Goal: Communication & Community: Answer question/provide support

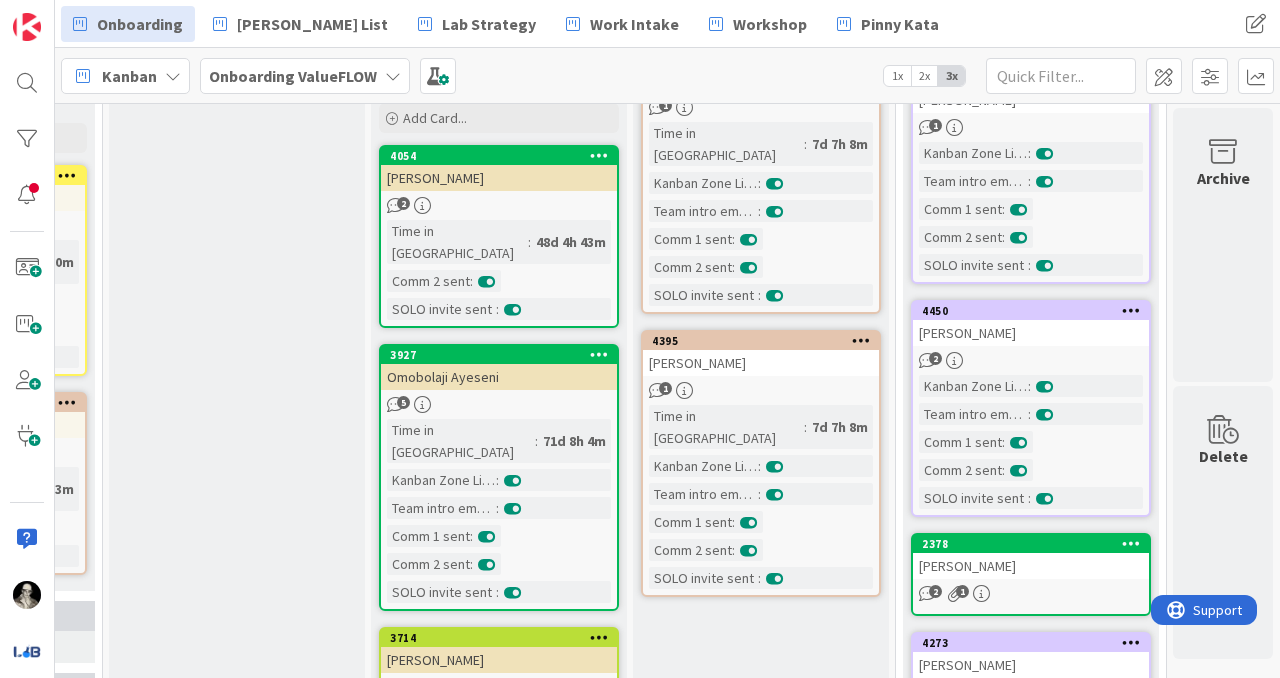
scroll to position [0, 1279]
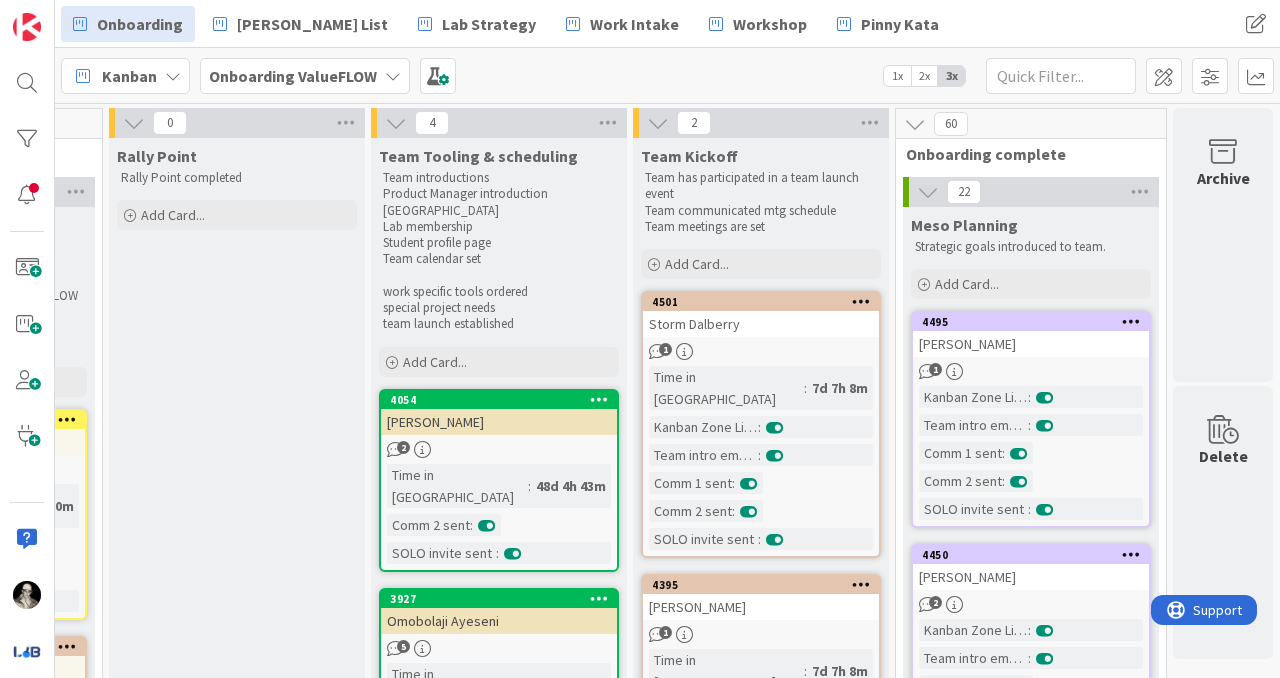
click at [928, 187] on icon at bounding box center [928, 192] width 22 height 22
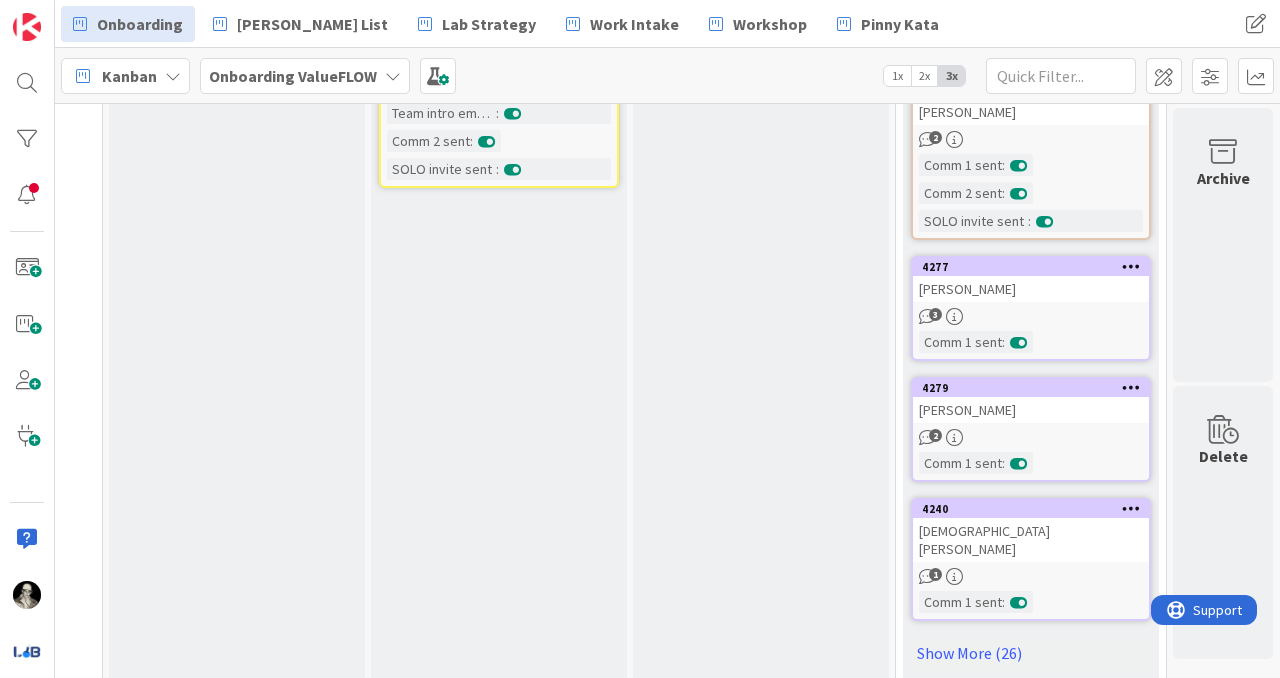
scroll to position [1258, 1279]
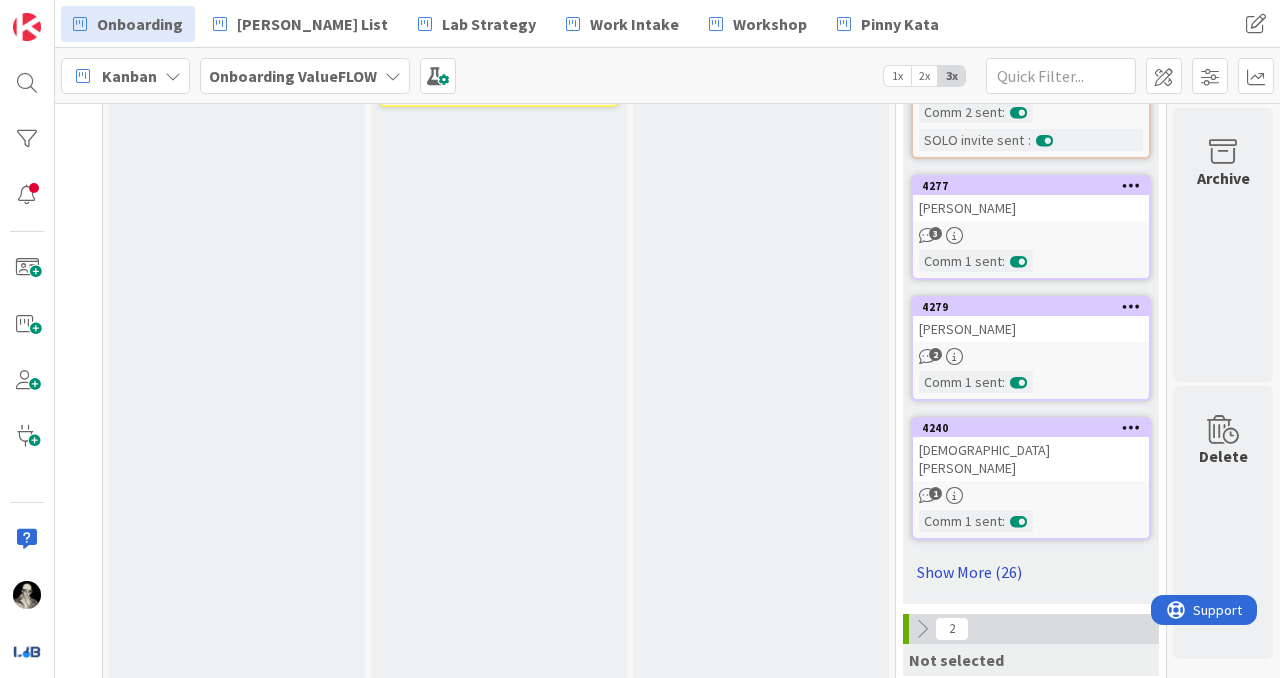
click at [985, 556] on link "Show More (26)" at bounding box center [1031, 572] width 240 height 32
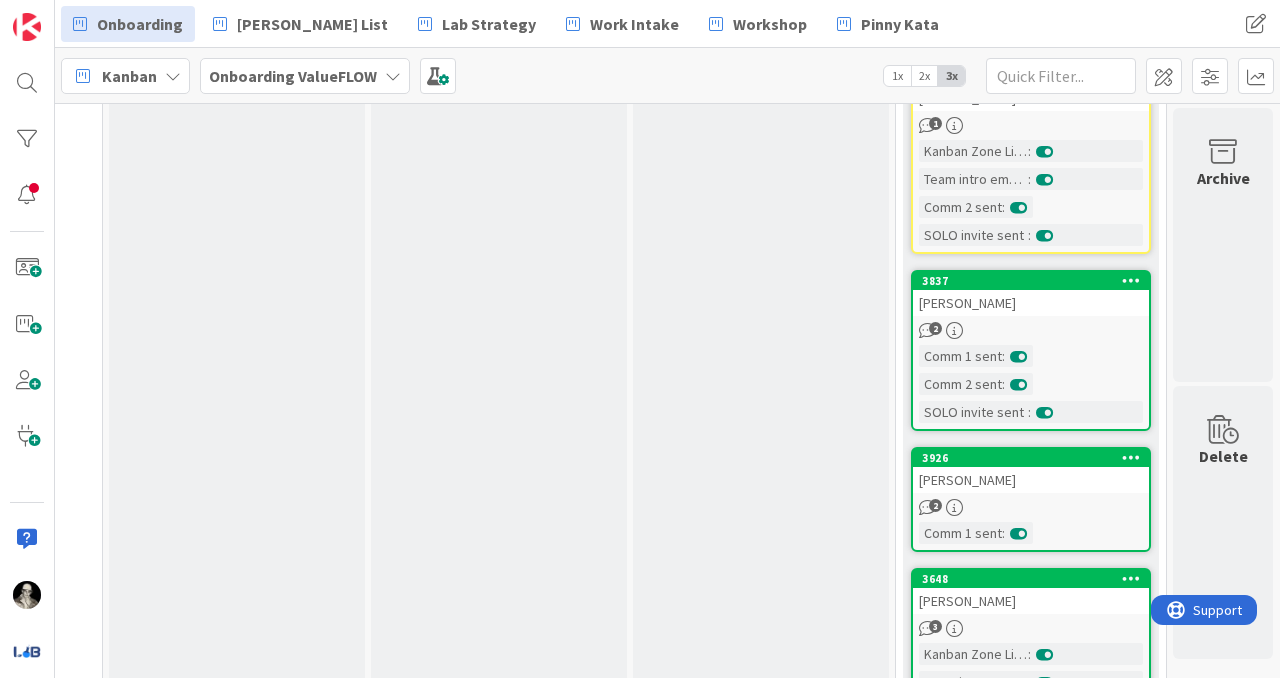
scroll to position [5220, 1279]
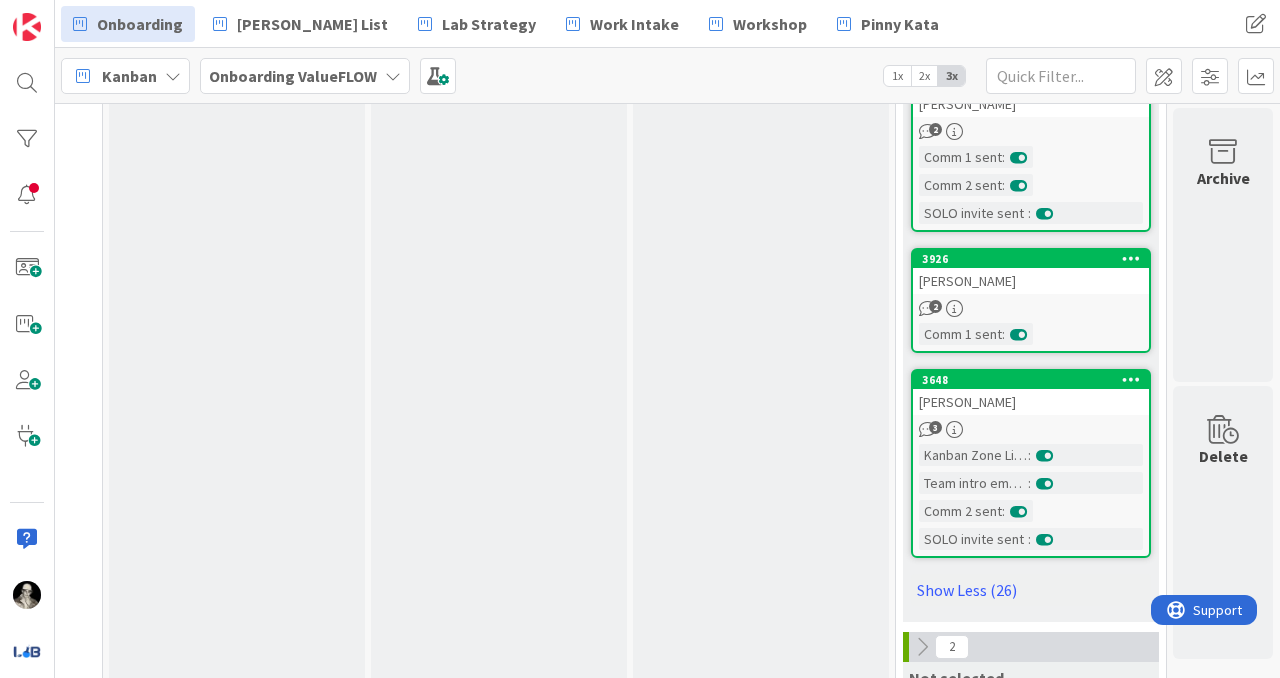
click at [1058, 389] on div "[PERSON_NAME]" at bounding box center [1031, 402] width 236 height 26
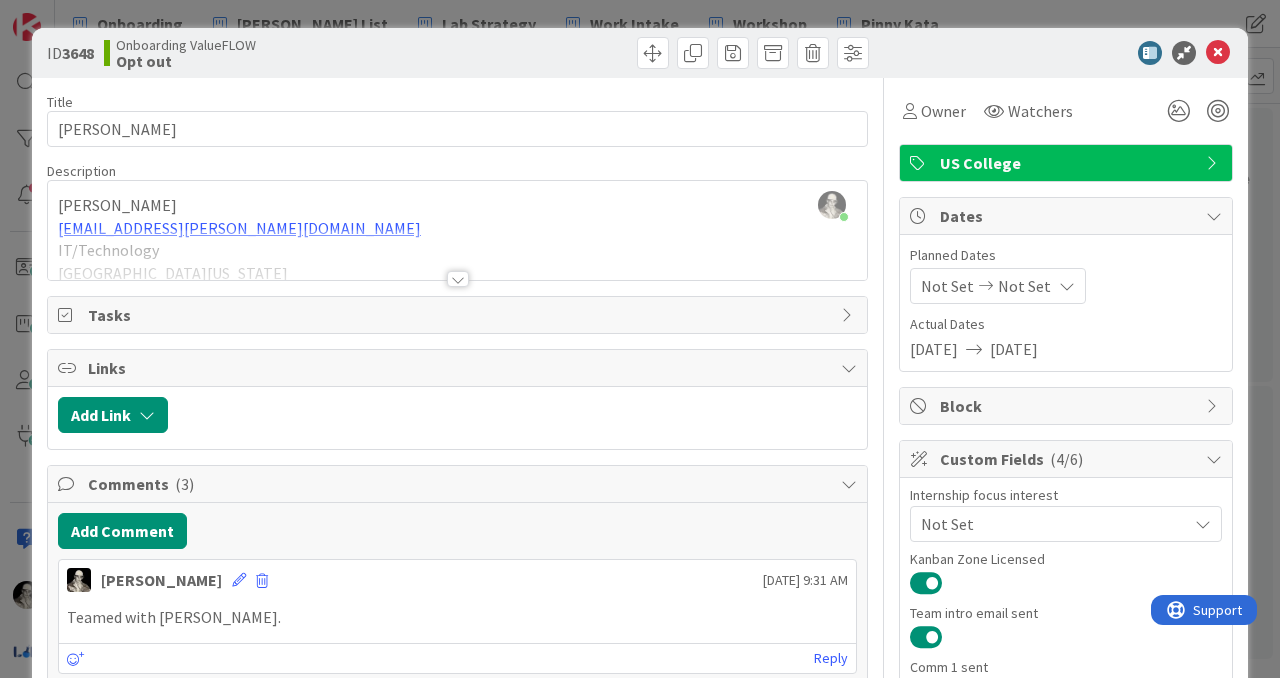
click at [225, 225] on div "[PERSON_NAME] just joined [PERSON_NAME] [PERSON_NAME][EMAIL_ADDRESS][PERSON_NAM…" at bounding box center [457, 230] width 819 height 99
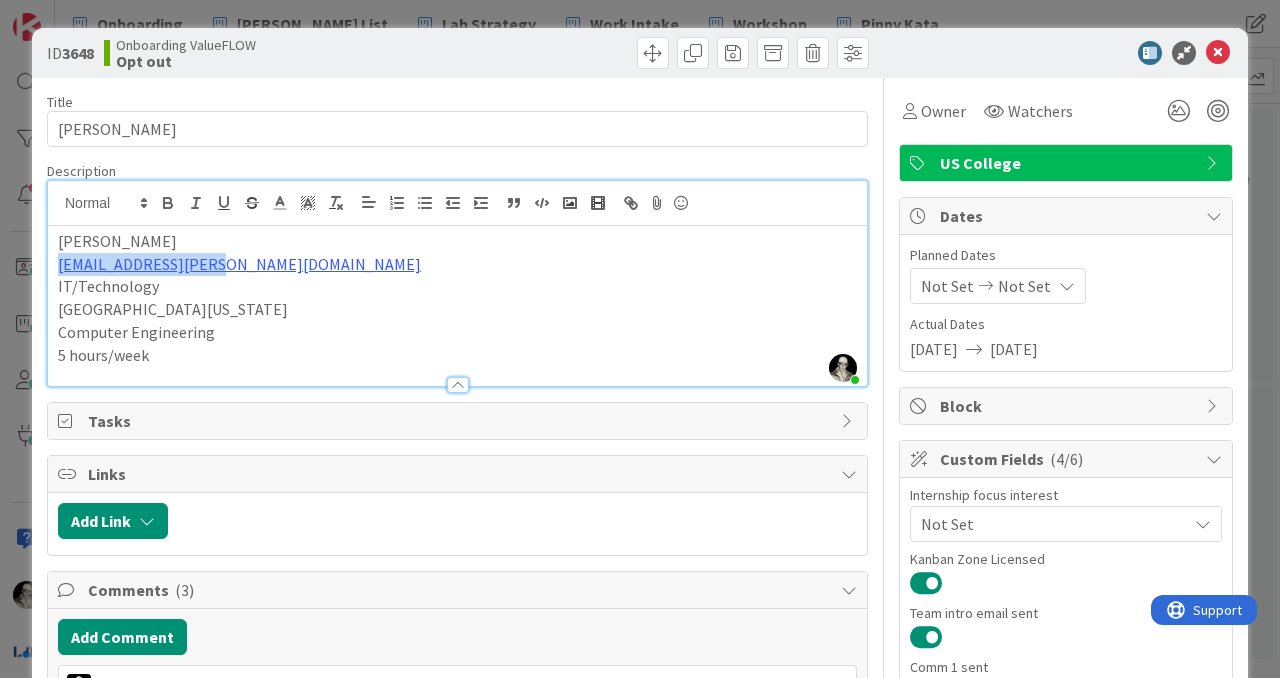
drag, startPoint x: 226, startPoint y: 272, endPoint x: 56, endPoint y: 266, distance: 170.1
click at [56, 266] on div "[PERSON_NAME] [PERSON_NAME][EMAIL_ADDRESS][PERSON_NAME][DOMAIN_NAME] IT/Technol…" at bounding box center [457, 306] width 819 height 160
click at [1217, 50] on icon at bounding box center [1218, 53] width 24 height 24
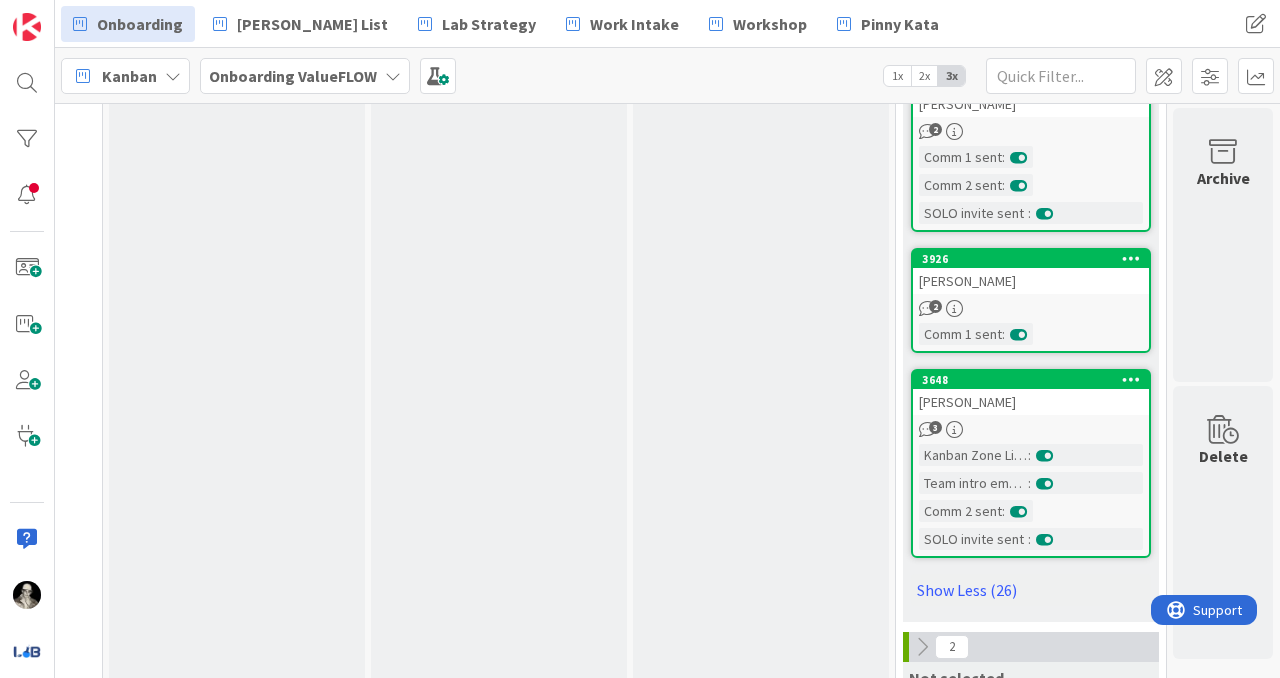
click at [1083, 268] on div "[PERSON_NAME]" at bounding box center [1031, 281] width 236 height 26
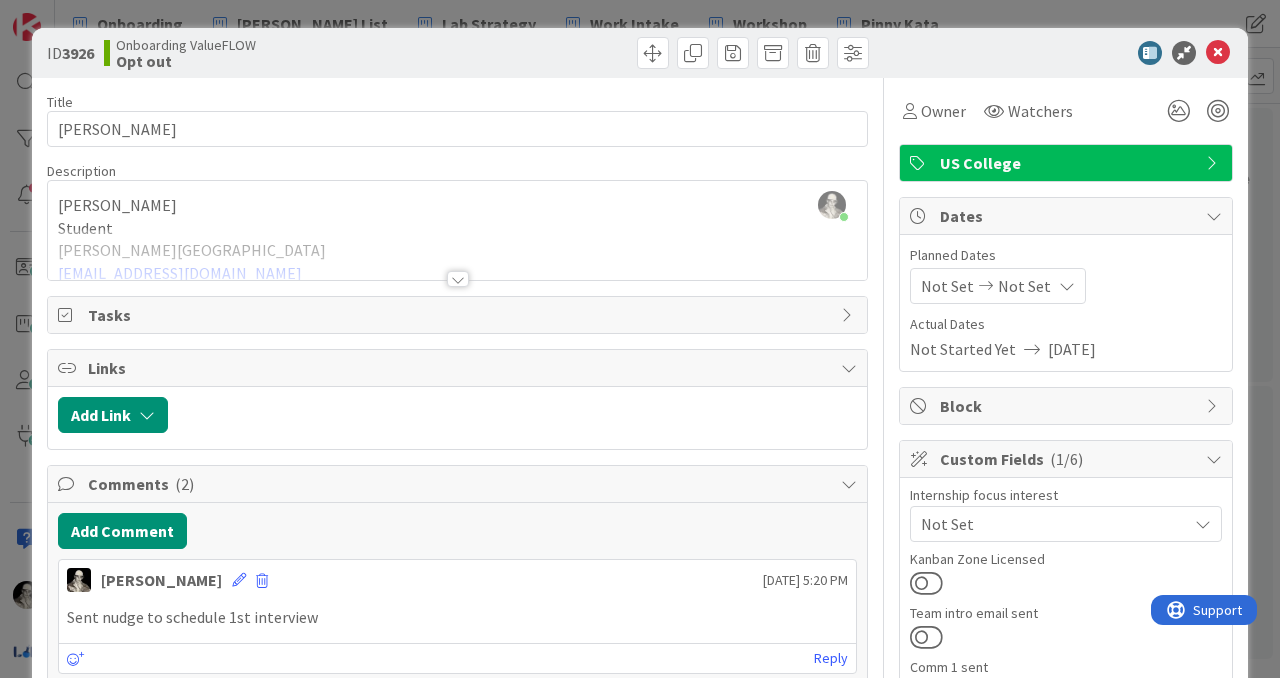
click at [457, 276] on div at bounding box center [458, 279] width 22 height 16
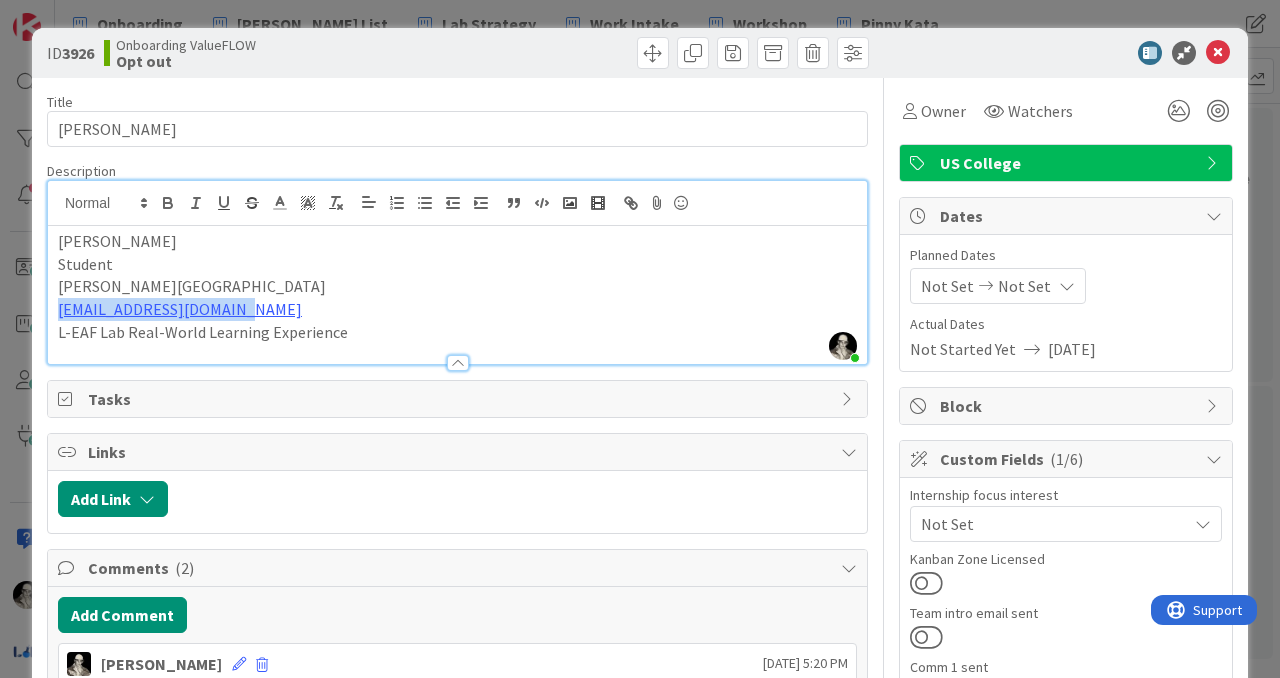
drag, startPoint x: 267, startPoint y: 315, endPoint x: 54, endPoint y: 313, distance: 212.9
click at [54, 313] on div "[PERSON_NAME] Student [PERSON_NAME][GEOGRAPHIC_DATA] [EMAIL_ADDRESS][DOMAIN_NAM…" at bounding box center [457, 295] width 819 height 138
copy link "[EMAIL_ADDRESS][DOMAIN_NAME]"
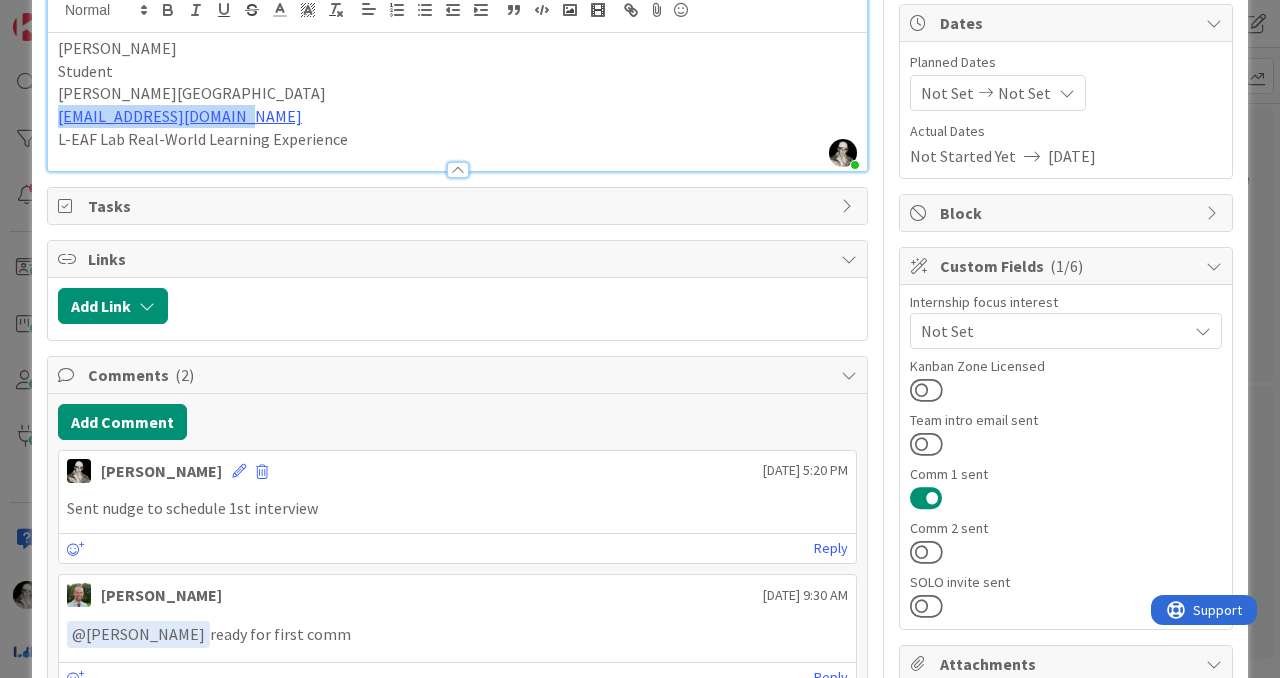
scroll to position [210, 0]
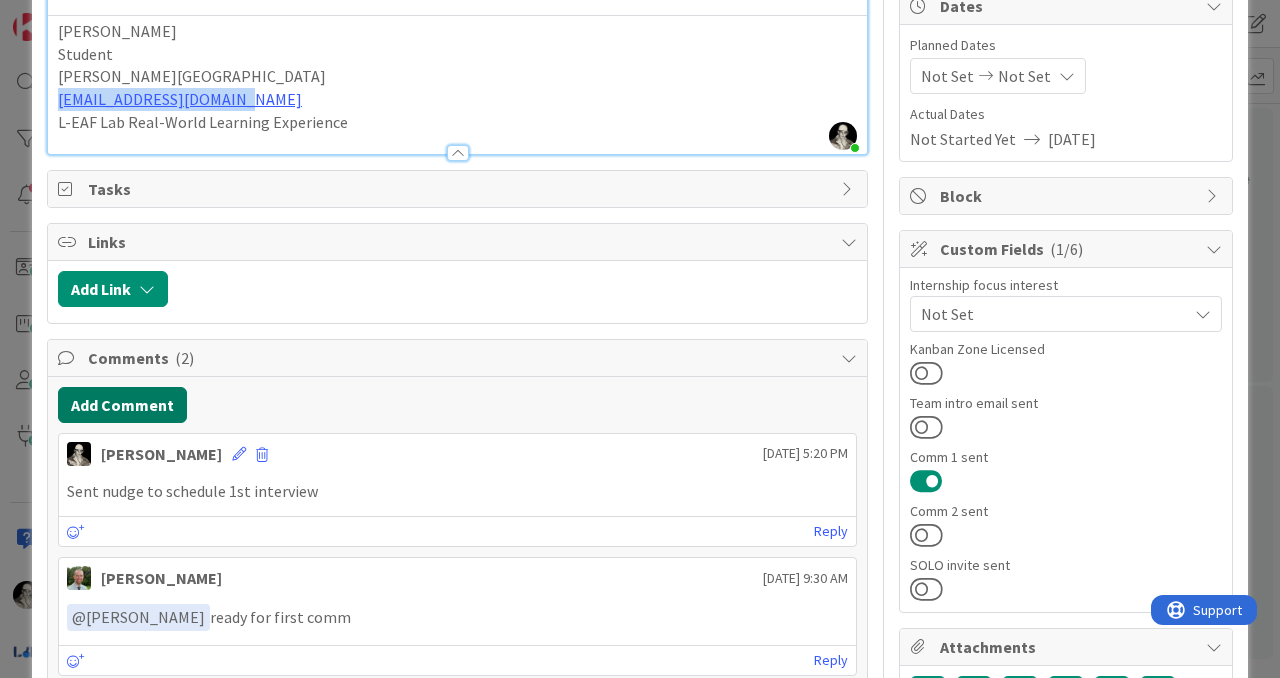
click at [148, 392] on button "Add Comment" at bounding box center [122, 405] width 129 height 36
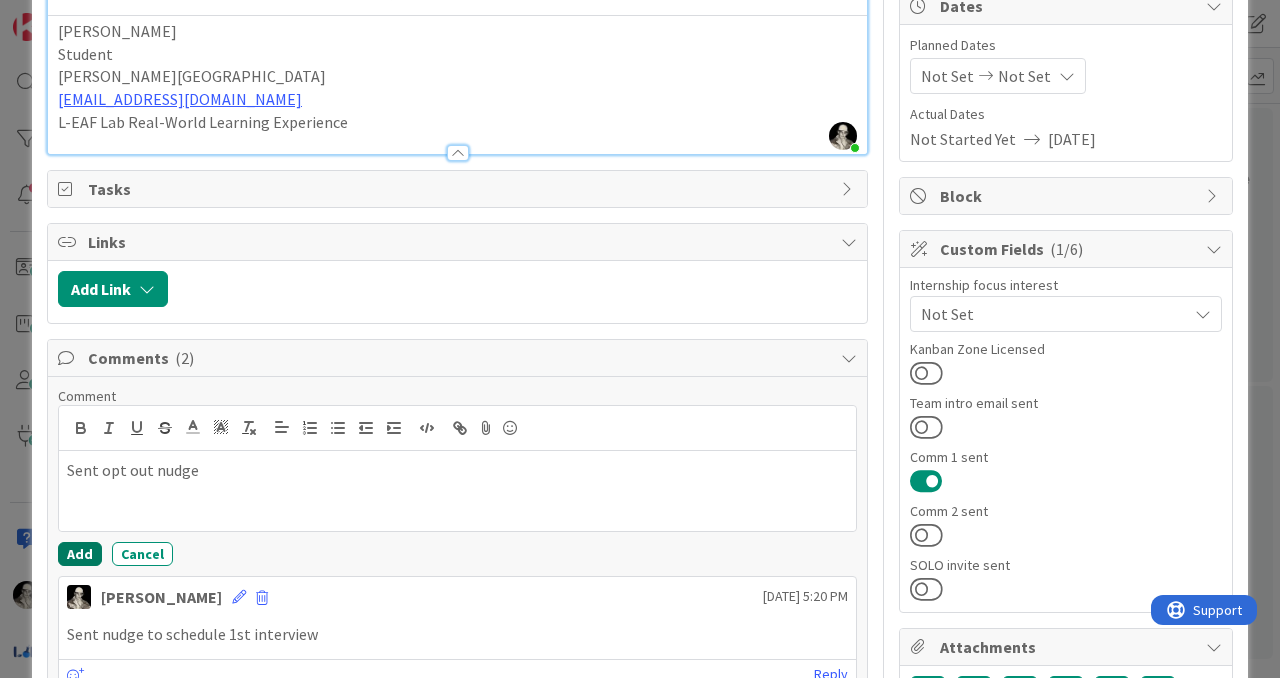
click at [75, 546] on button "Add" at bounding box center [80, 554] width 44 height 24
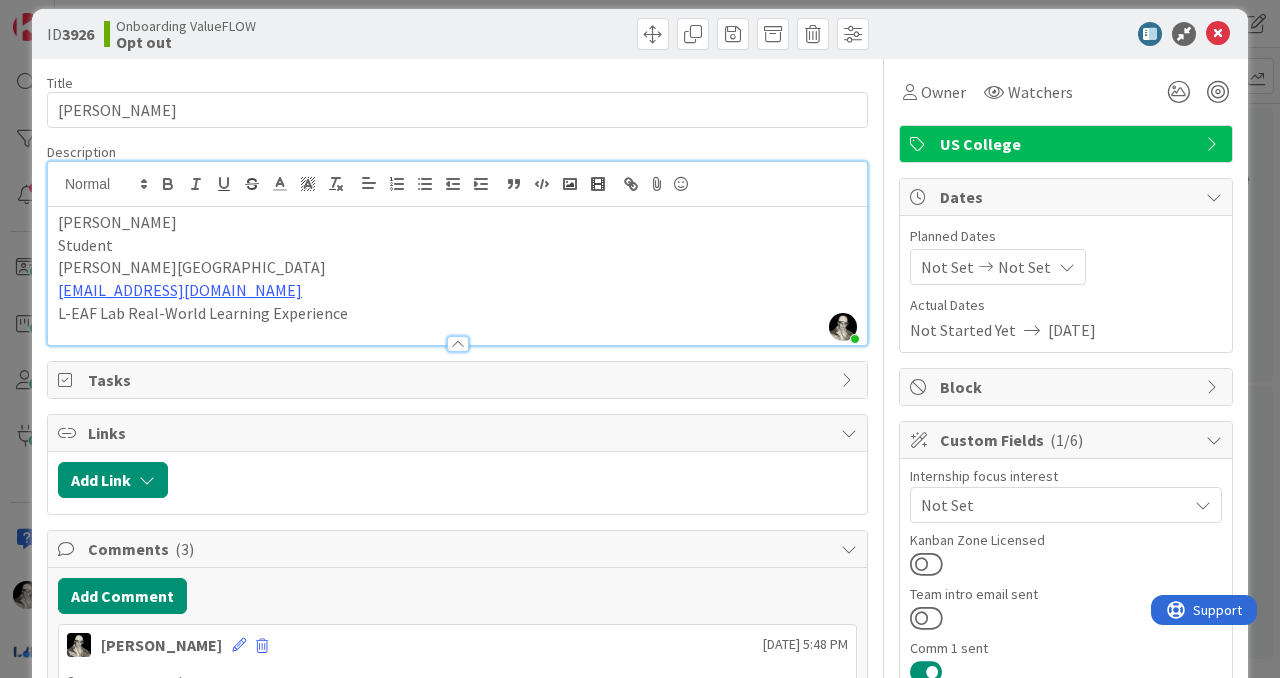
scroll to position [0, 0]
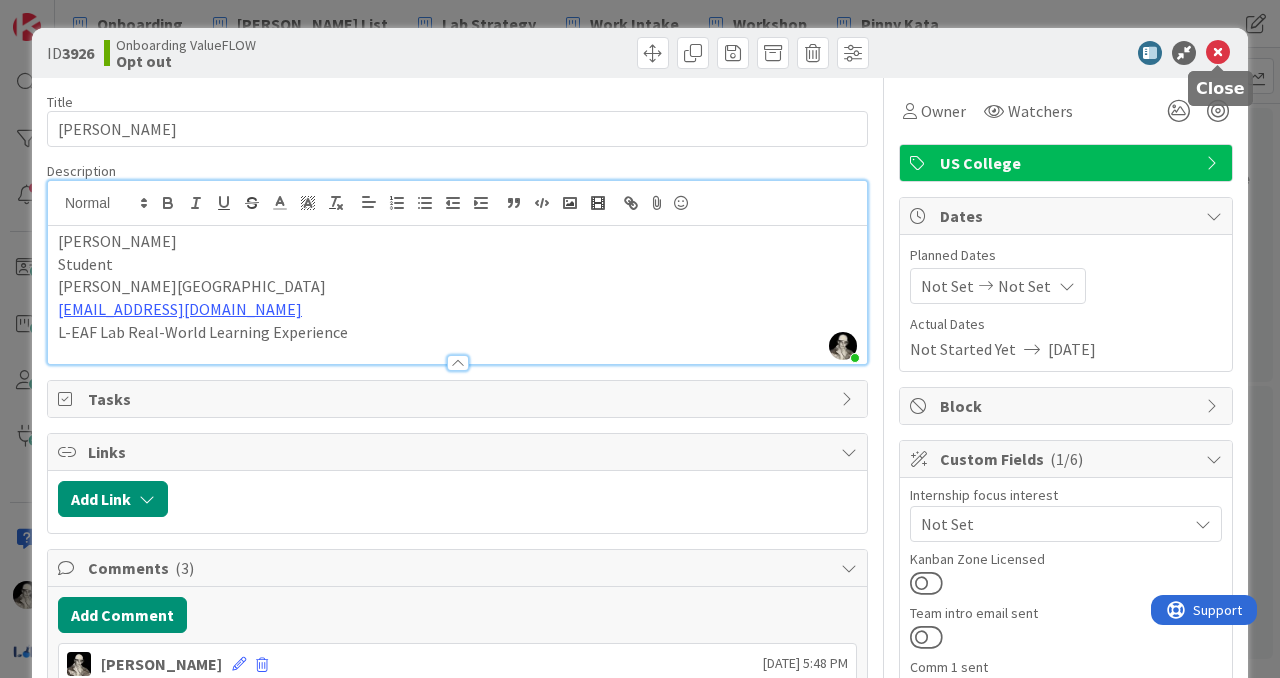
click at [1213, 46] on icon at bounding box center [1218, 53] width 24 height 24
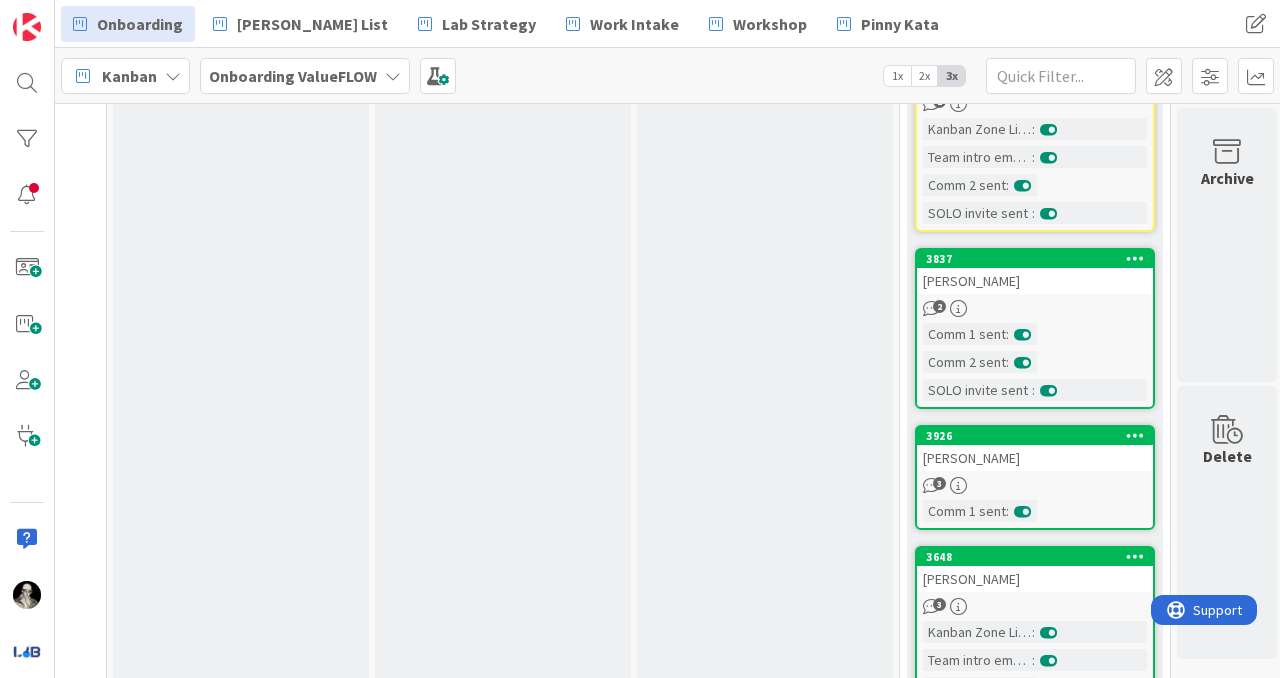
scroll to position [5042, 1275]
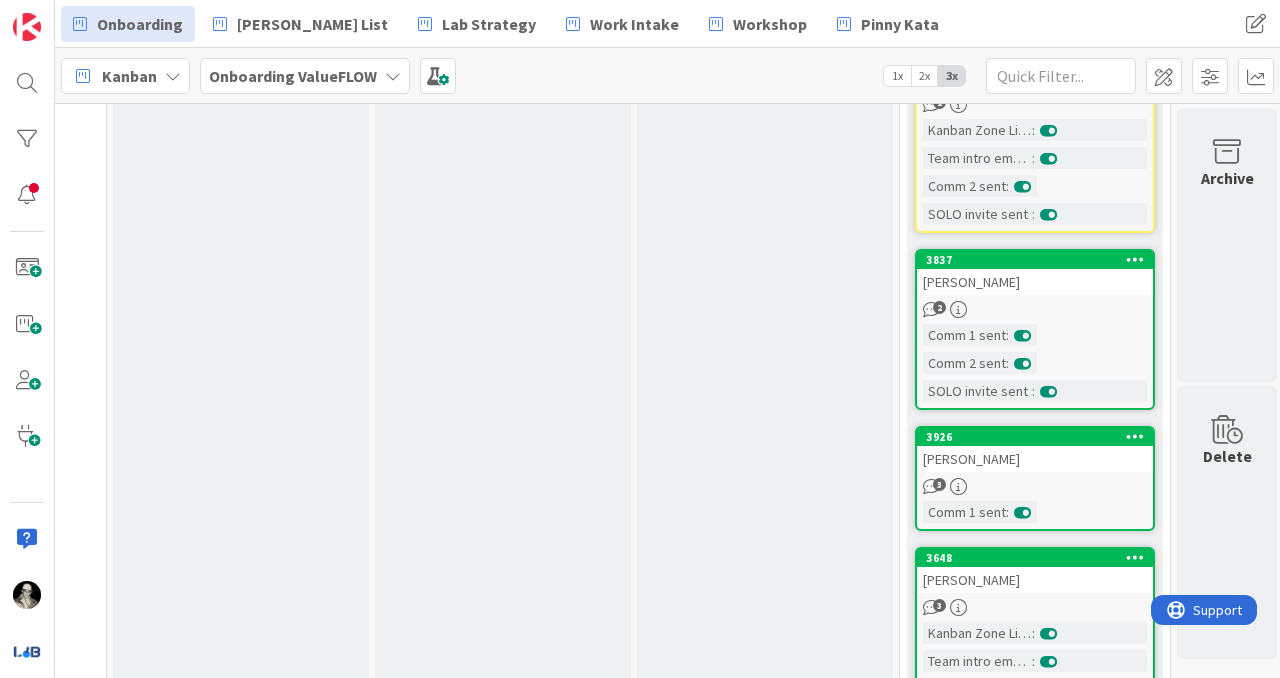
click at [1076, 301] on div "2" at bounding box center [1035, 309] width 236 height 17
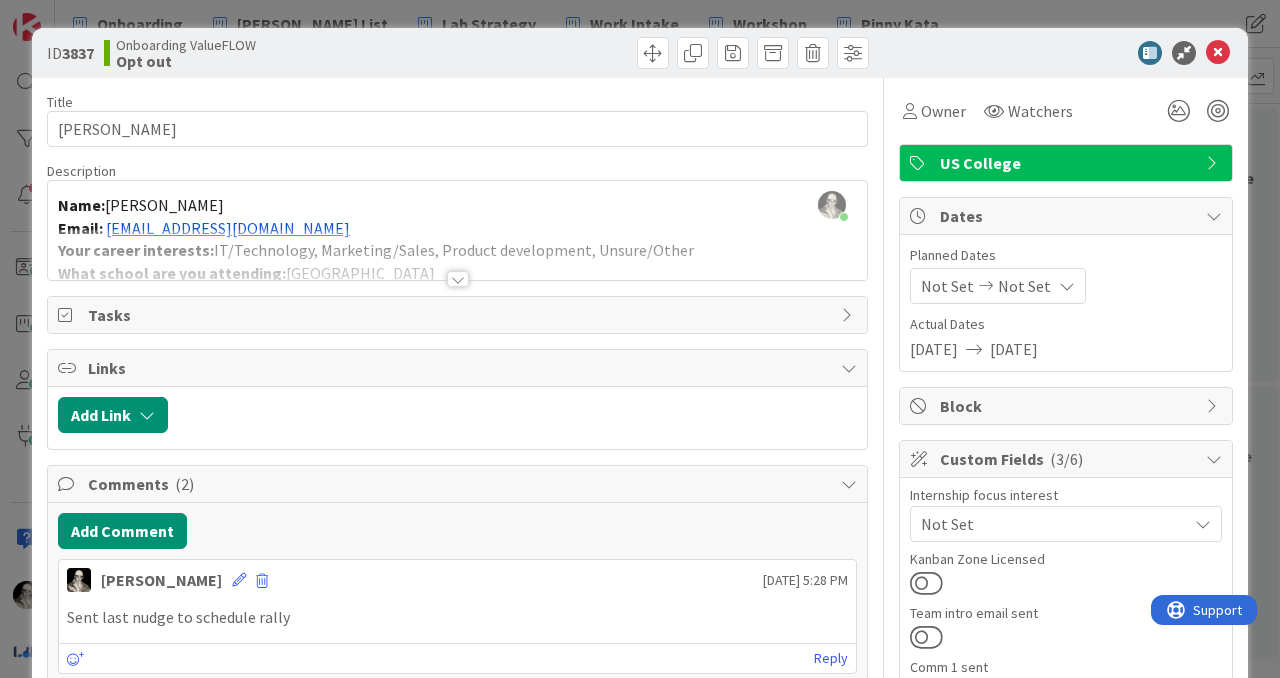
click at [457, 271] on div at bounding box center [458, 279] width 22 height 16
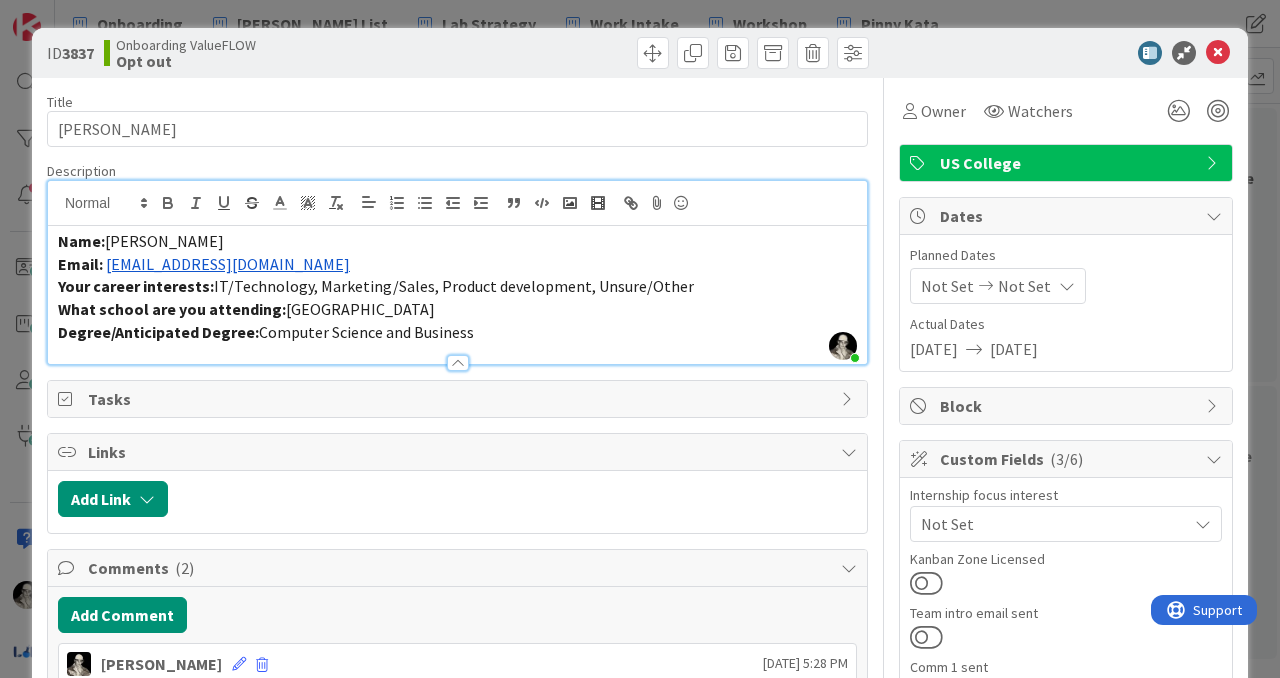
click at [455, 355] on div at bounding box center [458, 363] width 22 height 16
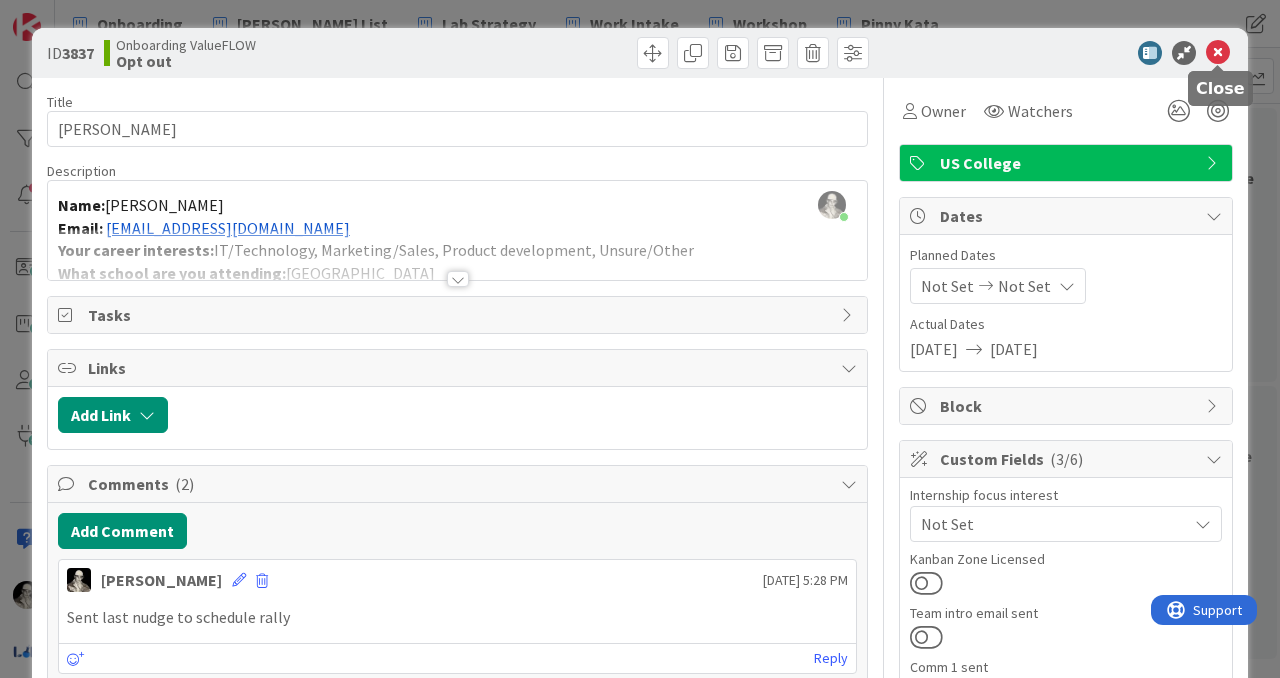
click at [1213, 48] on icon at bounding box center [1218, 53] width 24 height 24
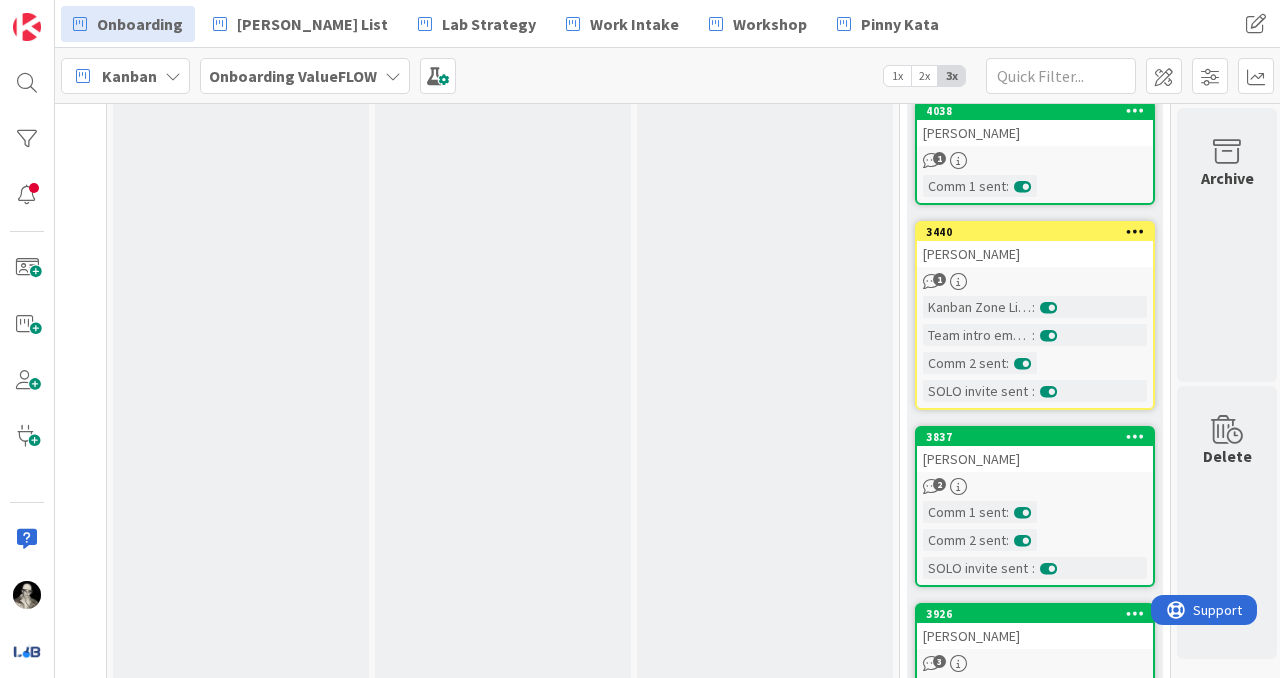
click at [1079, 231] on link "3440 [PERSON_NAME] 1 Kanban Zone Licensed : Team intro email sent : Comm 2 sent…" at bounding box center [1035, 315] width 240 height 189
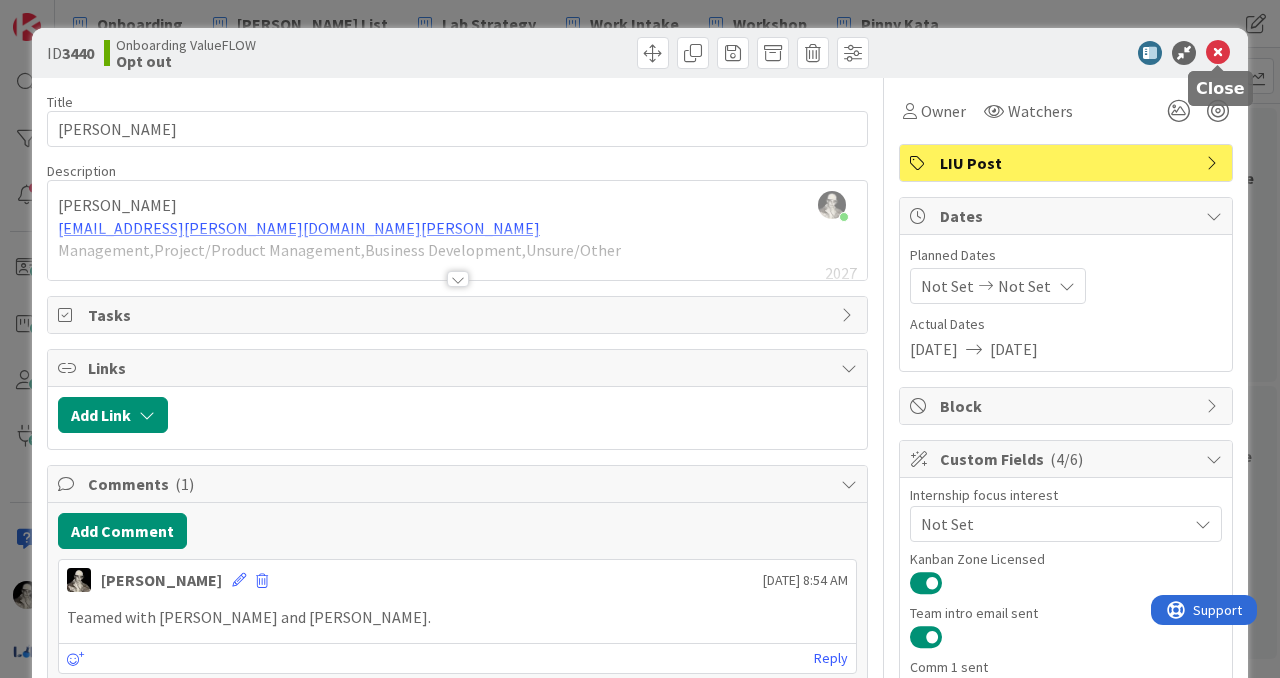
click at [1214, 49] on icon at bounding box center [1218, 53] width 24 height 24
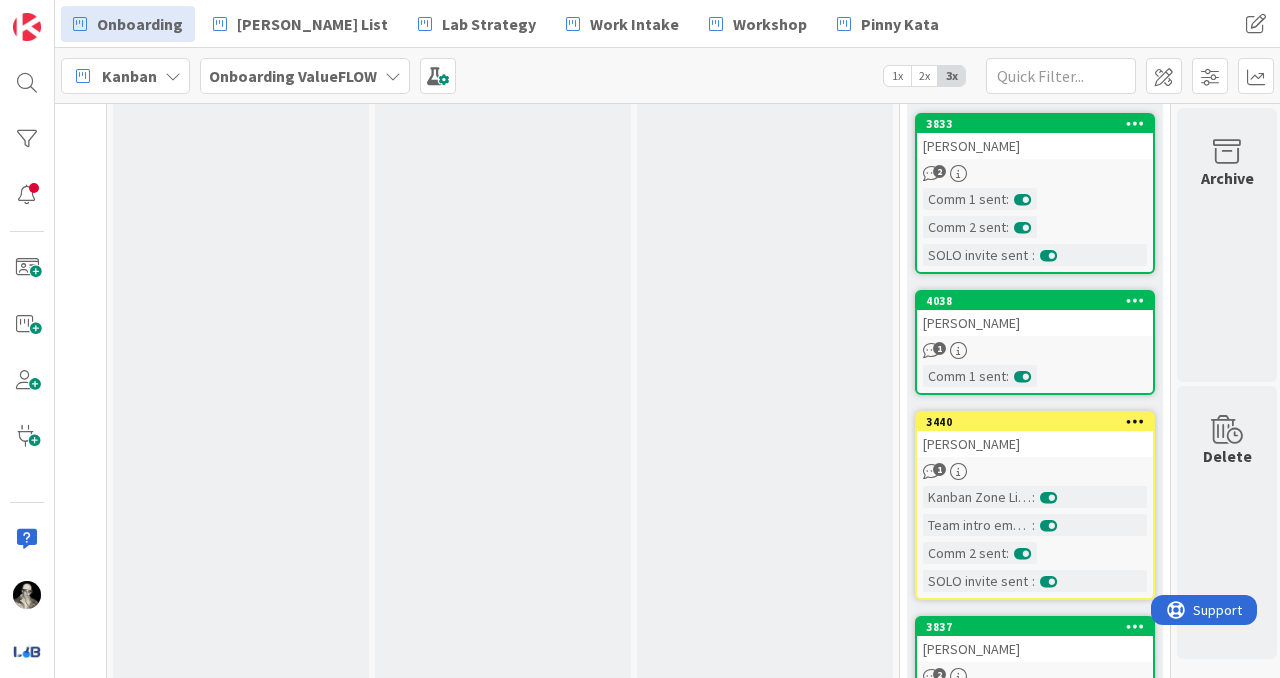
scroll to position [4636, 1275]
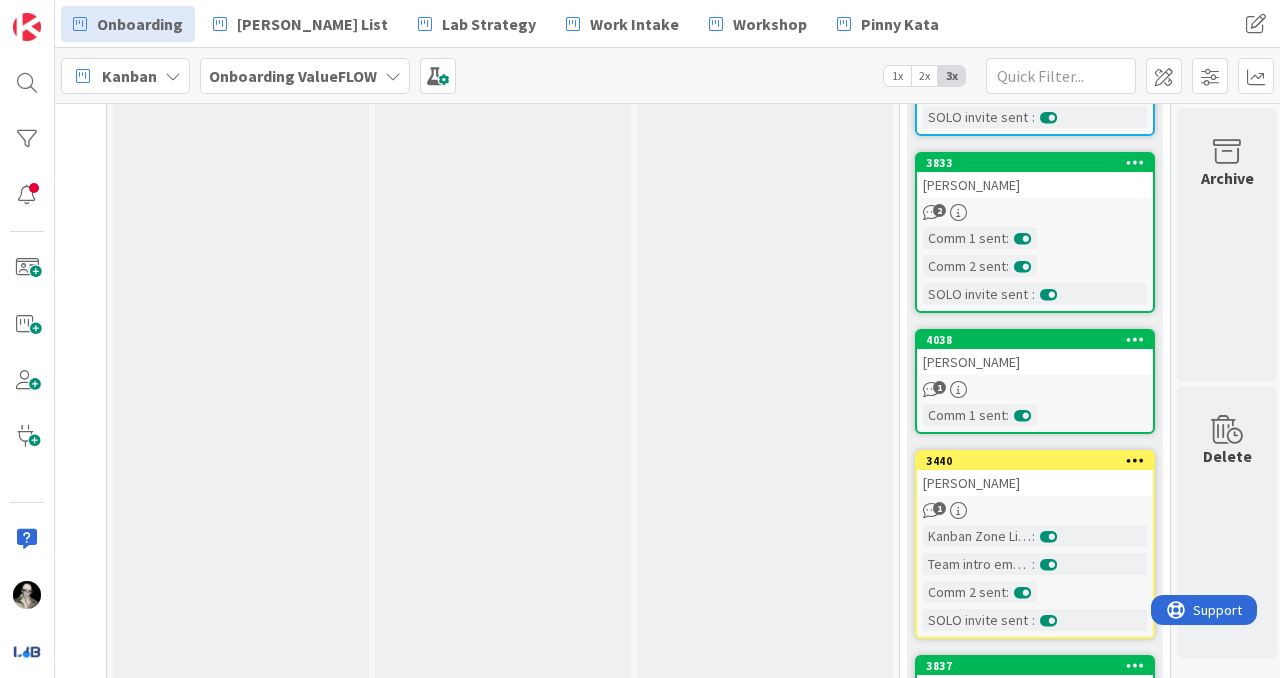
click at [1066, 349] on div "[PERSON_NAME]" at bounding box center [1035, 362] width 236 height 26
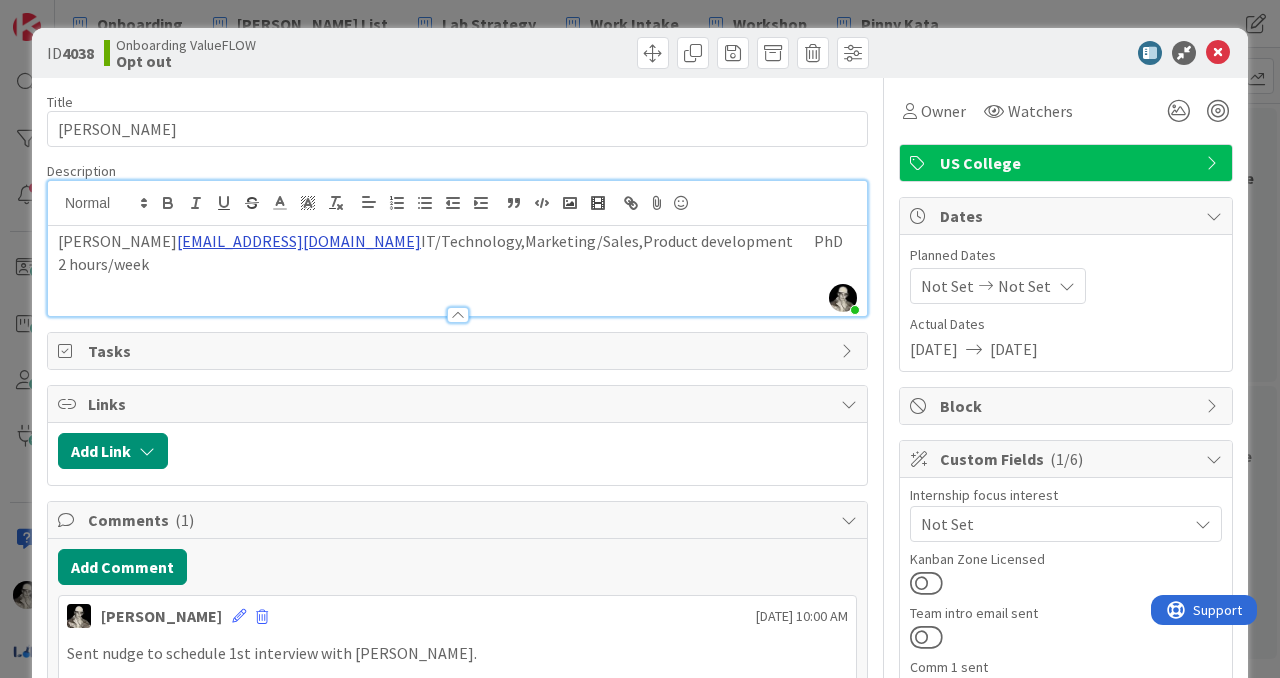
drag, startPoint x: 132, startPoint y: 232, endPoint x: 233, endPoint y: 236, distance: 101.0
click at [233, 235] on p "[PERSON_NAME] [EMAIL_ADDRESS][DOMAIN_NAME] IT/Technology,Marketing/Sales,Produc…" at bounding box center [457, 252] width 799 height 45
click at [567, 277] on div "[PERSON_NAME] [EMAIL_ADDRESS][DOMAIN_NAME] IT/Technology,Marketing/Sales,Produc…" at bounding box center [457, 271] width 819 height 90
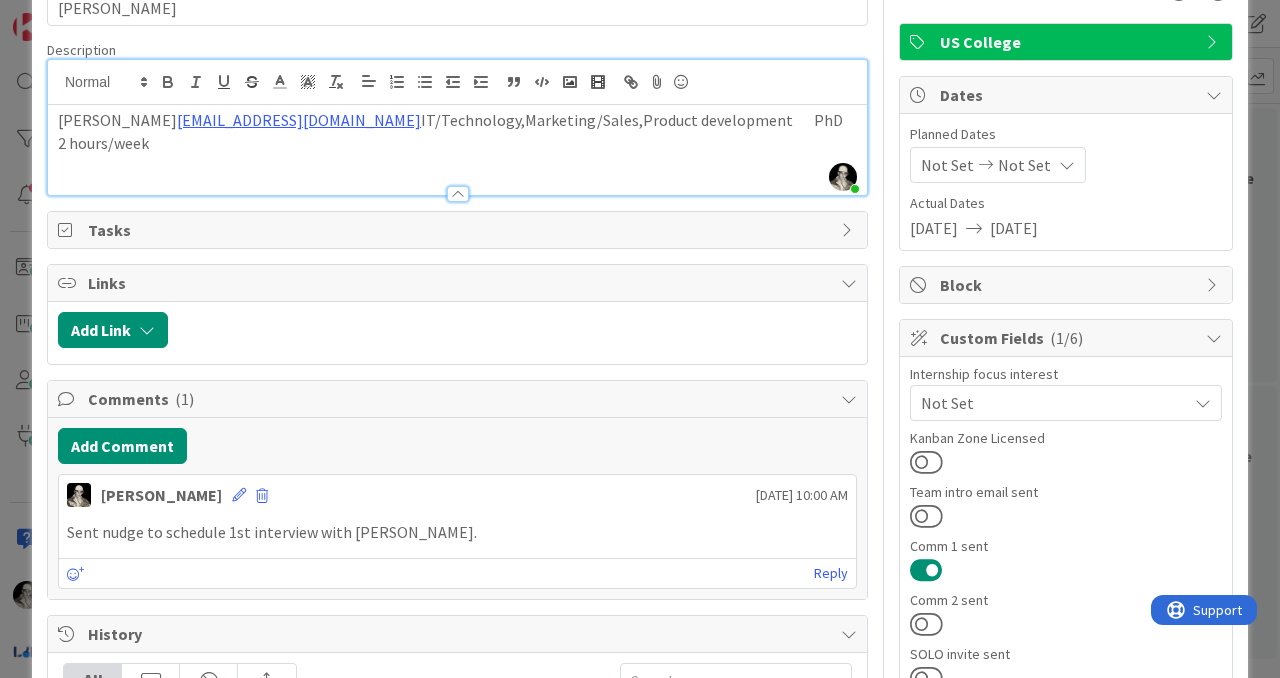
scroll to position [135, 0]
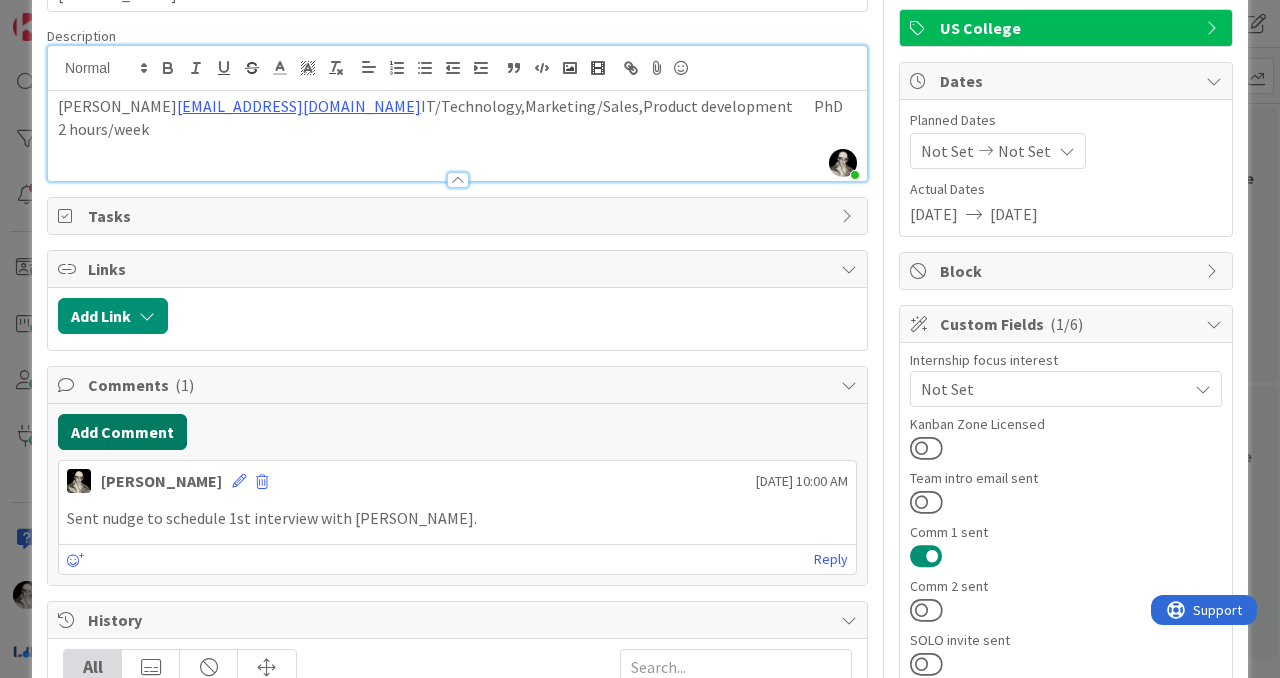
click at [152, 422] on button "Add Comment" at bounding box center [122, 432] width 129 height 36
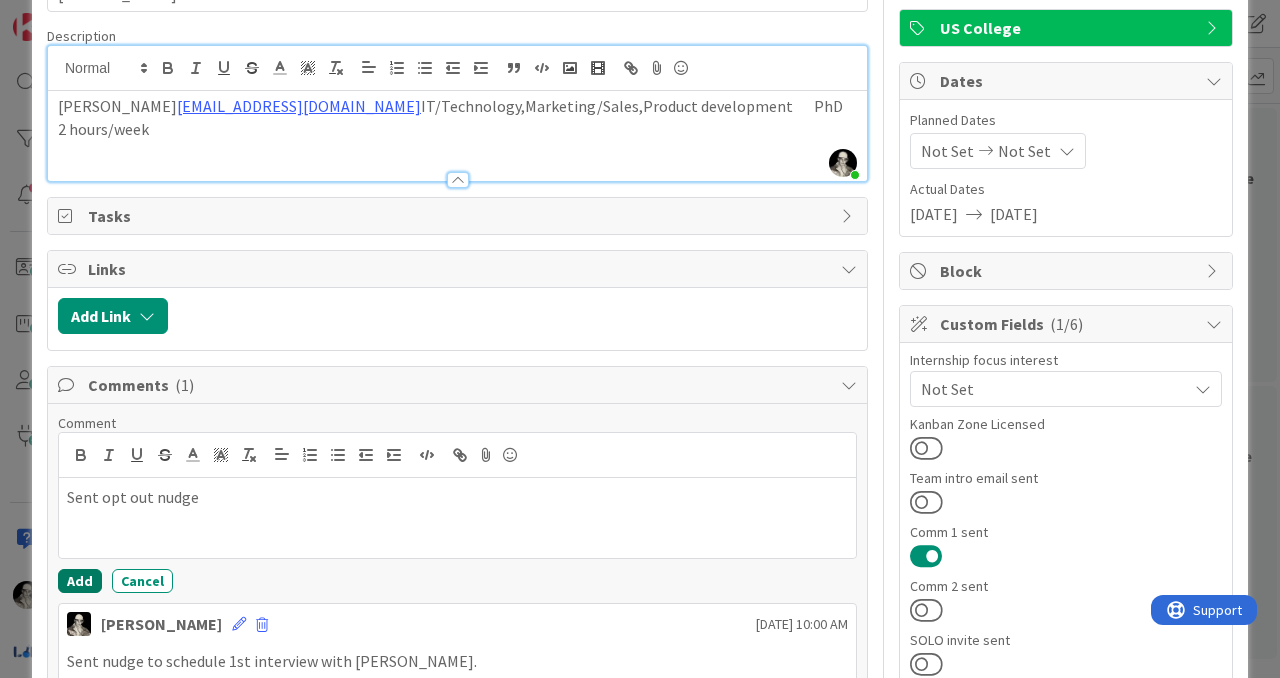
click at [75, 574] on button "Add" at bounding box center [80, 581] width 44 height 24
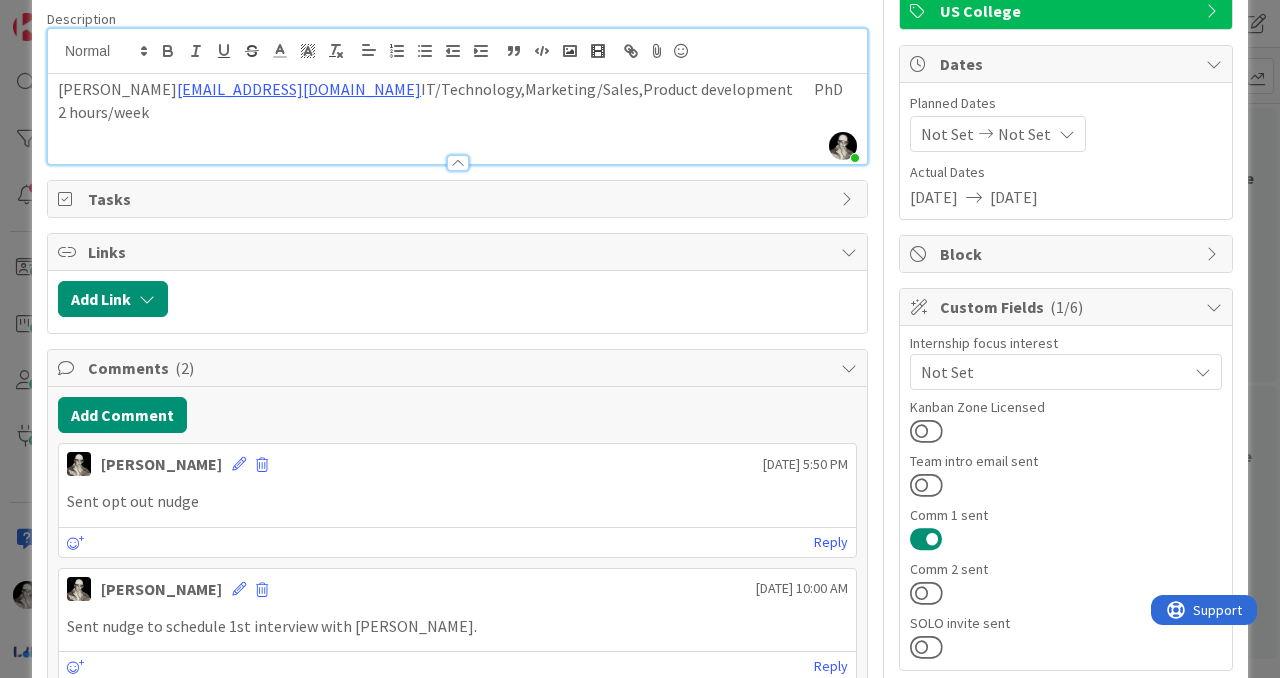
scroll to position [0, 0]
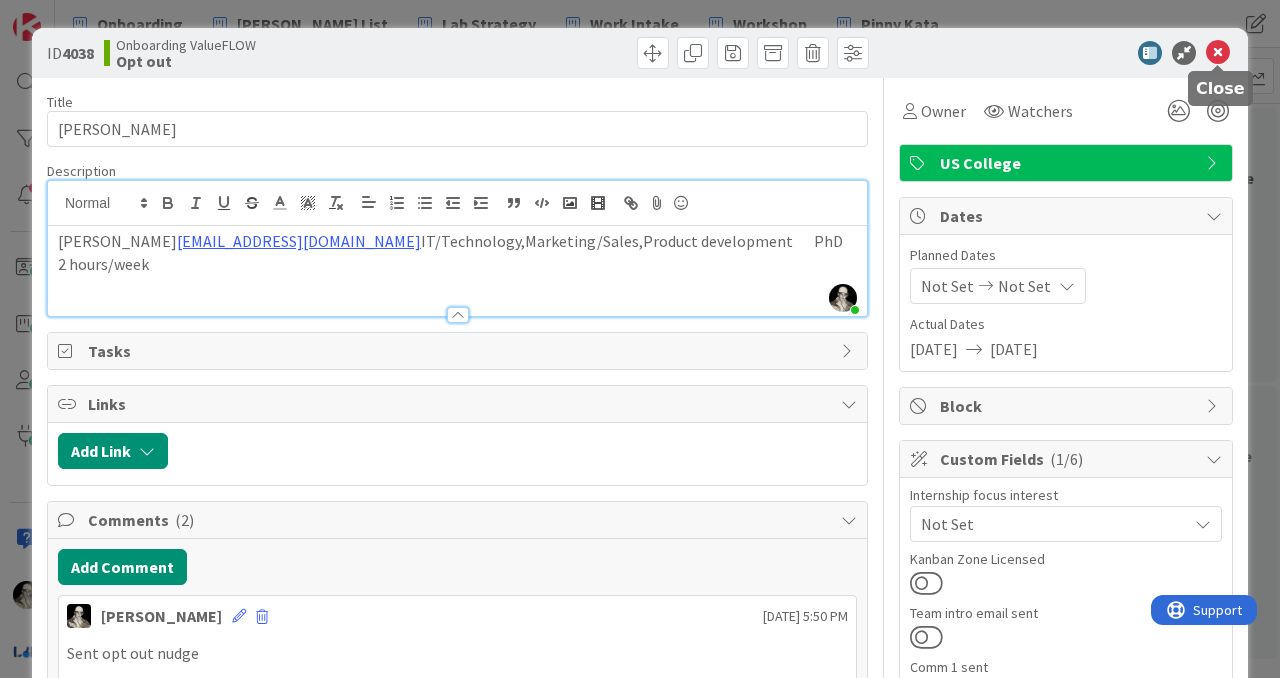
click at [1218, 51] on icon at bounding box center [1218, 53] width 24 height 24
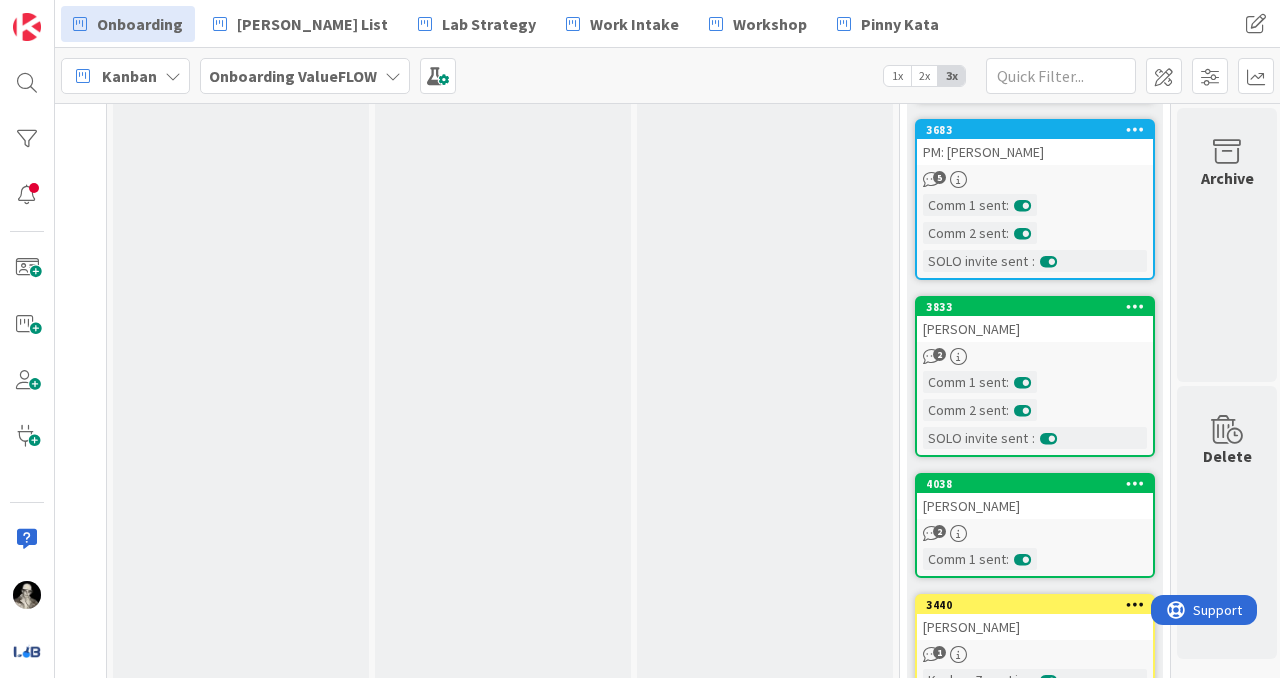
scroll to position [4488, 1275]
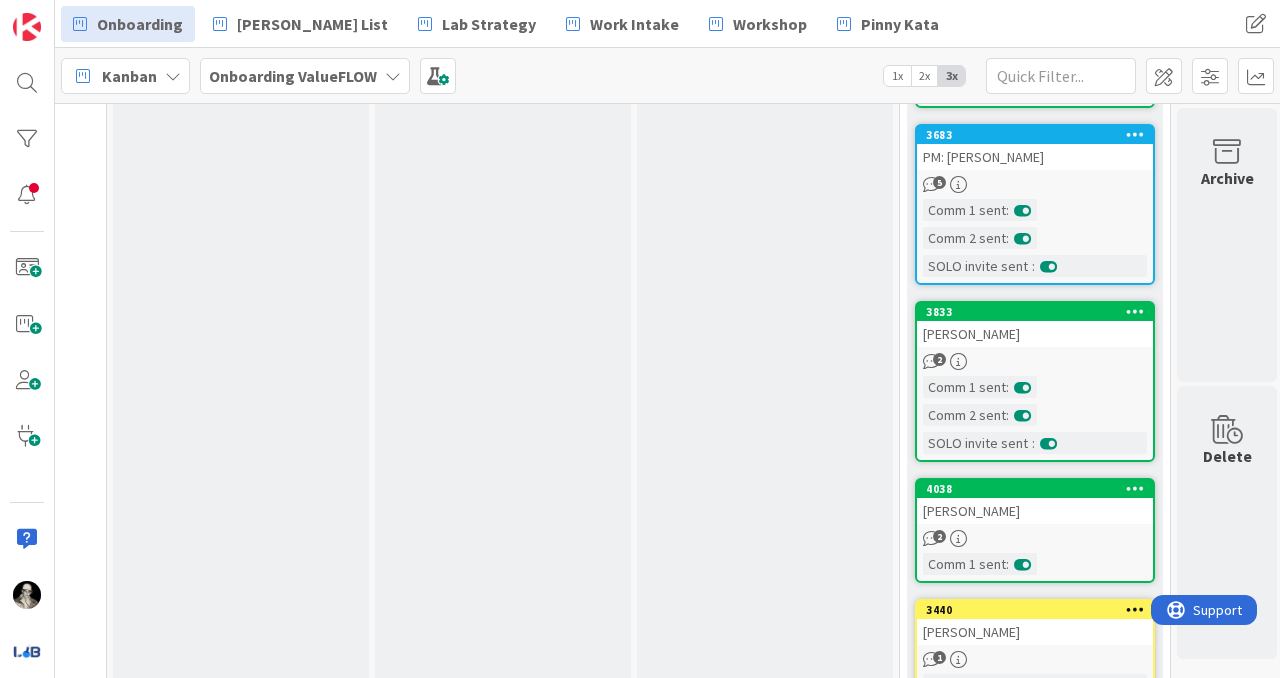
click at [1077, 321] on div "[PERSON_NAME]" at bounding box center [1035, 334] width 236 height 26
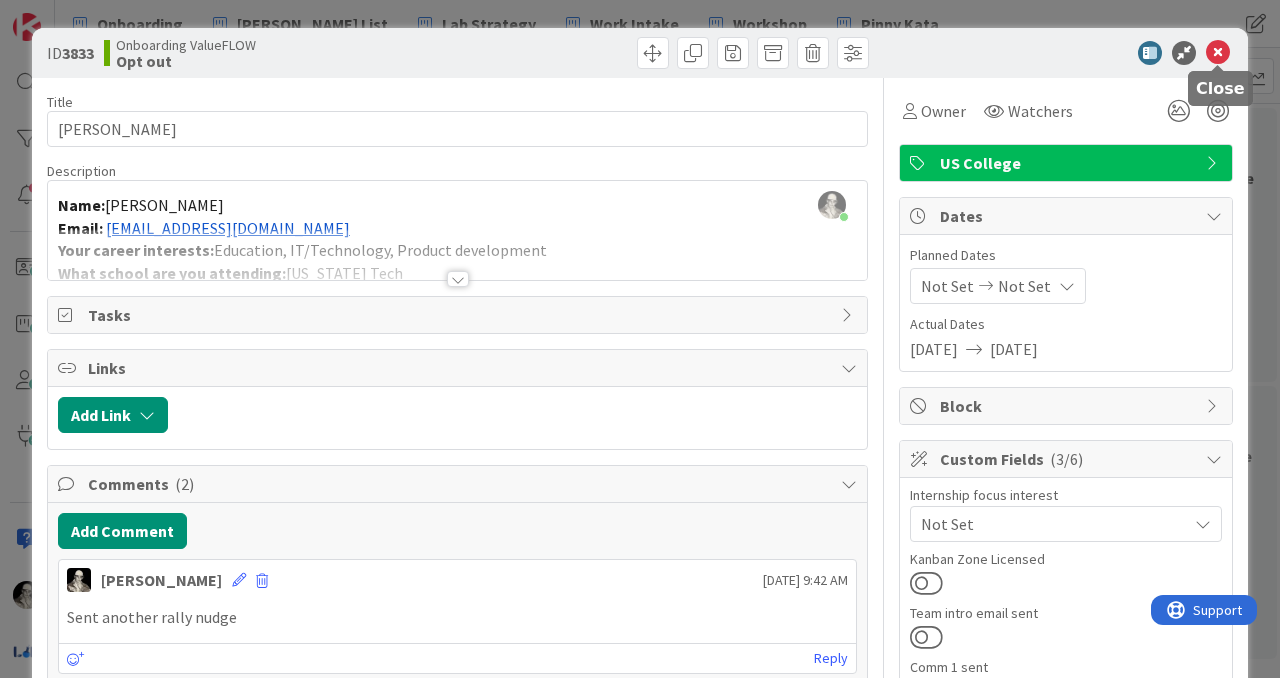
click at [1214, 52] on icon at bounding box center [1218, 53] width 24 height 24
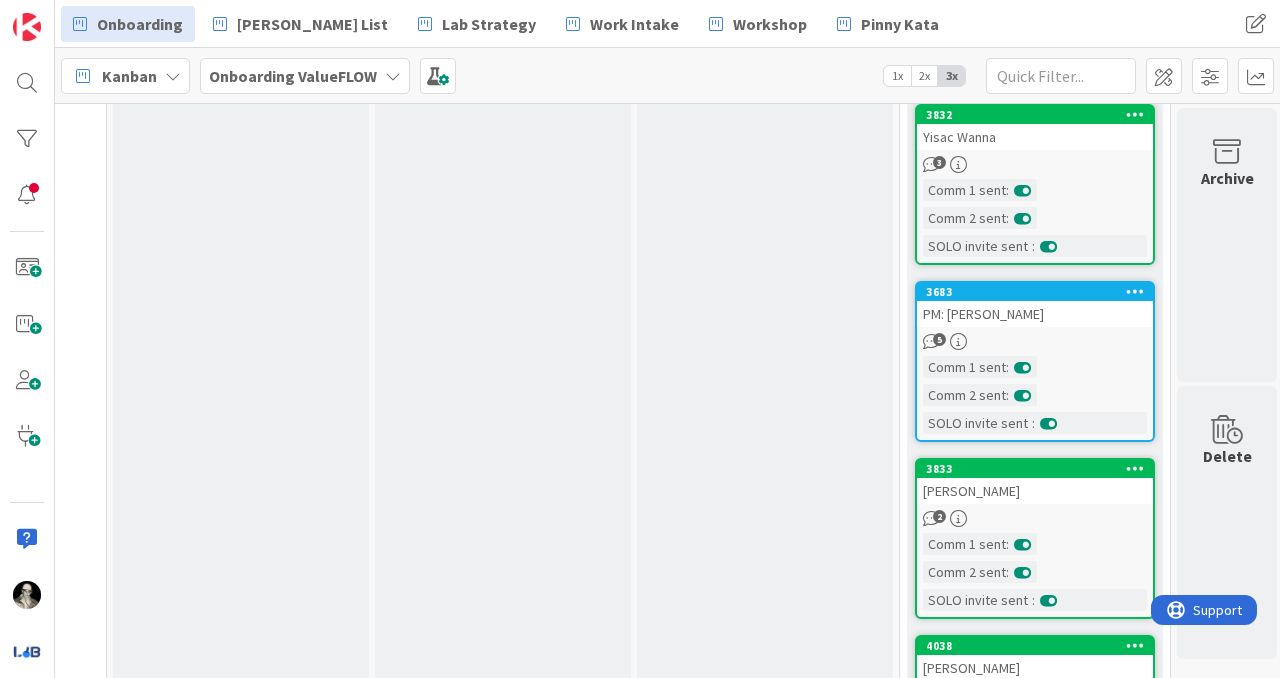
scroll to position [4286, 1275]
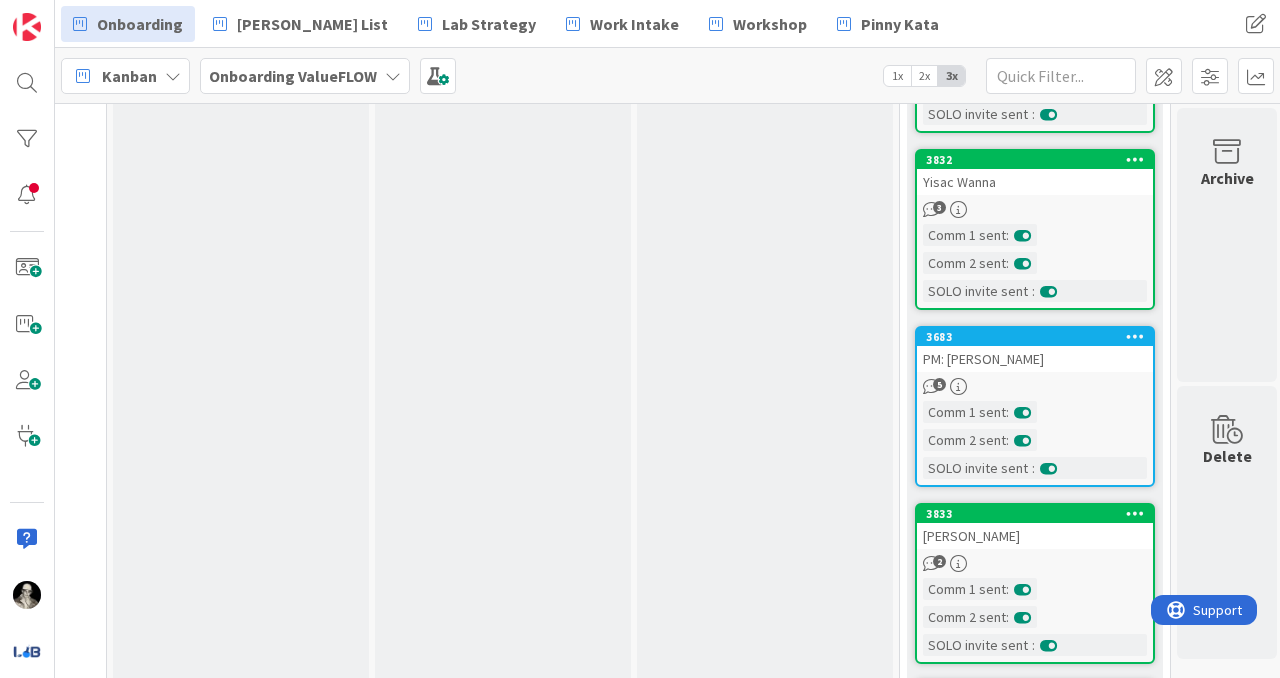
click at [1075, 346] on div "PM: [PERSON_NAME]" at bounding box center [1035, 359] width 236 height 26
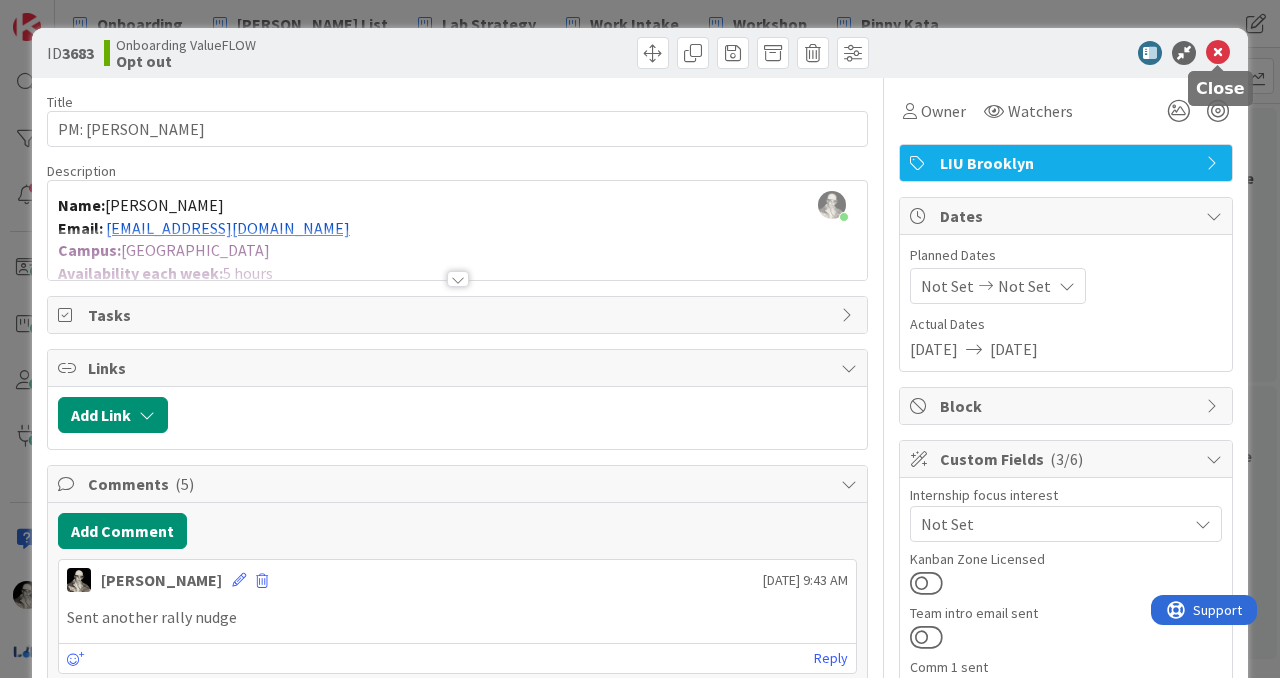
click at [1223, 50] on icon at bounding box center [1218, 53] width 24 height 24
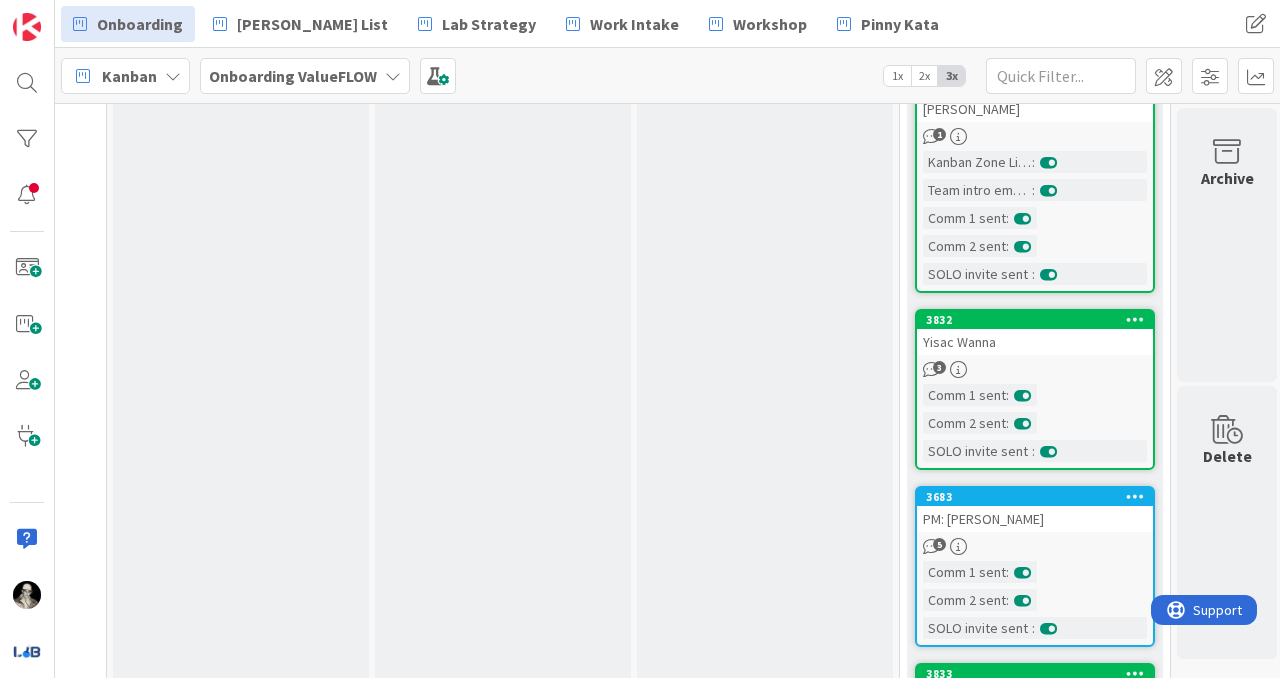
click at [1070, 329] on div "Yisac Wanna" at bounding box center [1035, 342] width 236 height 26
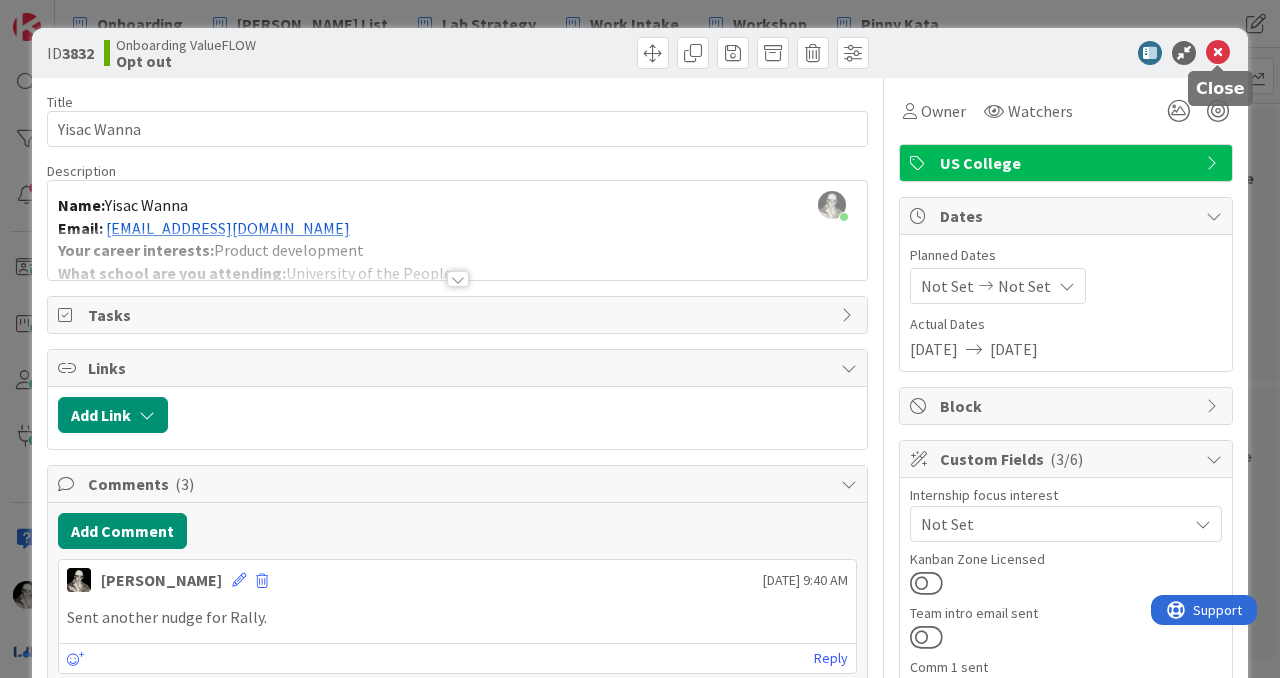
click at [1216, 52] on icon at bounding box center [1218, 53] width 24 height 24
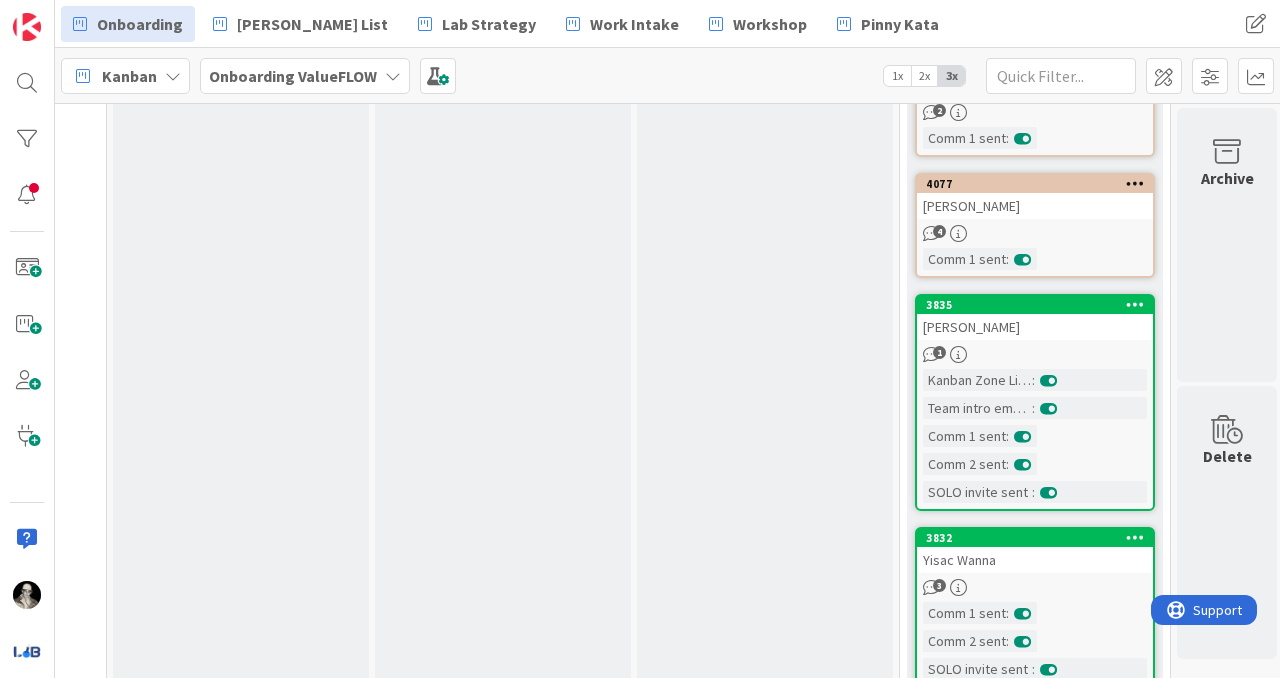
scroll to position [3900, 1275]
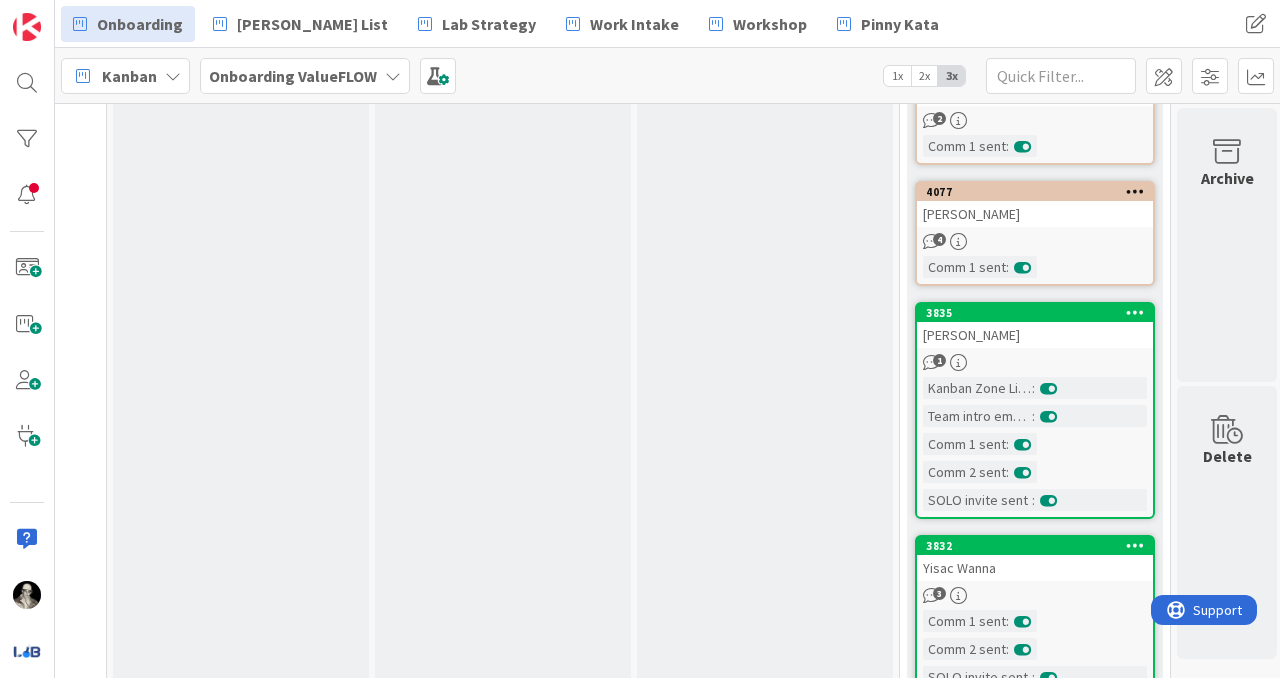
click at [1098, 322] on div "[PERSON_NAME]" at bounding box center [1035, 335] width 236 height 26
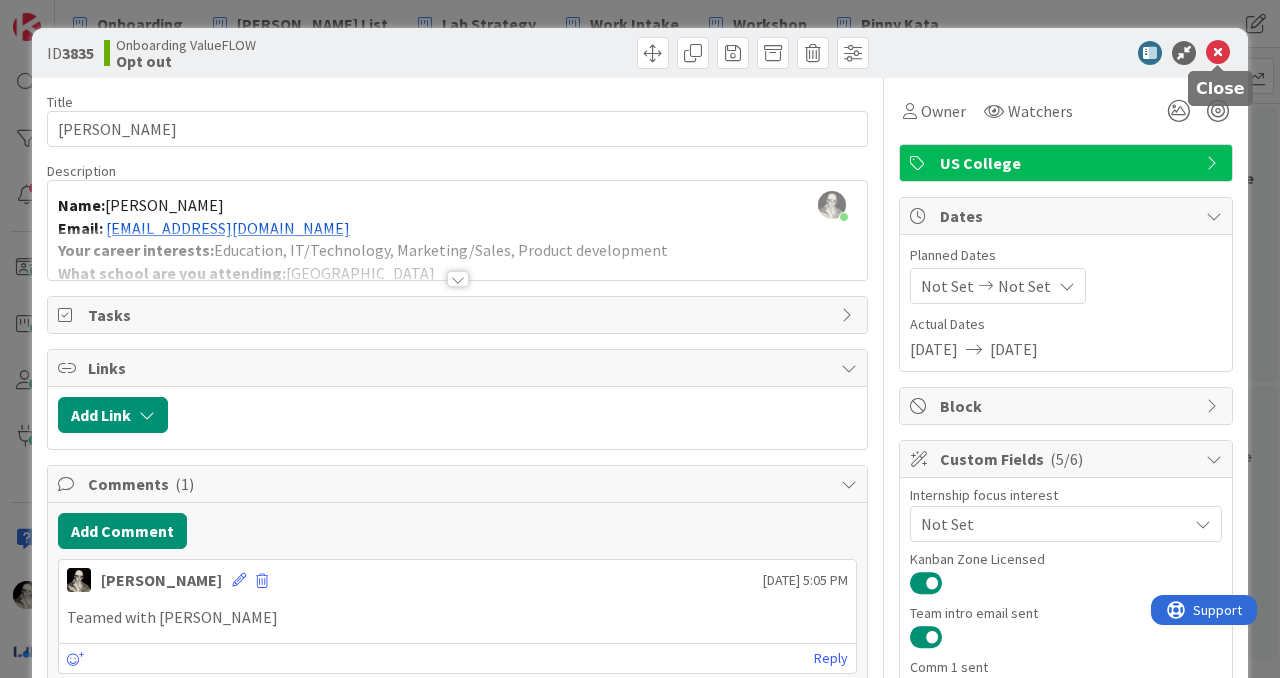
click at [1221, 52] on icon at bounding box center [1218, 53] width 24 height 24
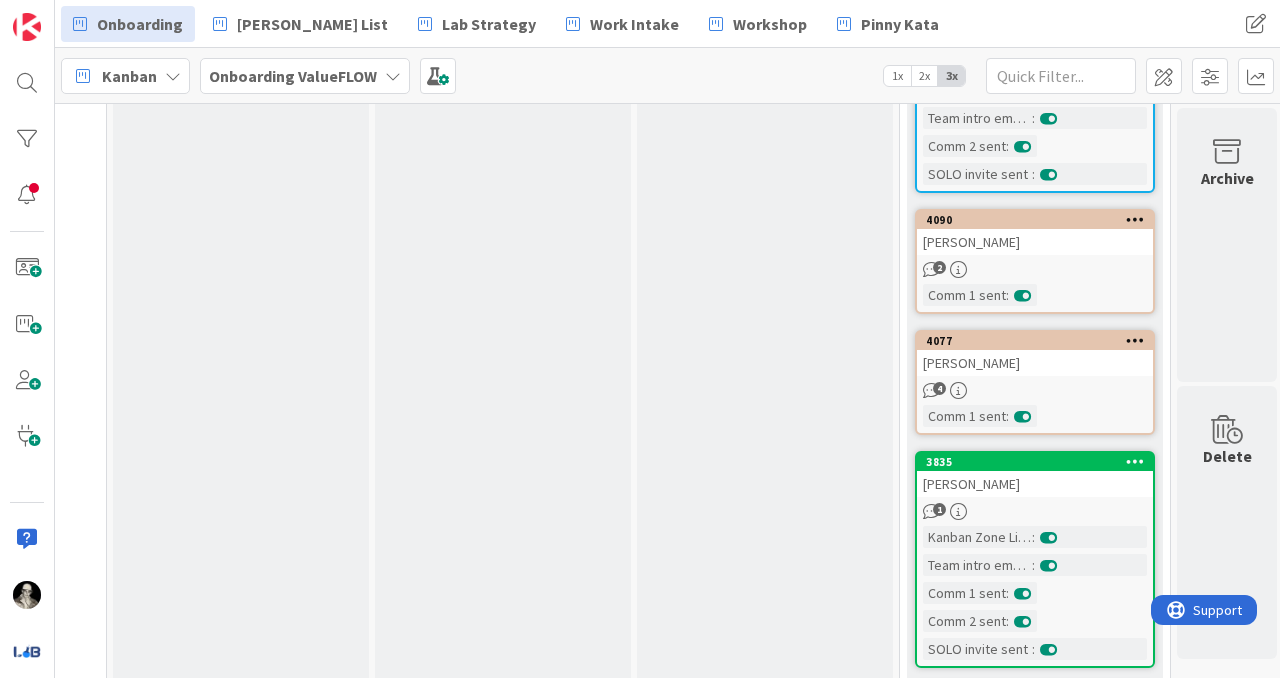
click at [1066, 350] on div "[PERSON_NAME]" at bounding box center [1035, 363] width 236 height 26
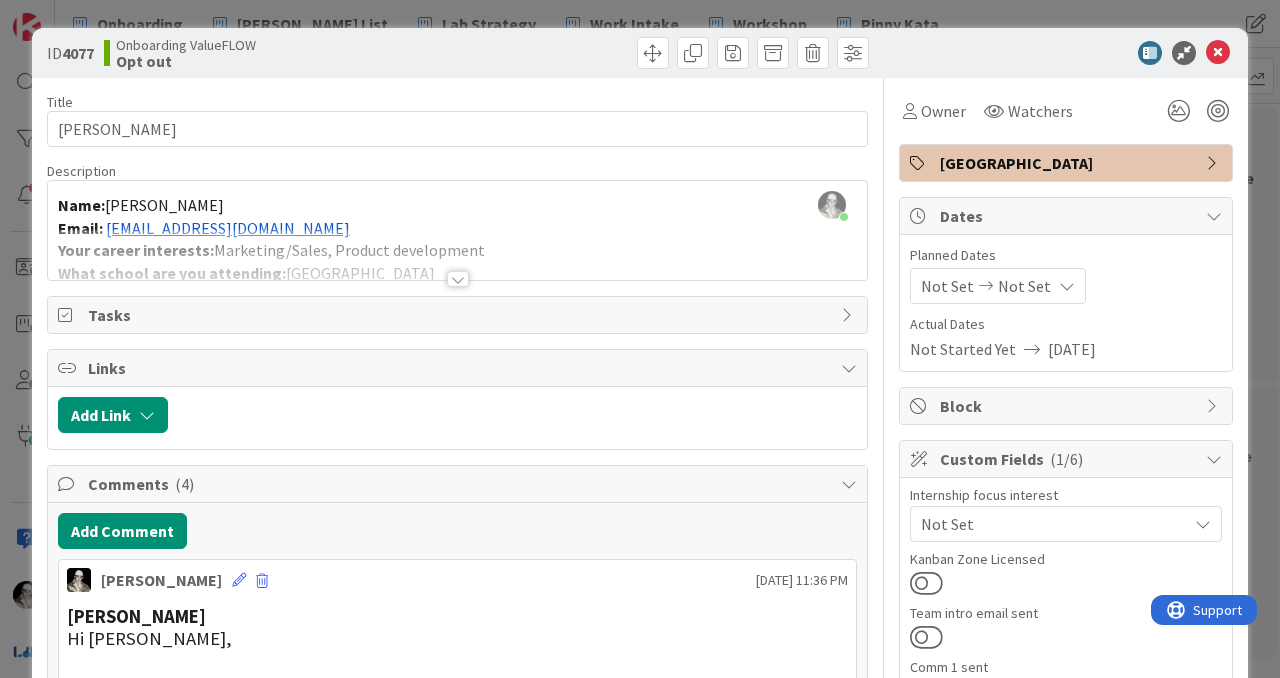
click at [319, 226] on div "Name: [PERSON_NAME] Email: [EMAIL_ADDRESS][DOMAIN_NAME] Your career interests: …" at bounding box center [457, 235] width 819 height 90
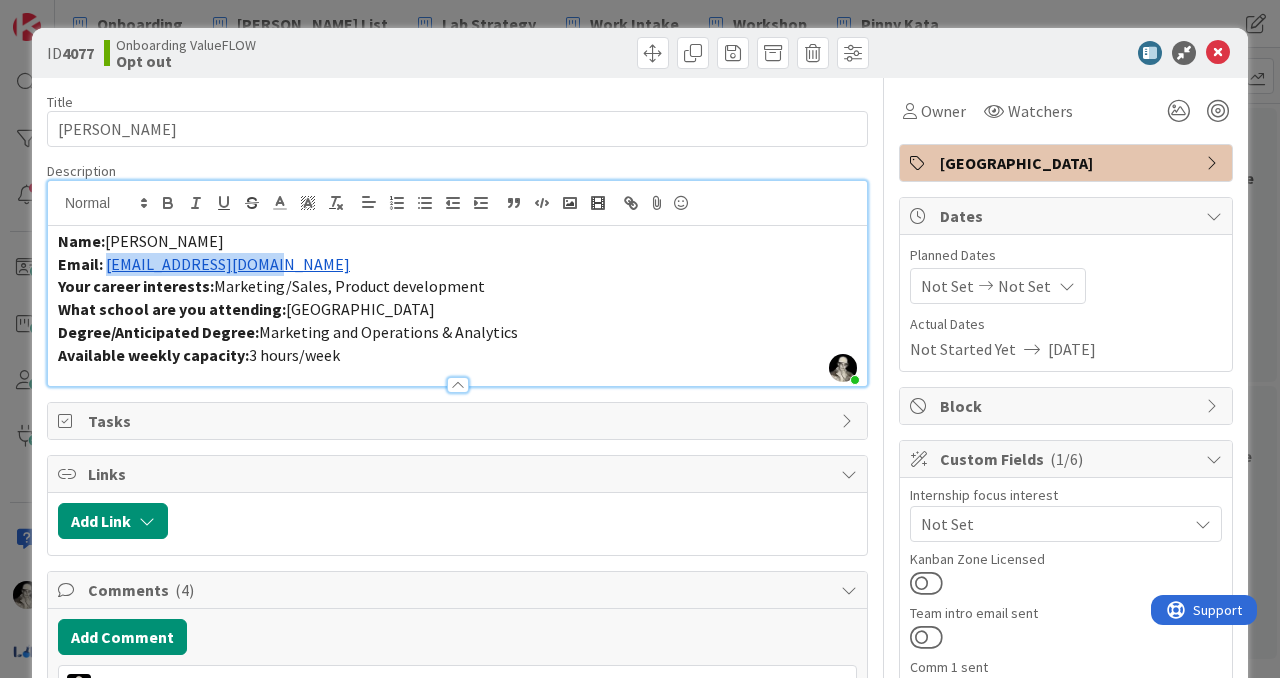
drag, startPoint x: 281, startPoint y: 267, endPoint x: 111, endPoint y: 265, distance: 170.0
click at [111, 265] on p "Email: [EMAIL_ADDRESS][DOMAIN_NAME]" at bounding box center [457, 264] width 799 height 23
click at [318, 253] on p "Email: [EMAIL_ADDRESS][DOMAIN_NAME]" at bounding box center [457, 264] width 799 height 23
drag, startPoint x: 288, startPoint y: 263, endPoint x: 105, endPoint y: 273, distance: 183.2
click at [105, 273] on p "Email: [EMAIL_ADDRESS][DOMAIN_NAME]" at bounding box center [457, 264] width 799 height 23
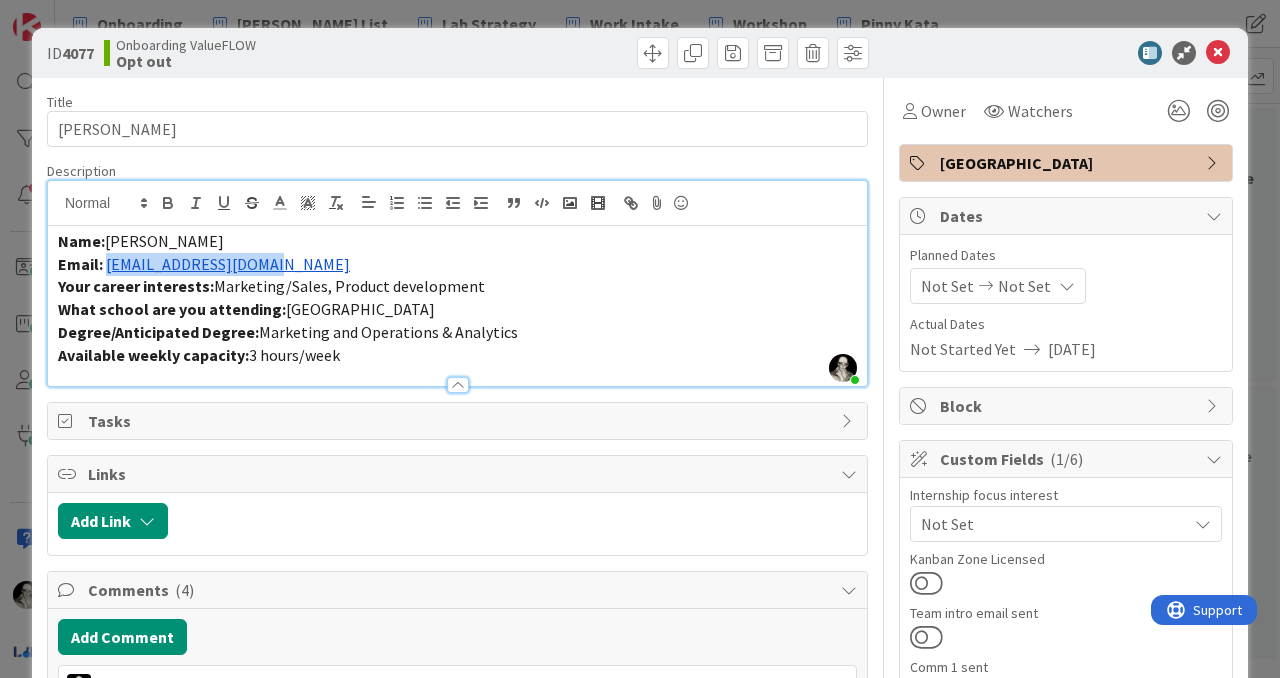
copy link "[EMAIL_ADDRESS][DOMAIN_NAME]"
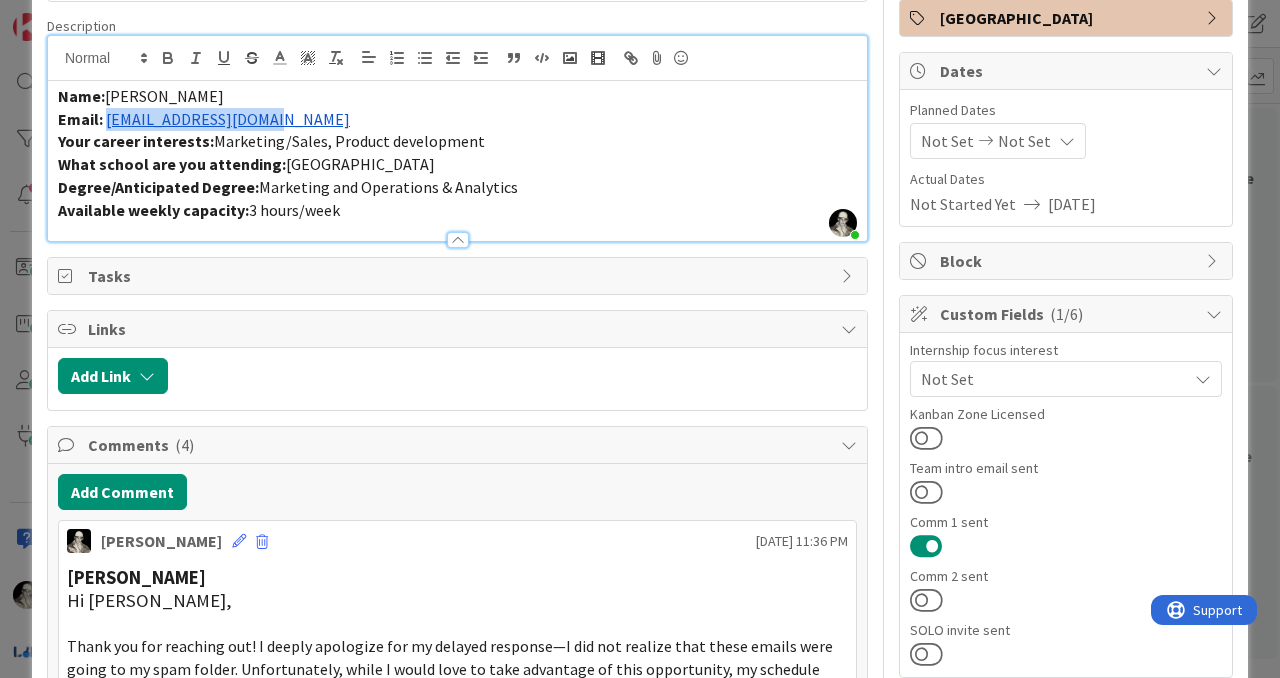
scroll to position [161, 0]
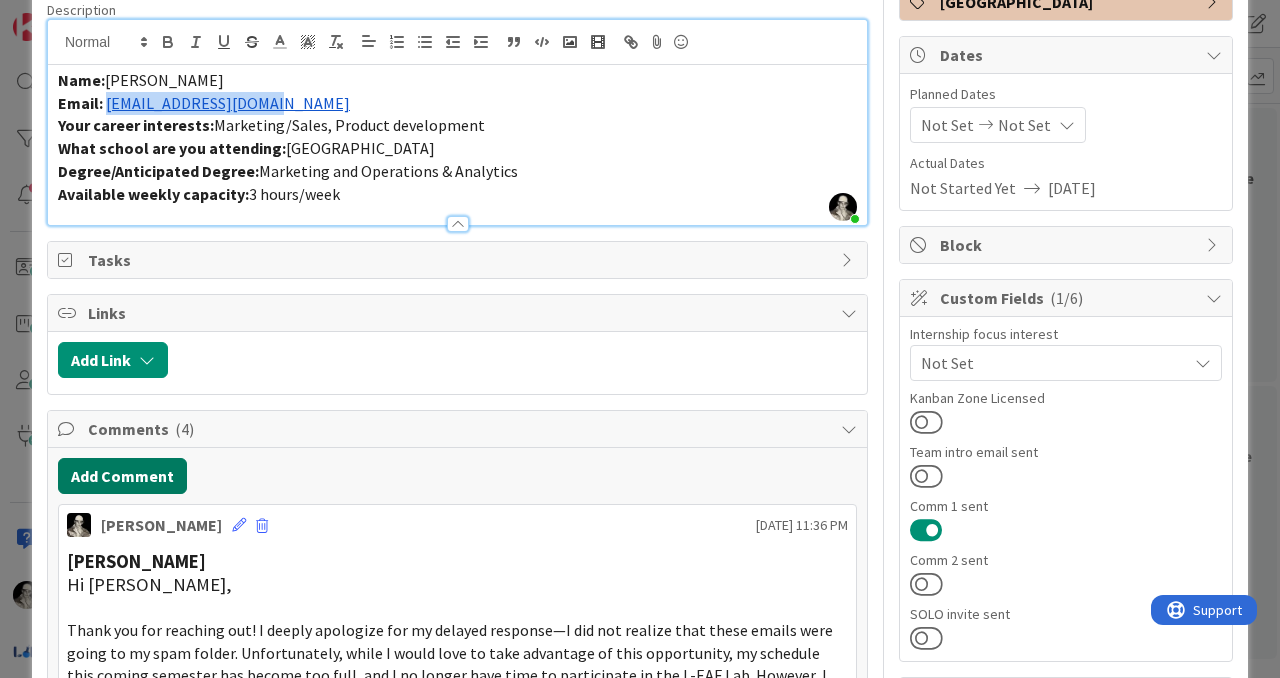
click at [151, 462] on button "Add Comment" at bounding box center [122, 476] width 129 height 36
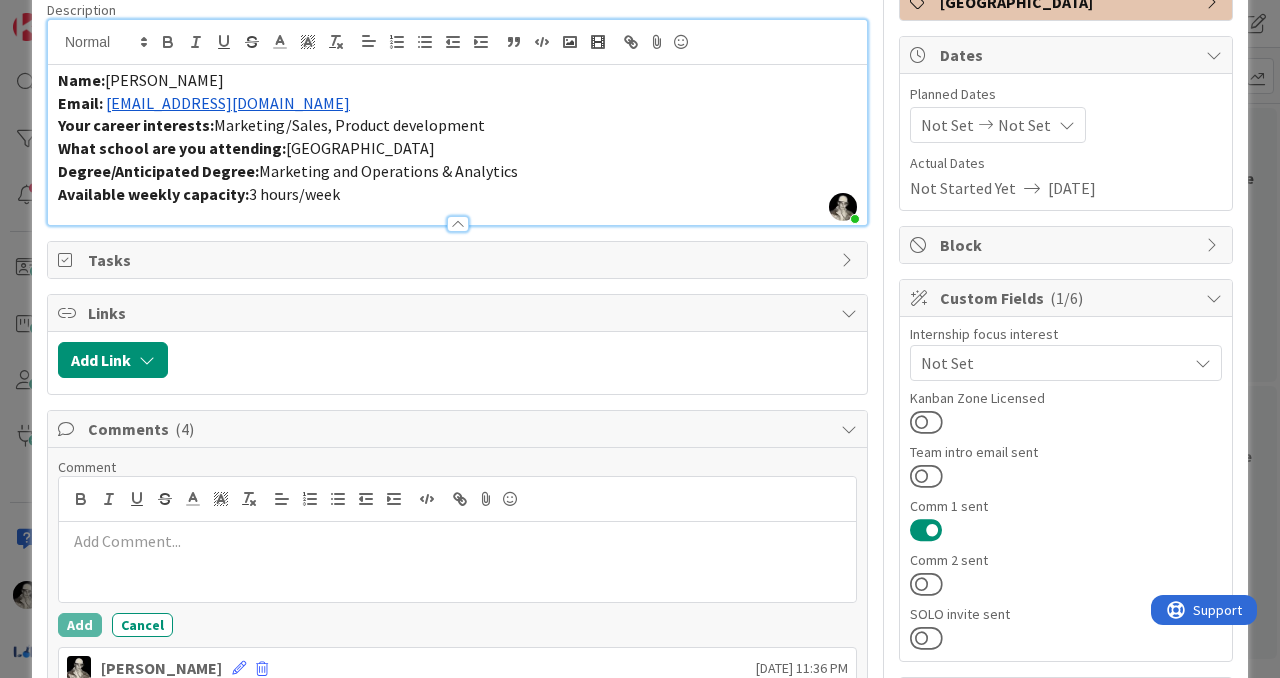
click at [169, 542] on p at bounding box center [457, 541] width 781 height 23
click at [79, 614] on button "Add" at bounding box center [80, 625] width 44 height 24
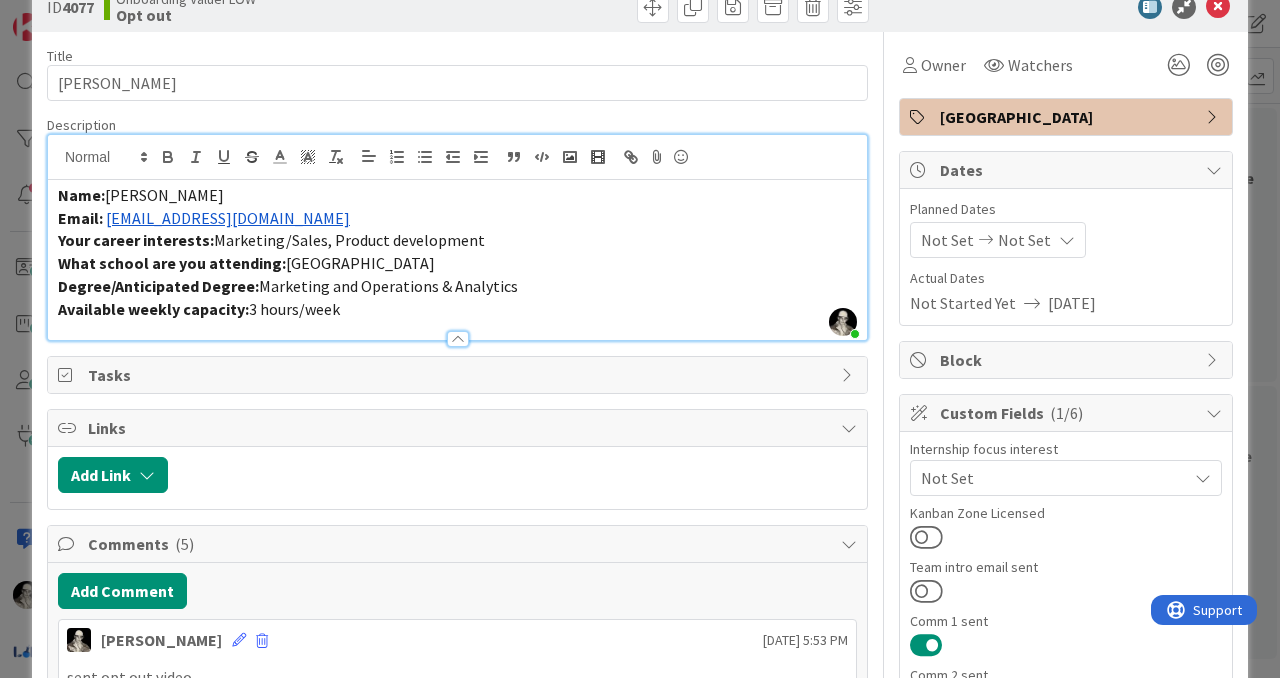
scroll to position [0, 0]
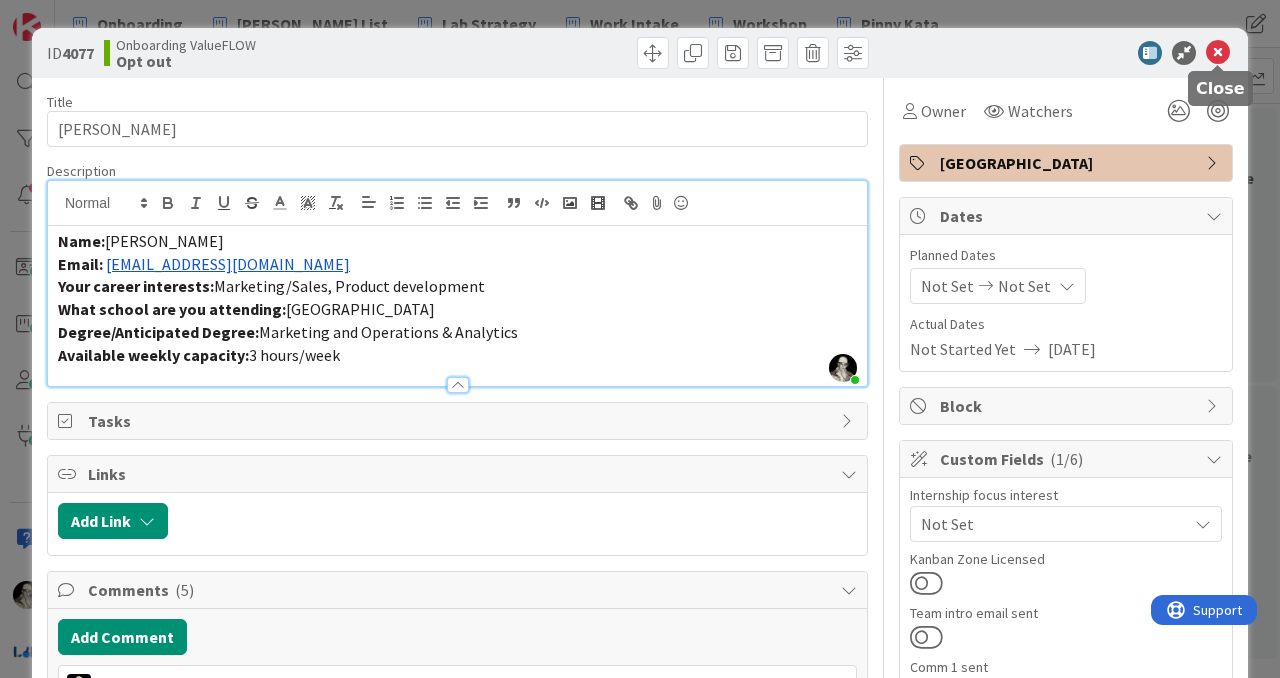
click at [1220, 48] on icon at bounding box center [1218, 53] width 24 height 24
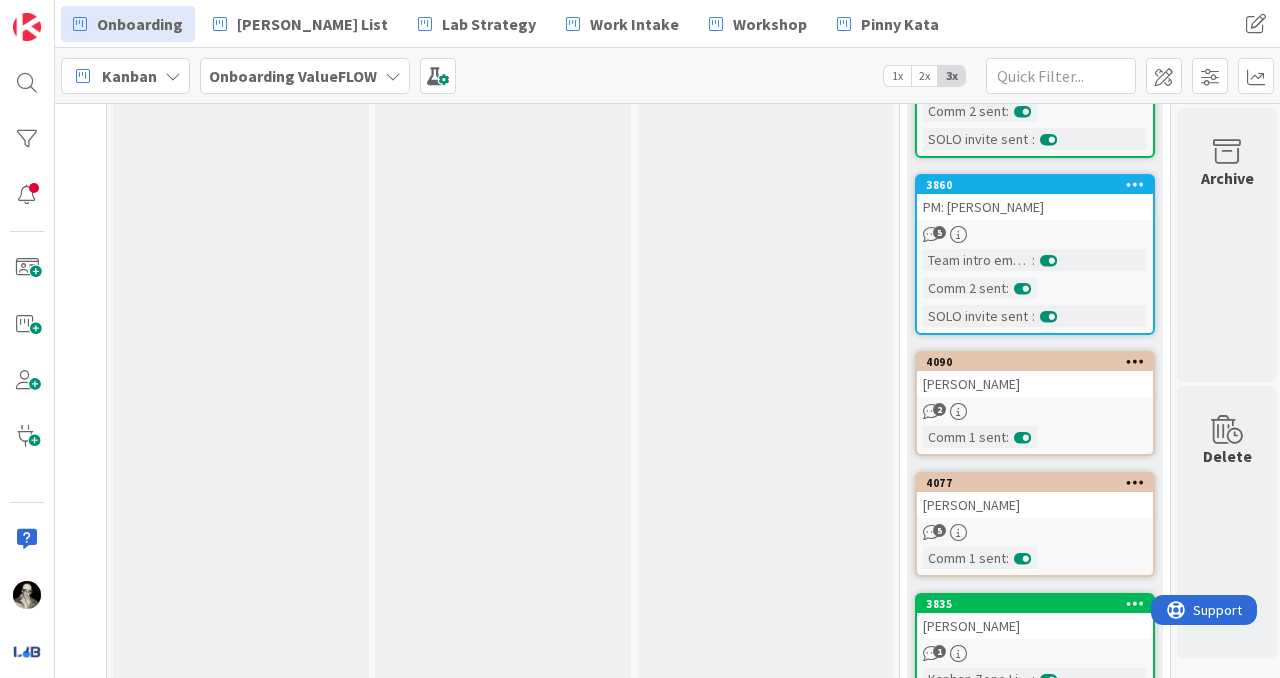
scroll to position [3612, 1275]
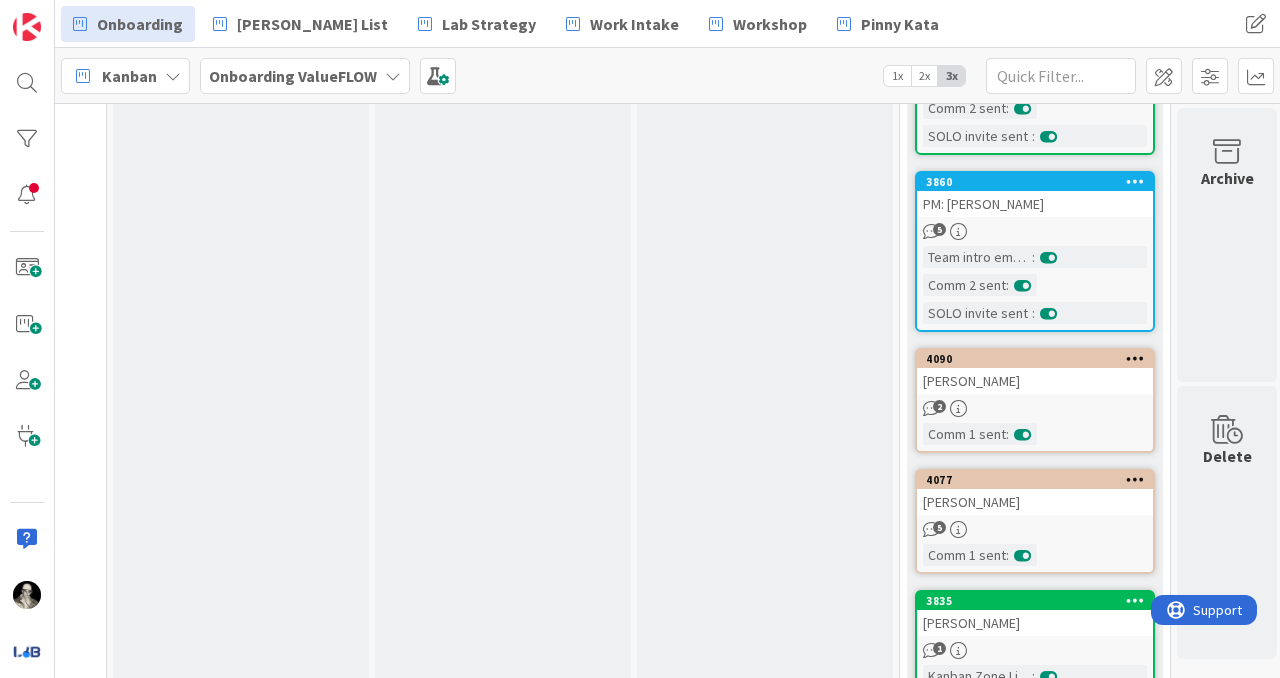
click at [1094, 358] on link "4090 [PERSON_NAME] 2 Comm 1 sent :" at bounding box center [1035, 400] width 240 height 105
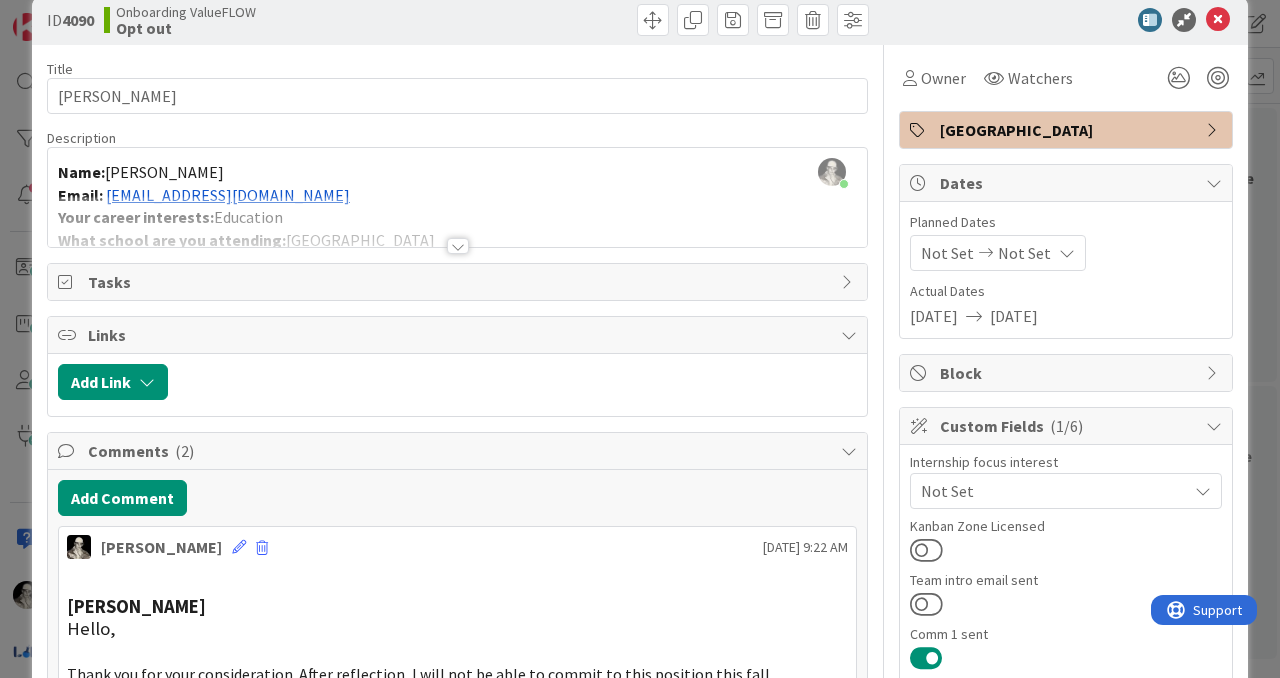
scroll to position [14, 0]
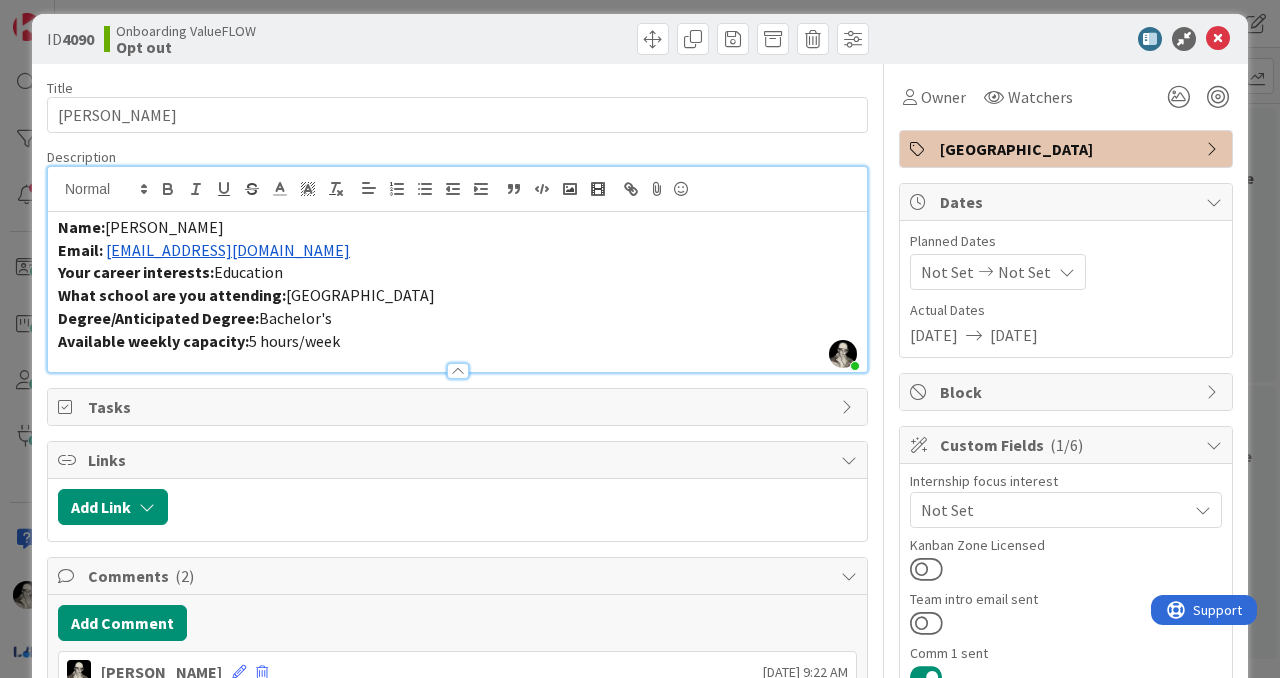
click at [329, 210] on div "[PERSON_NAME] just joined Name: [PERSON_NAME] Email: [EMAIL_ADDRESS][DOMAIN_NAM…" at bounding box center [457, 269] width 819 height 205
drag, startPoint x: 284, startPoint y: 250, endPoint x: 107, endPoint y: 246, distance: 177.0
click at [107, 246] on p "Email: [EMAIL_ADDRESS][DOMAIN_NAME]" at bounding box center [457, 250] width 799 height 23
copy link "[EMAIL_ADDRESS][DOMAIN_NAME]"
click at [1215, 34] on icon at bounding box center [1218, 39] width 24 height 24
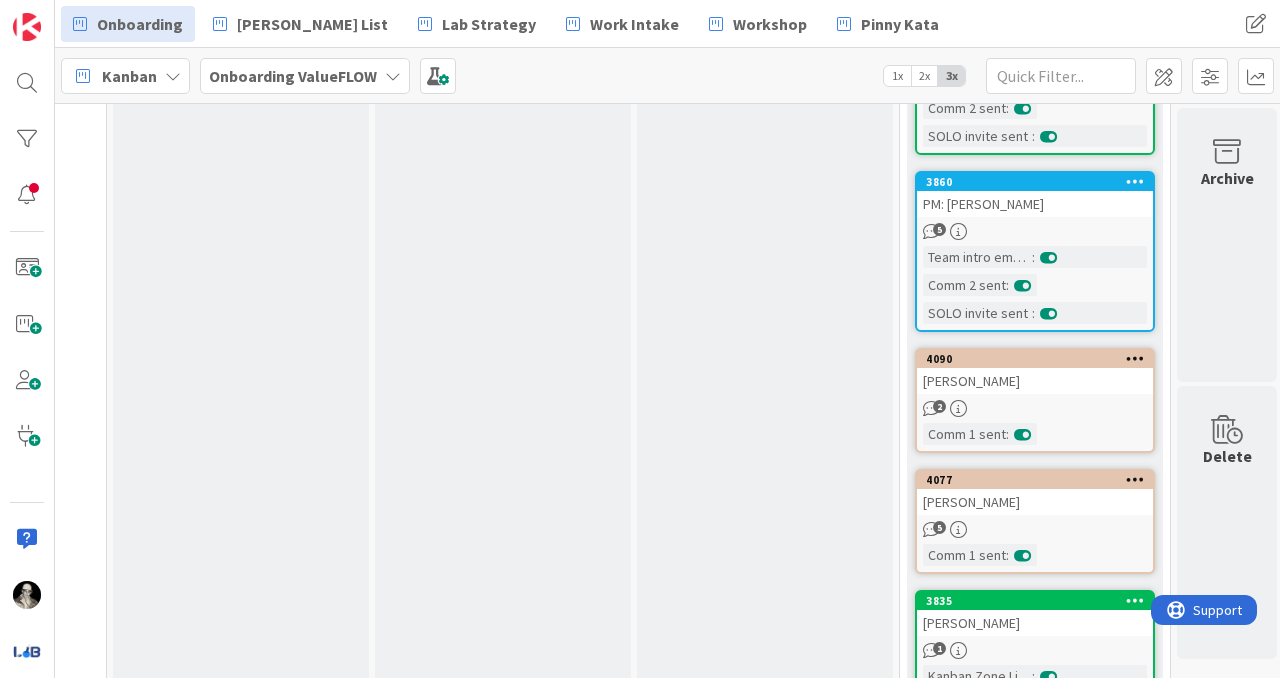
click at [1066, 368] on div "[PERSON_NAME]" at bounding box center [1035, 381] width 236 height 26
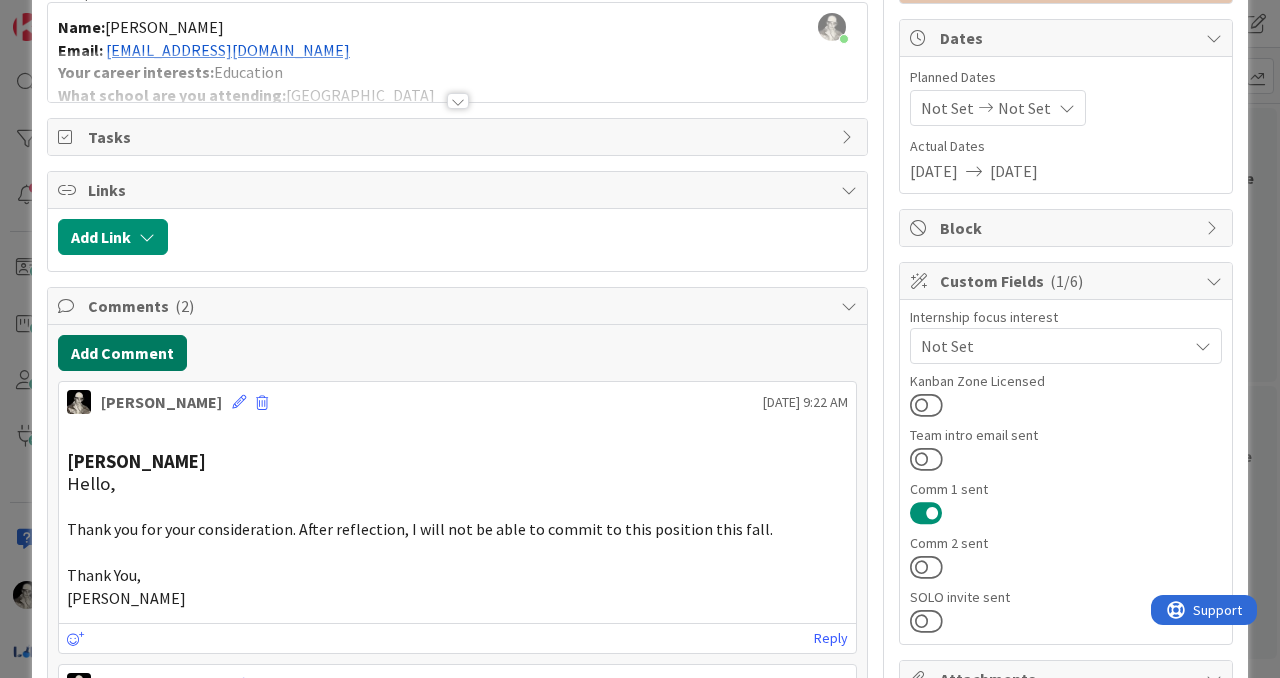
click at [155, 336] on button "Add Comment" at bounding box center [122, 353] width 129 height 36
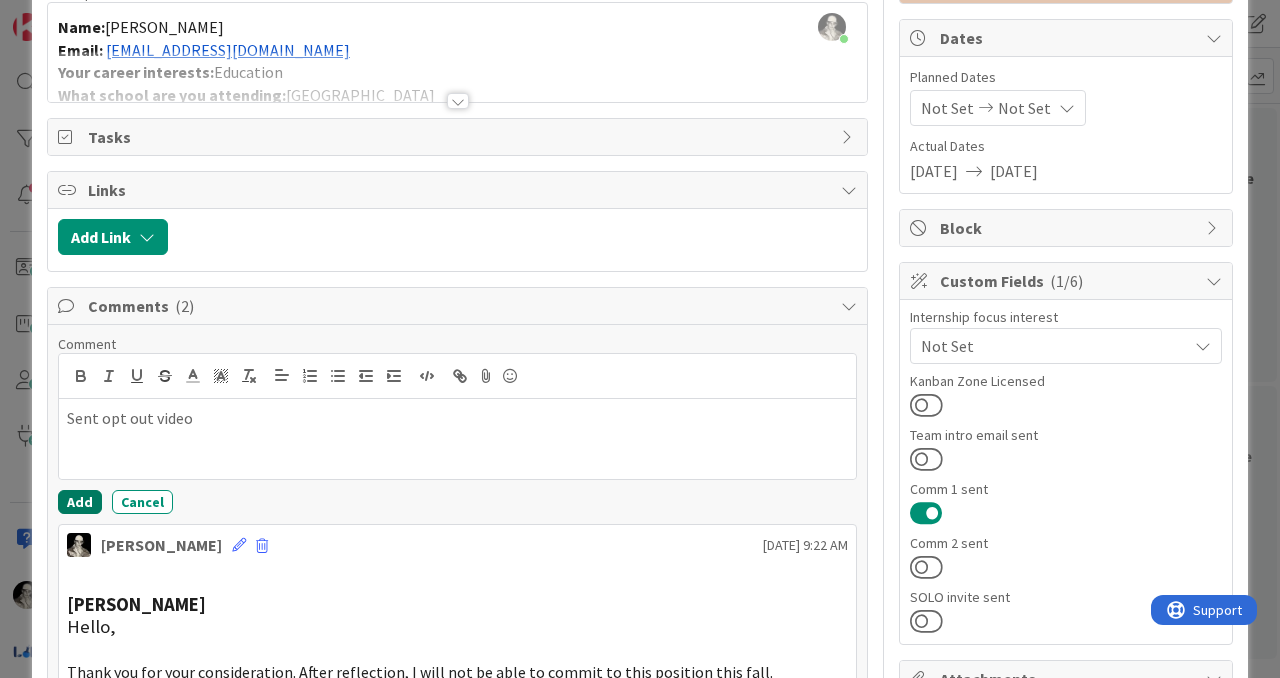
click at [80, 496] on button "Add" at bounding box center [80, 502] width 44 height 24
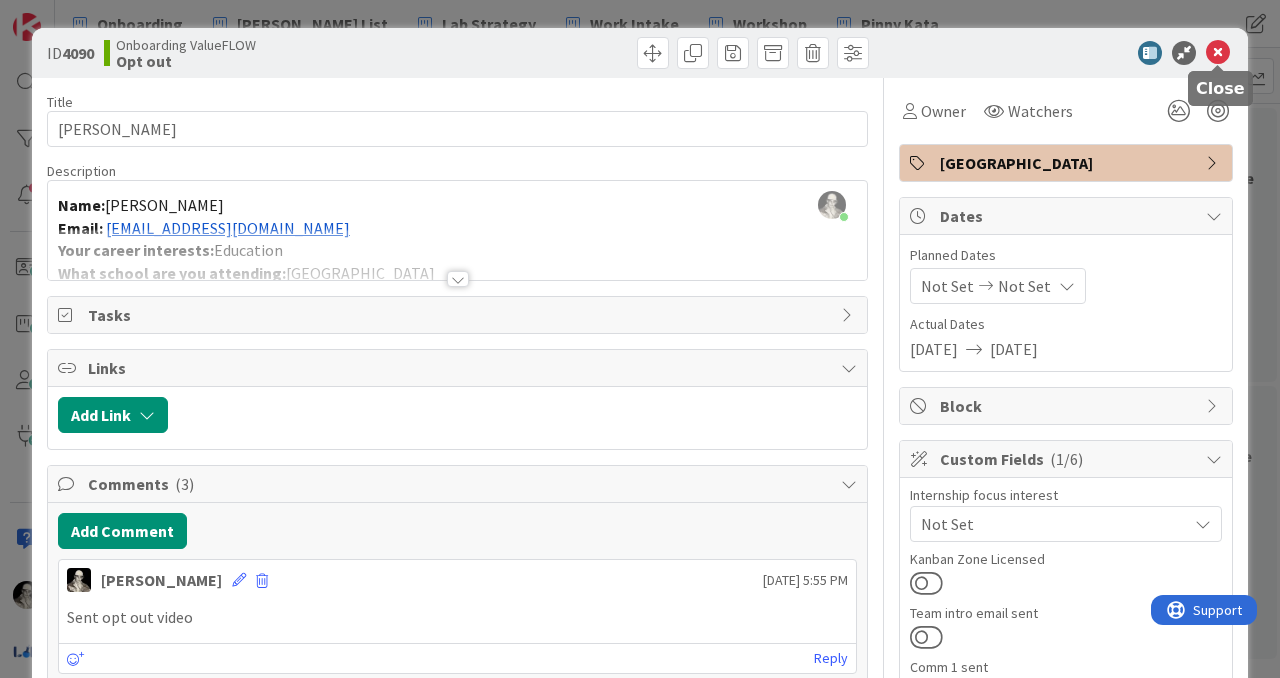
click at [1220, 49] on icon at bounding box center [1218, 53] width 24 height 24
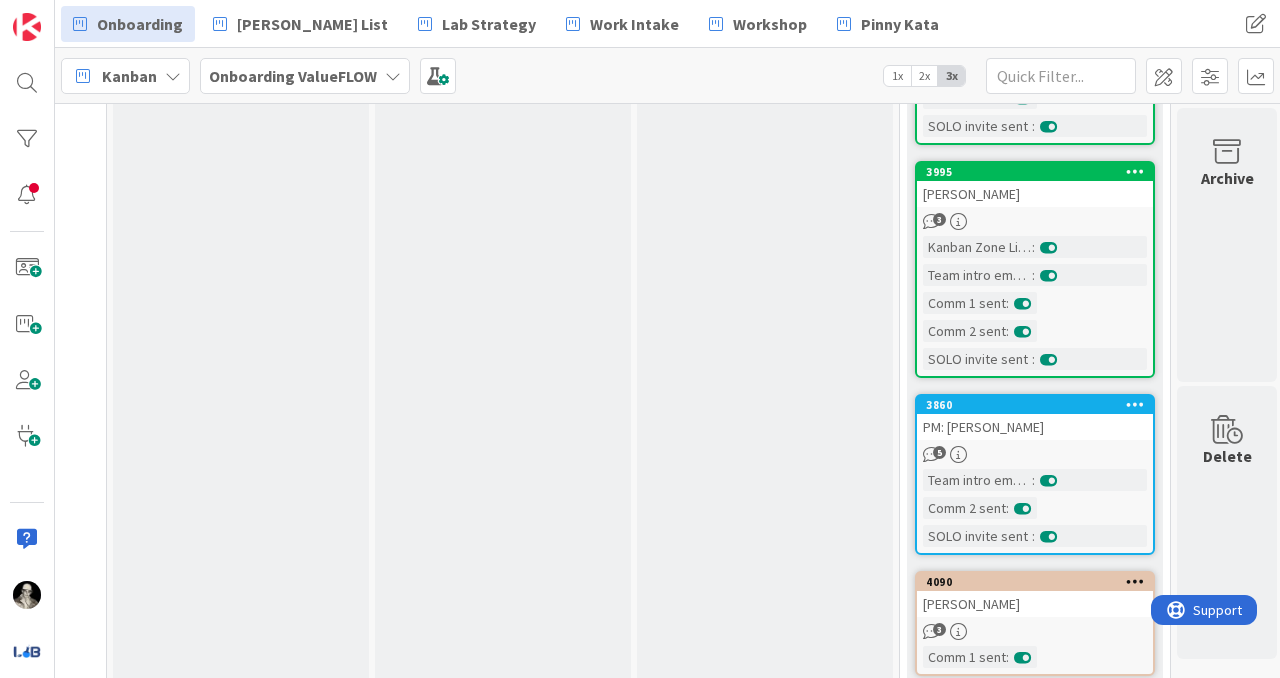
scroll to position [3376, 1275]
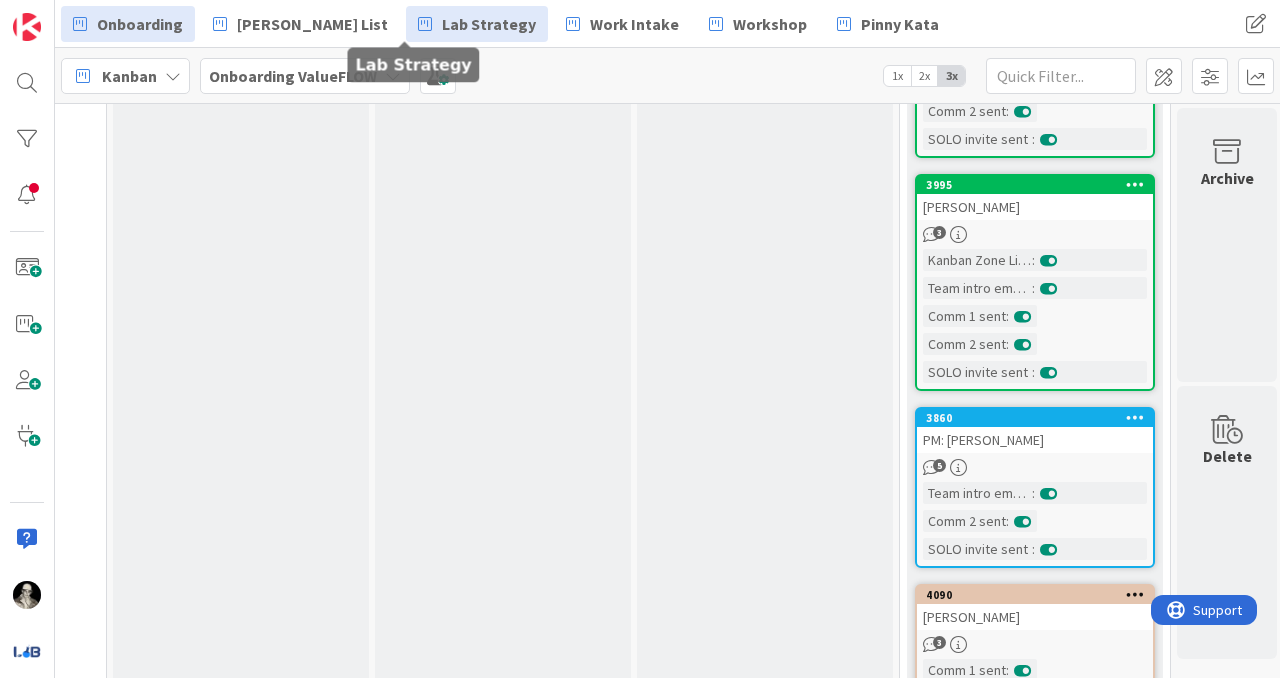
click at [442, 18] on span "Lab Strategy" at bounding box center [489, 24] width 94 height 24
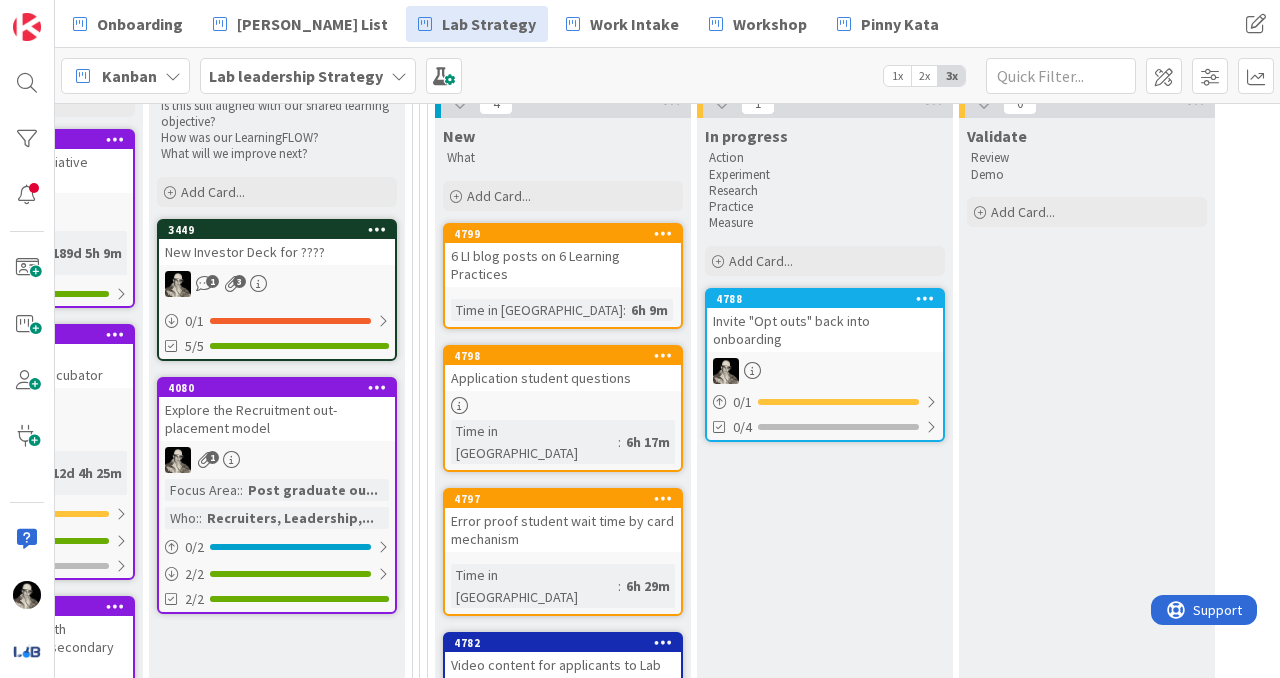
scroll to position [245, 2708]
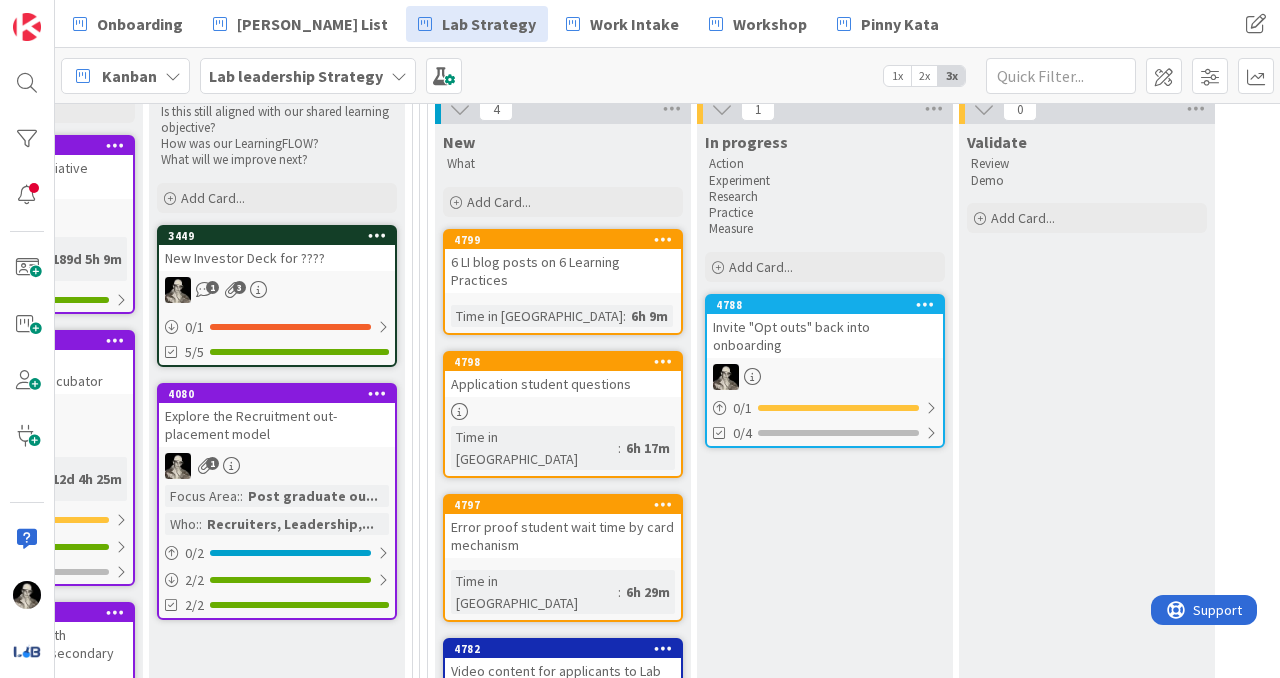
click at [828, 341] on div "Invite "Opt outs" back into onboarding" at bounding box center [825, 336] width 236 height 44
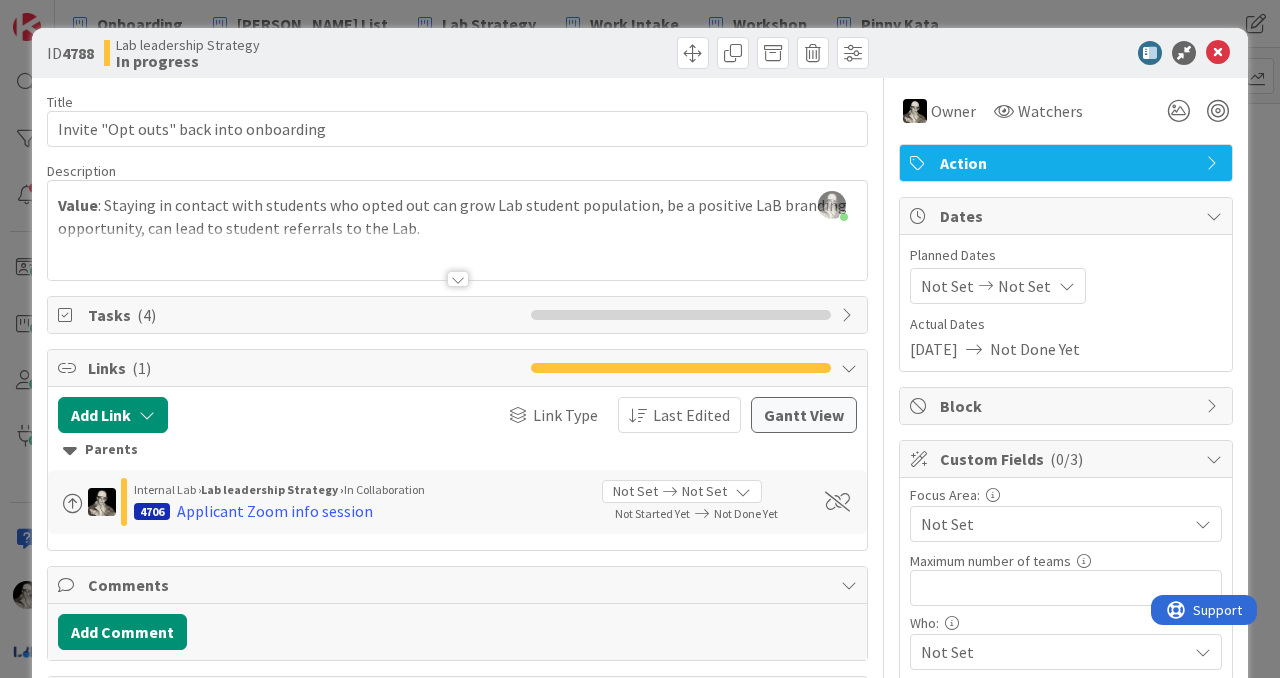
click at [456, 271] on div at bounding box center [458, 279] width 22 height 16
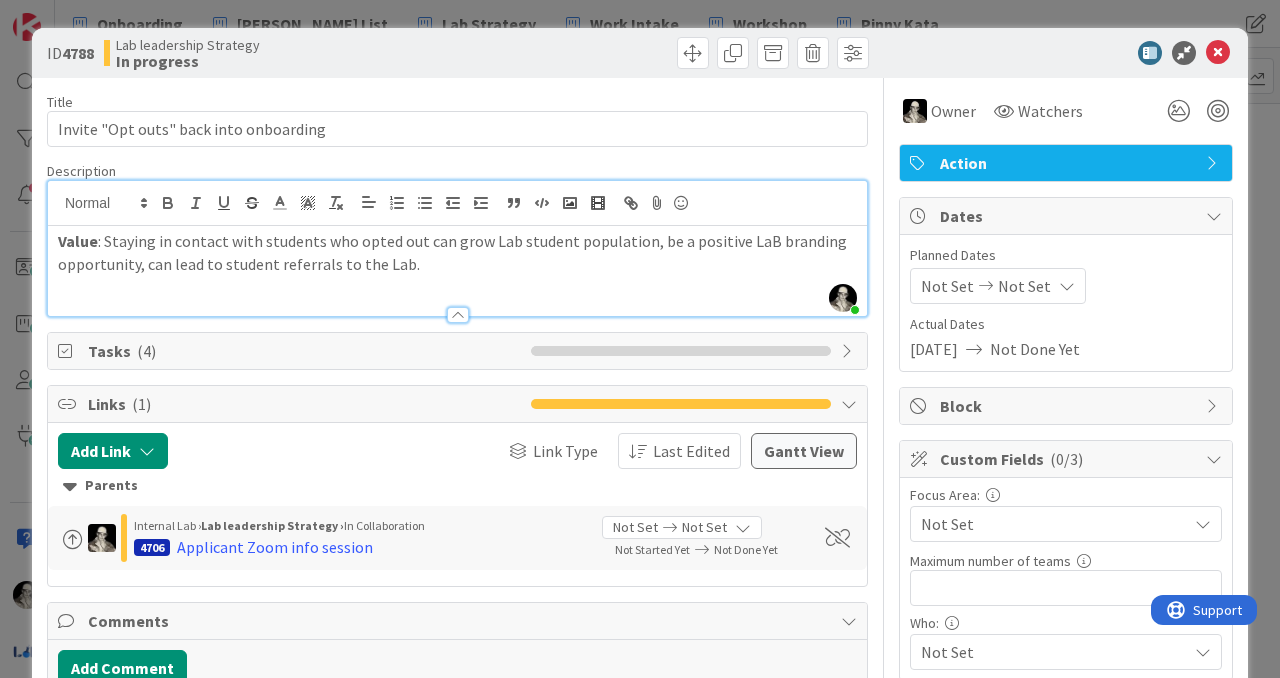
click at [458, 305] on div at bounding box center [457, 305] width 819 height 21
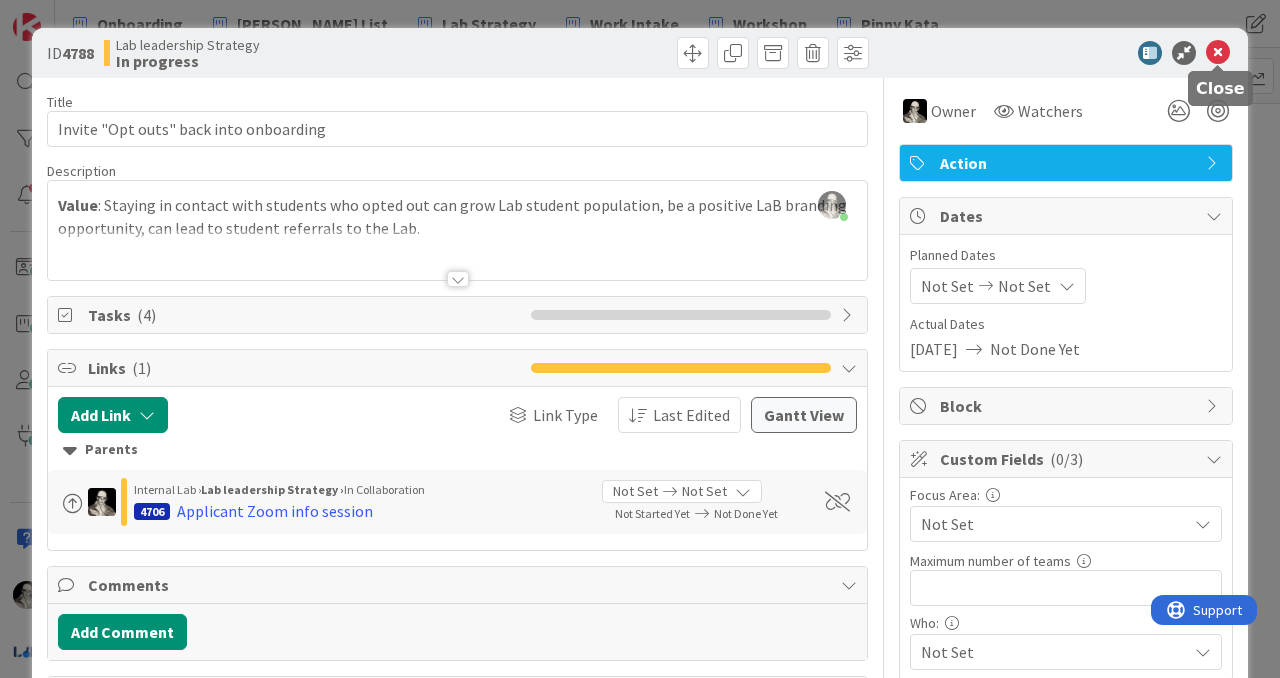
click at [1223, 53] on icon at bounding box center [1218, 53] width 24 height 24
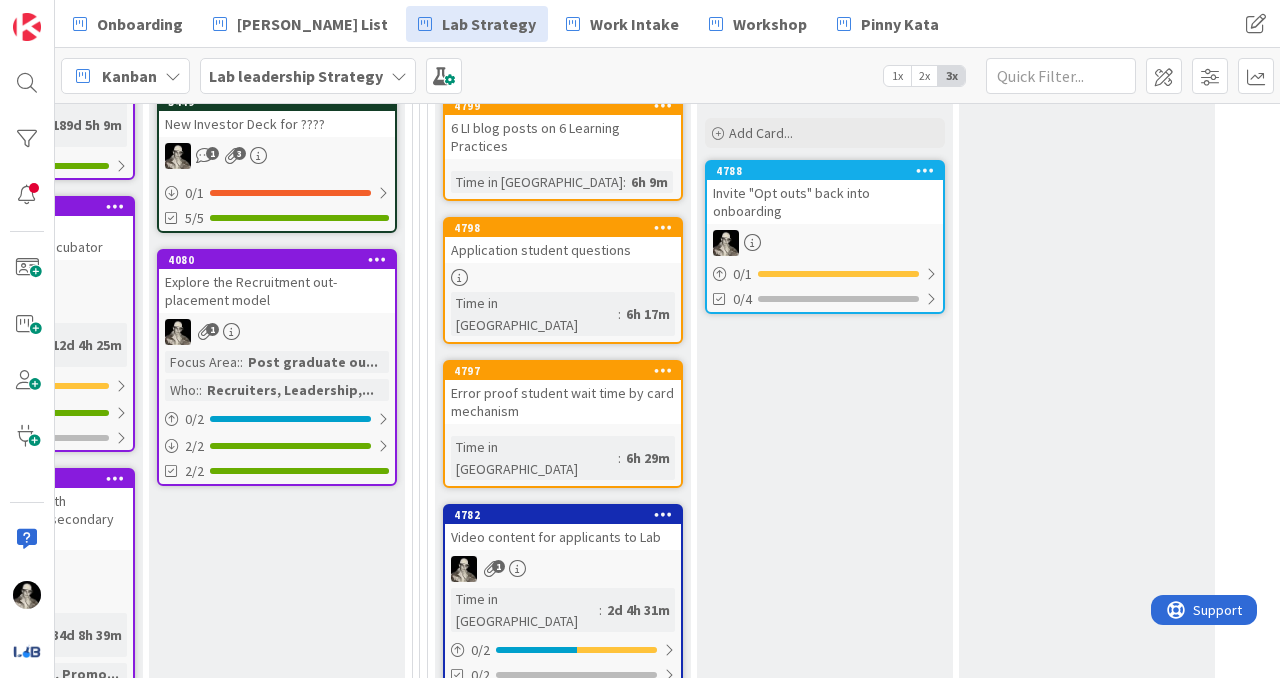
scroll to position [406, 2708]
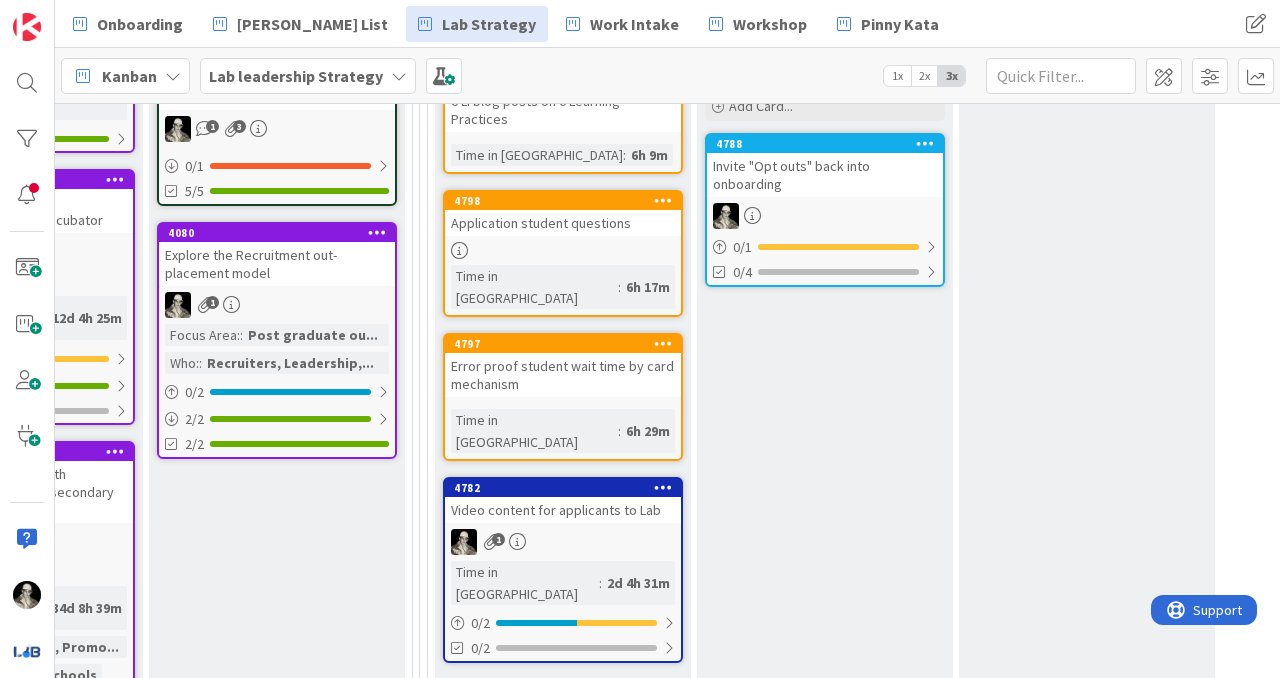
click at [580, 497] on div "Video content for applicants to Lab" at bounding box center [563, 510] width 236 height 26
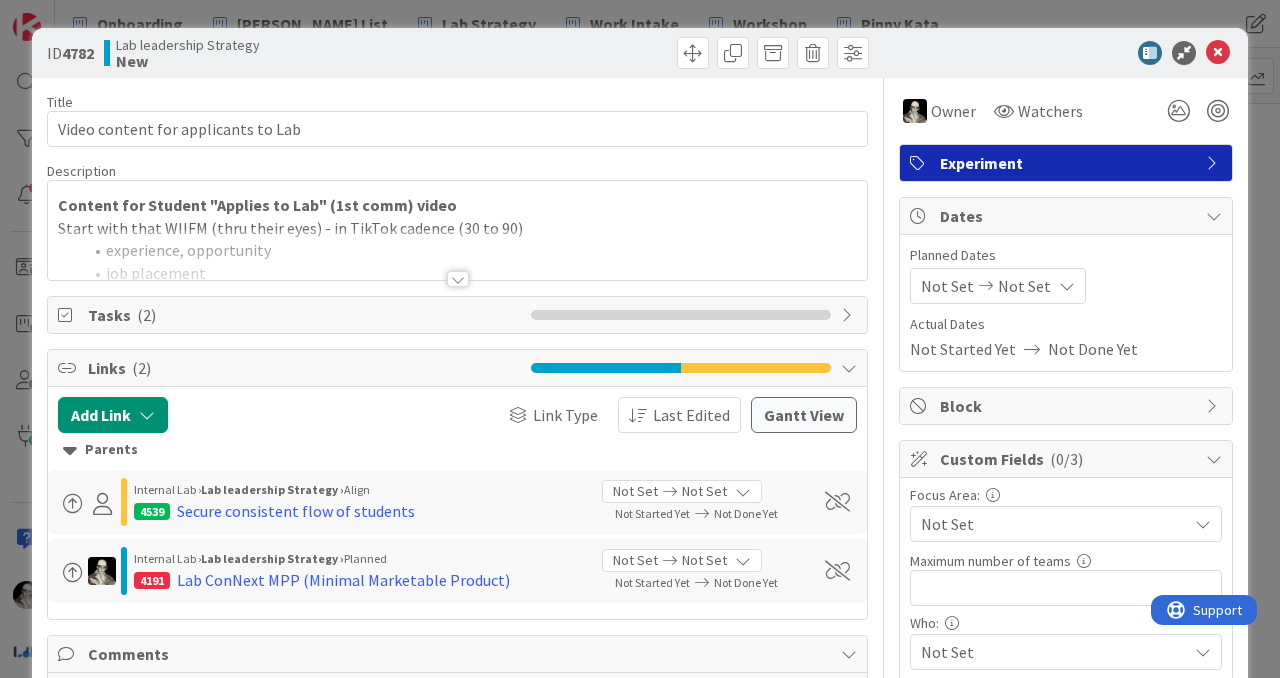
click at [457, 275] on div at bounding box center [458, 279] width 22 height 16
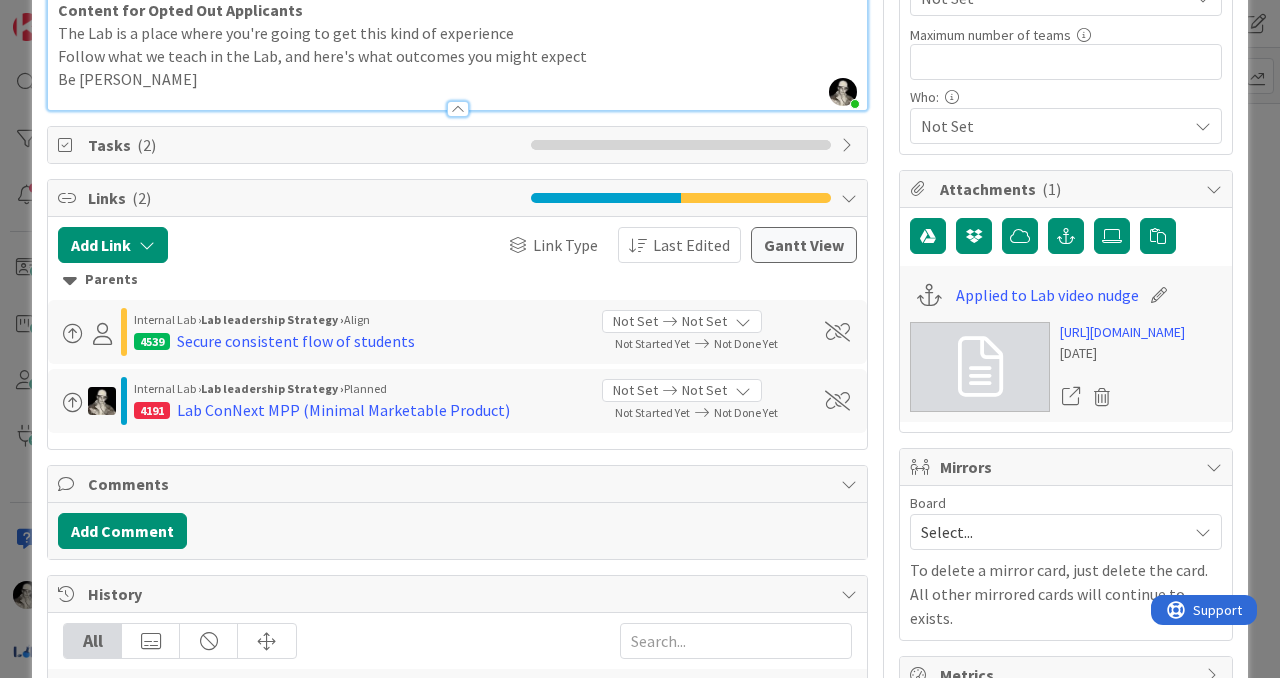
scroll to position [528, 0]
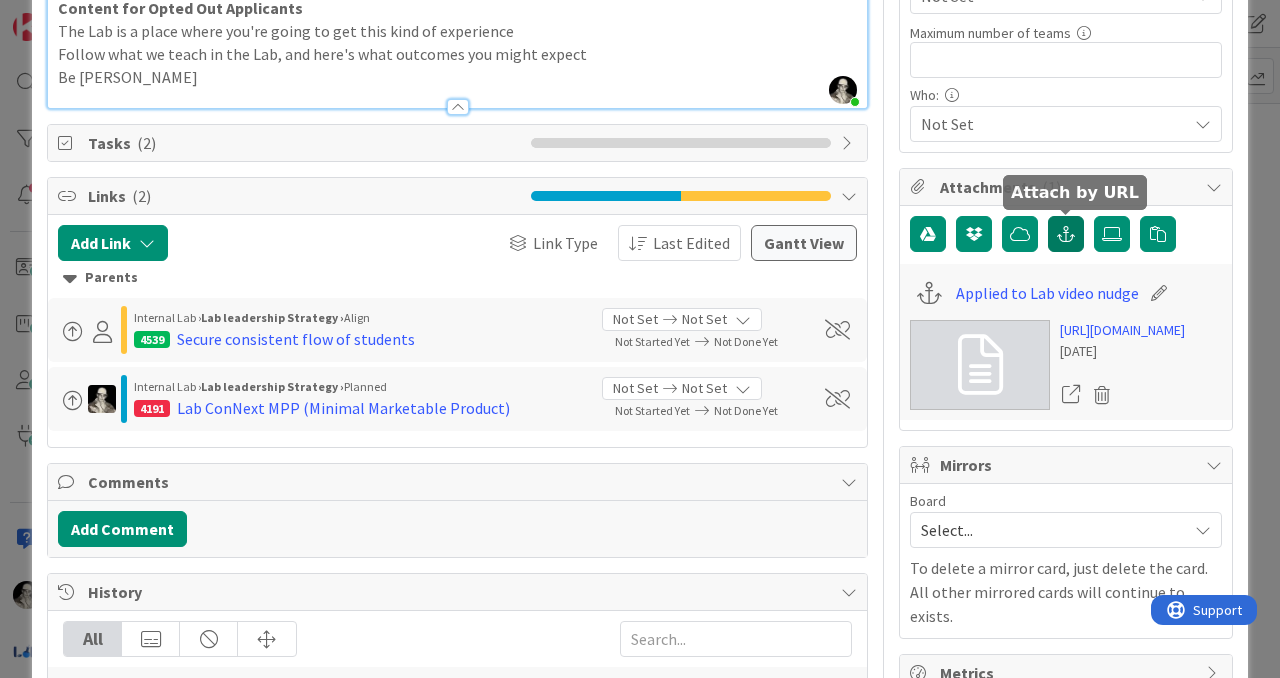
click at [1065, 230] on icon "button" at bounding box center [1066, 234] width 18 height 16
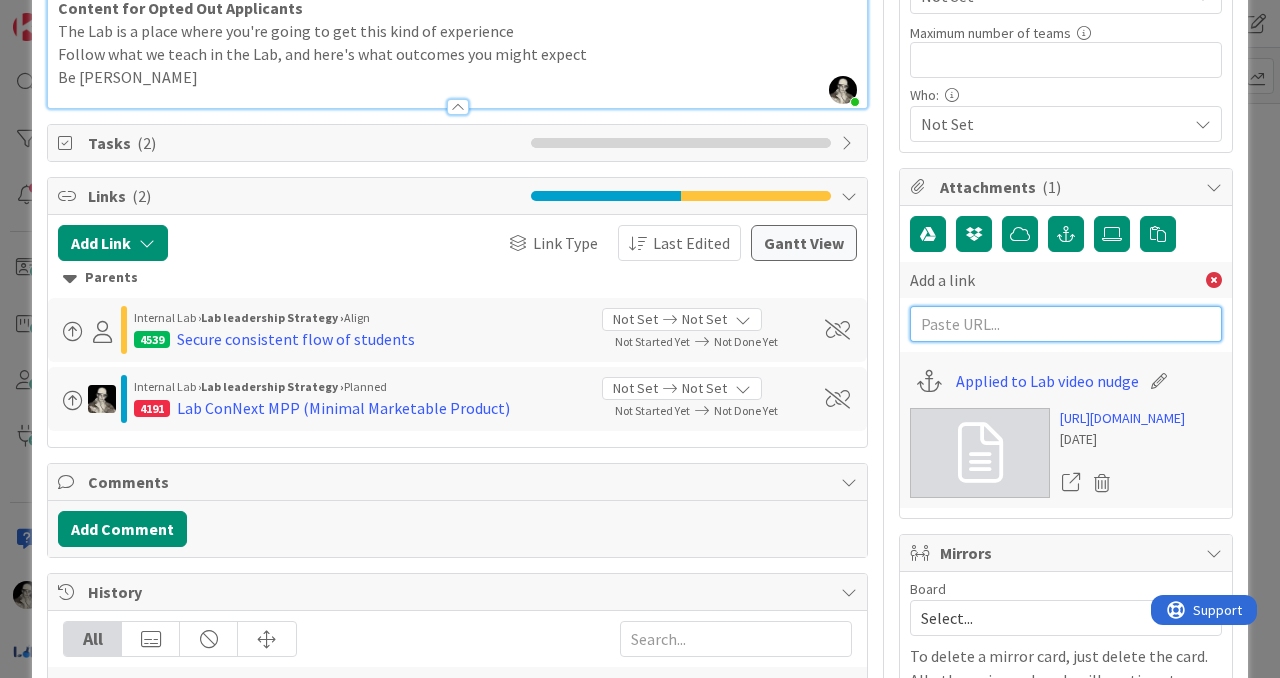
click at [993, 321] on input "text" at bounding box center [1066, 324] width 312 height 36
paste input "[URL][DOMAIN_NAME]"
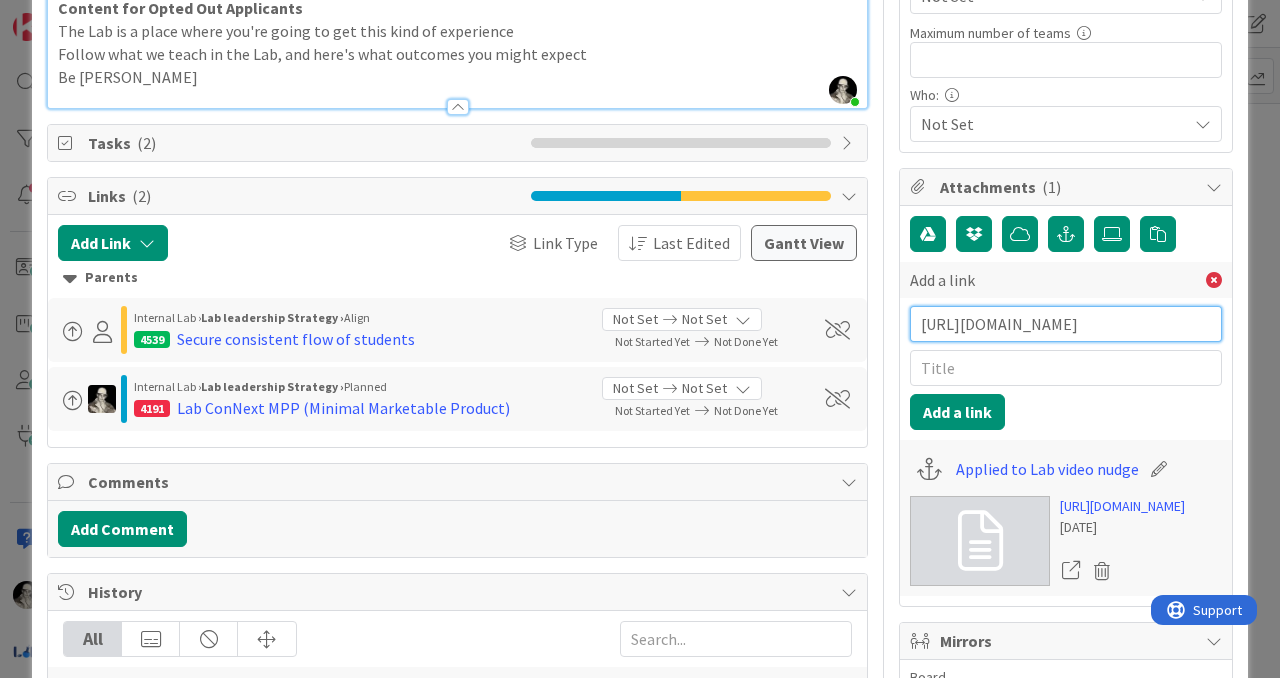
type input "[URL][DOMAIN_NAME]"
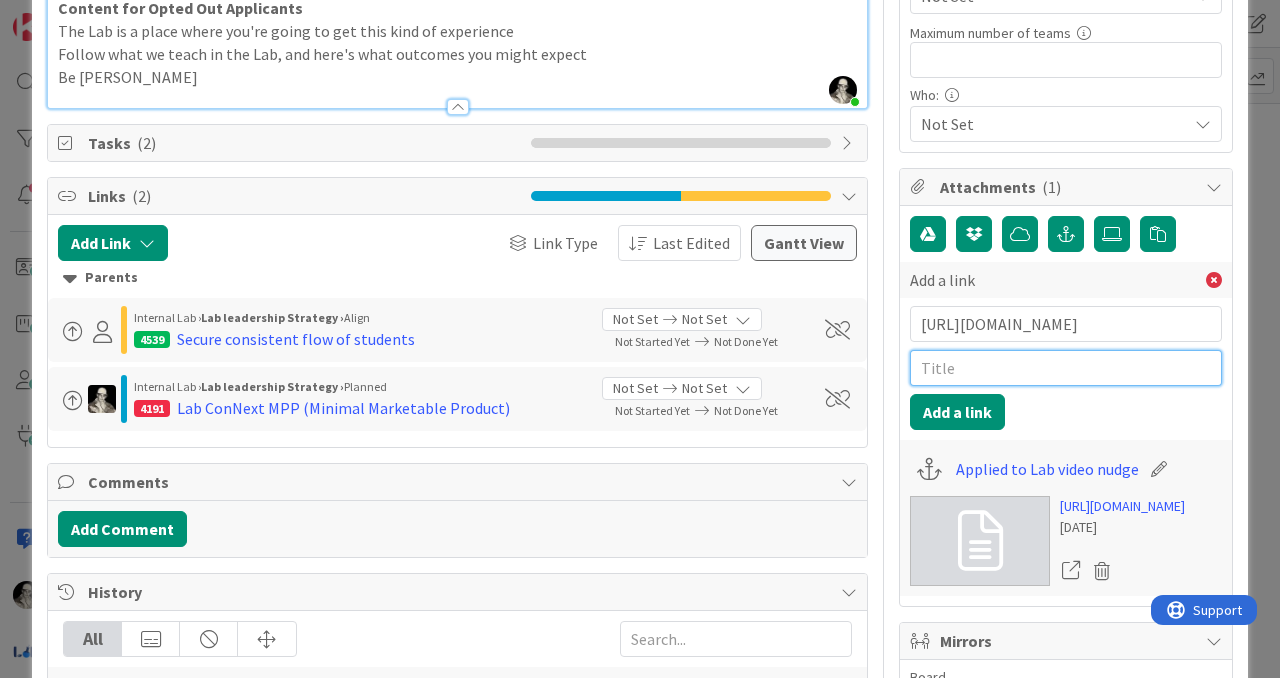
scroll to position [0, 0]
click at [981, 366] on input "text" at bounding box center [1066, 368] width 312 height 36
type input "Opt Outs nudge video"
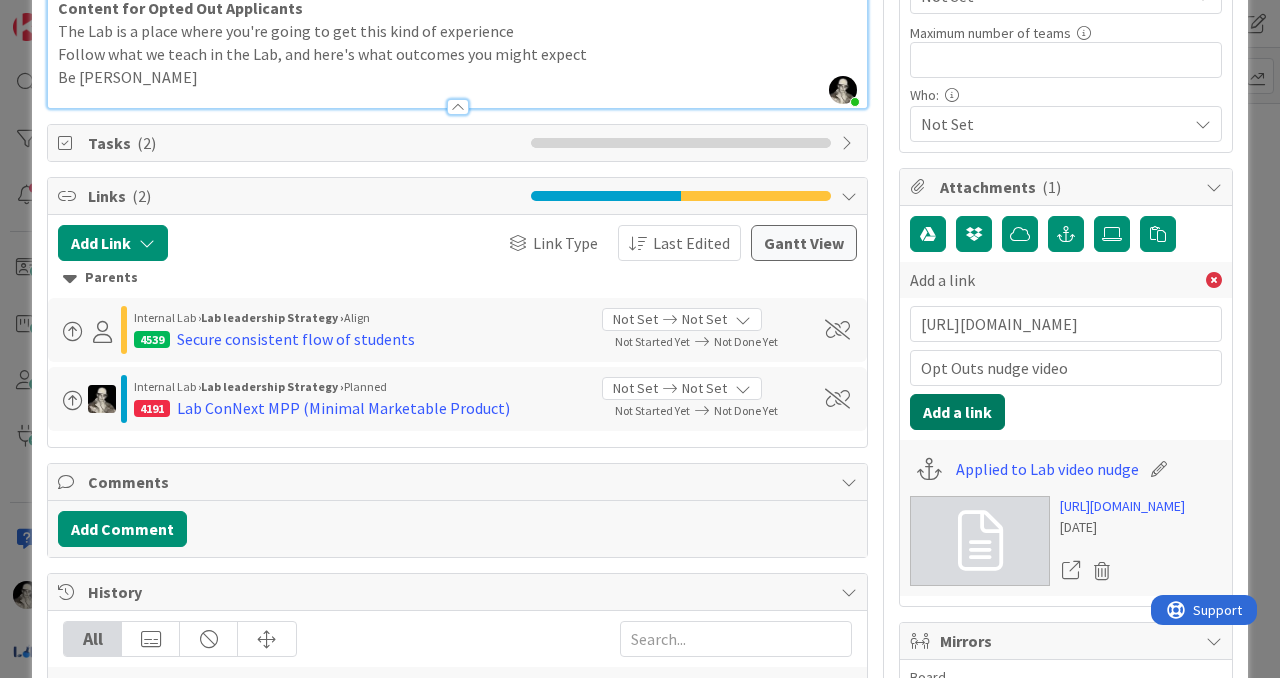
click at [963, 405] on button "Add a link" at bounding box center [957, 412] width 95 height 36
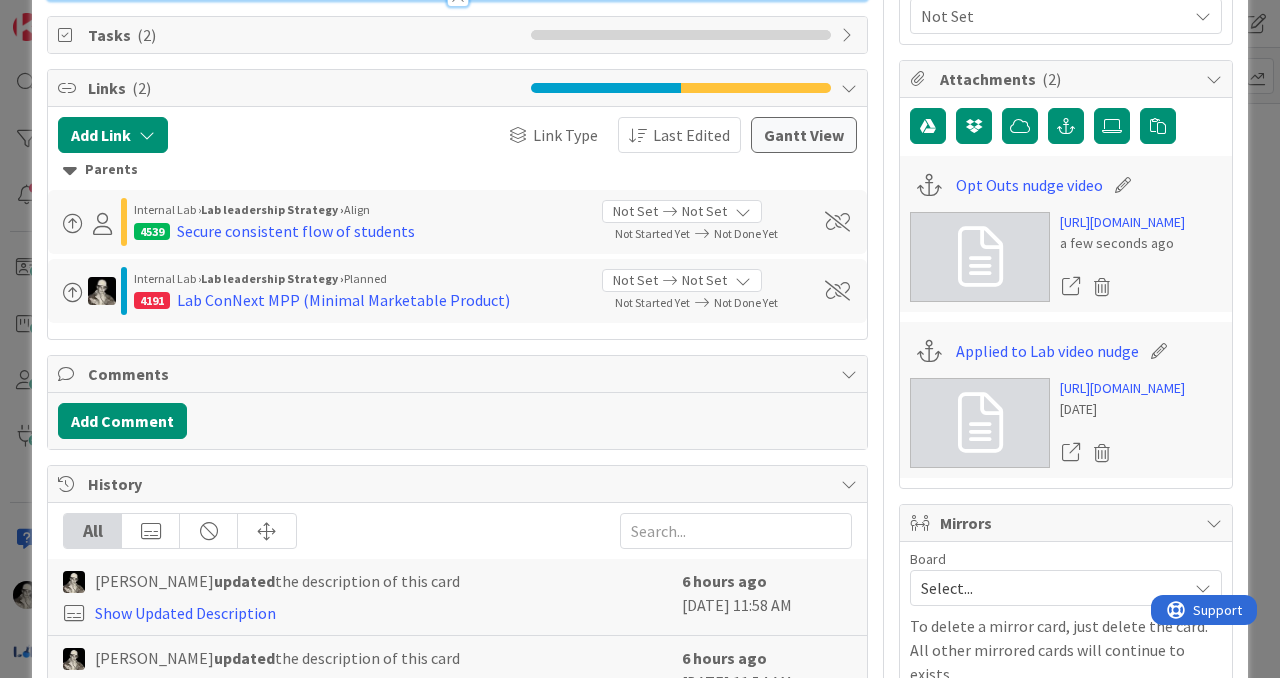
scroll to position [640, 0]
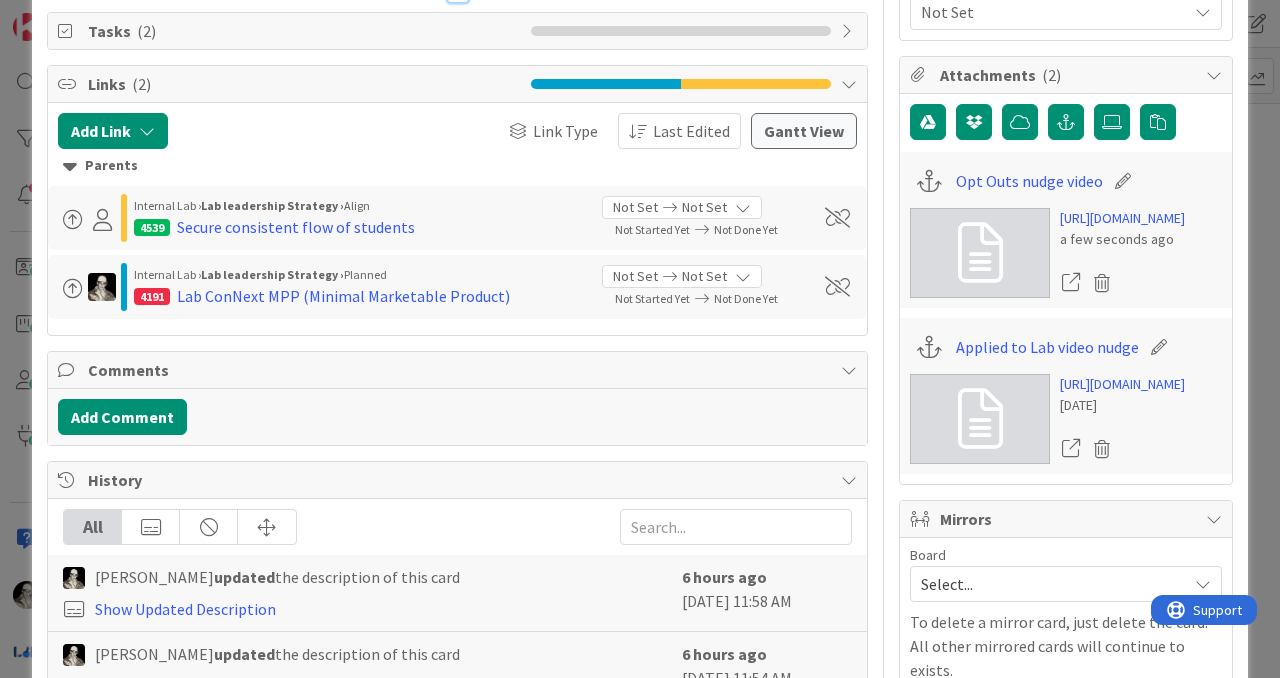
click at [1159, 357] on icon at bounding box center [1159, 347] width 28 height 20
drag, startPoint x: 1073, startPoint y: 368, endPoint x: 1093, endPoint y: 291, distance: 79.5
click at [1073, 365] on input "Applied to Lab video nudge" at bounding box center [1067, 347] width 223 height 36
type input "Applied to Lab nudge video"
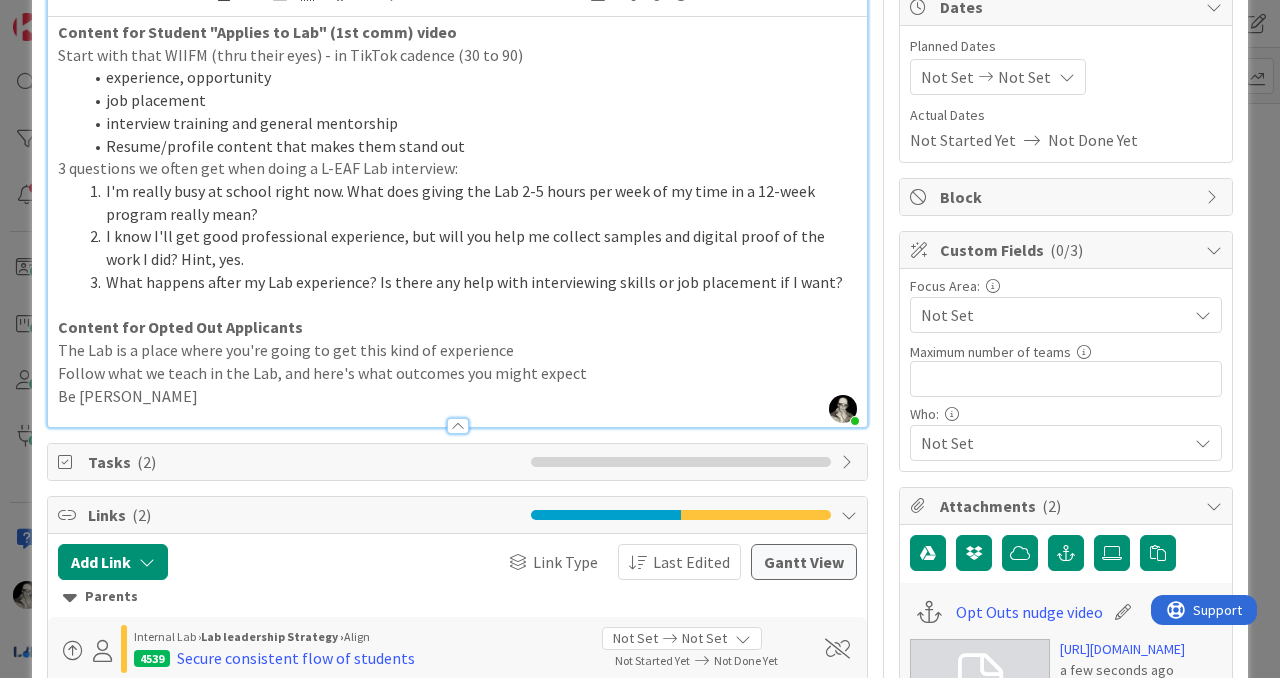
scroll to position [0, 0]
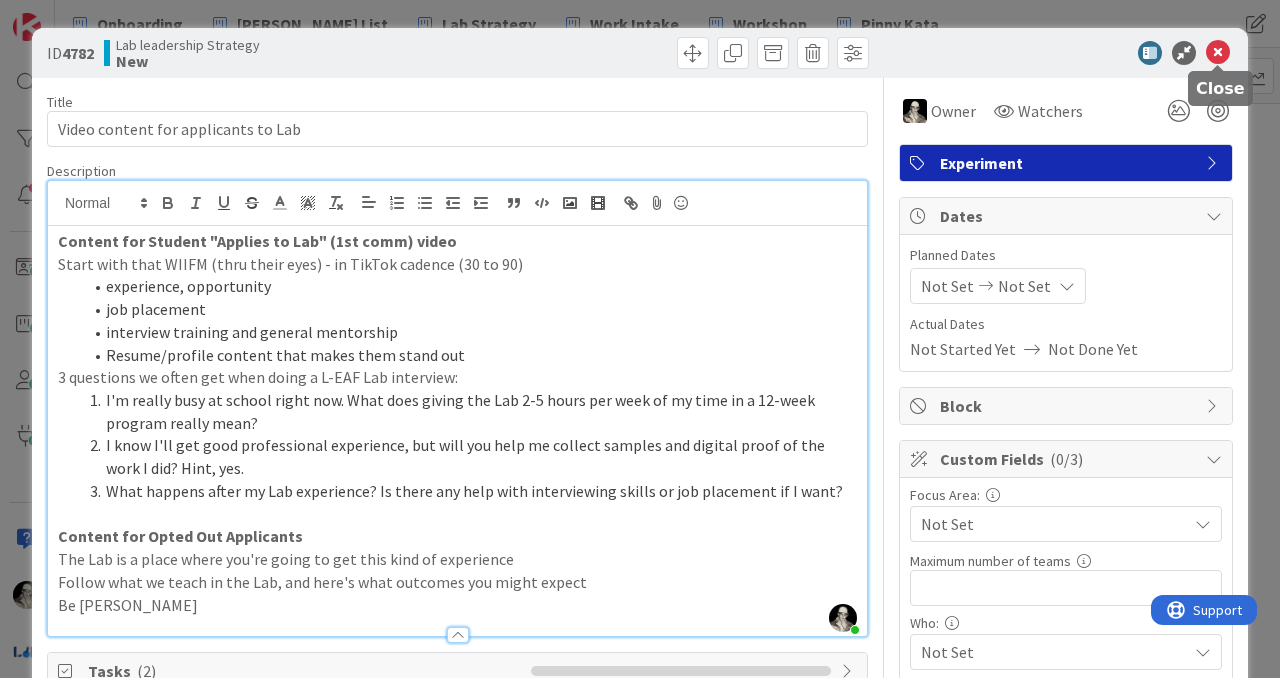
click at [1214, 45] on icon at bounding box center [1218, 53] width 24 height 24
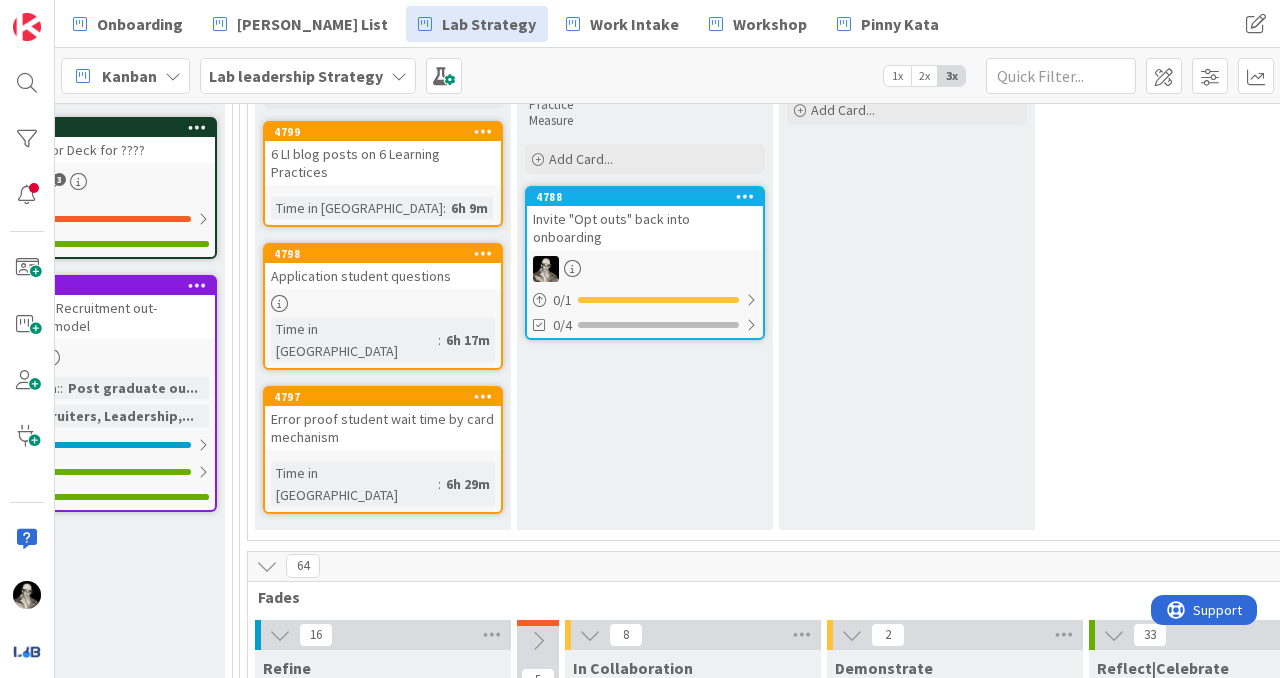
scroll to position [360, 2888]
